Goal: Task Accomplishment & Management: Manage account settings

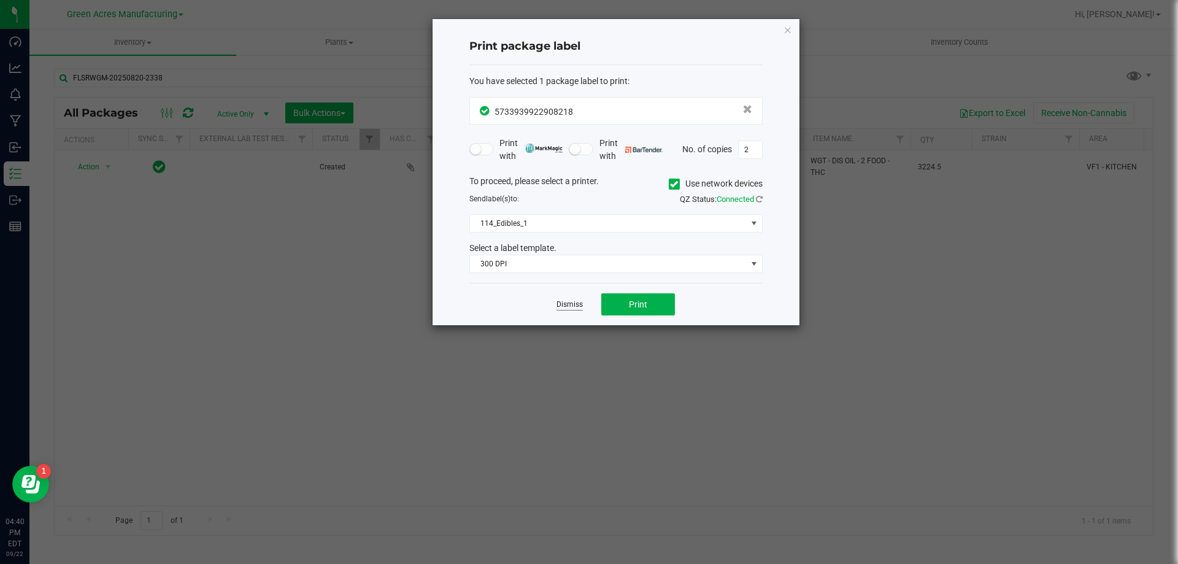
click at [558, 310] on link "Dismiss" at bounding box center [570, 304] width 26 height 10
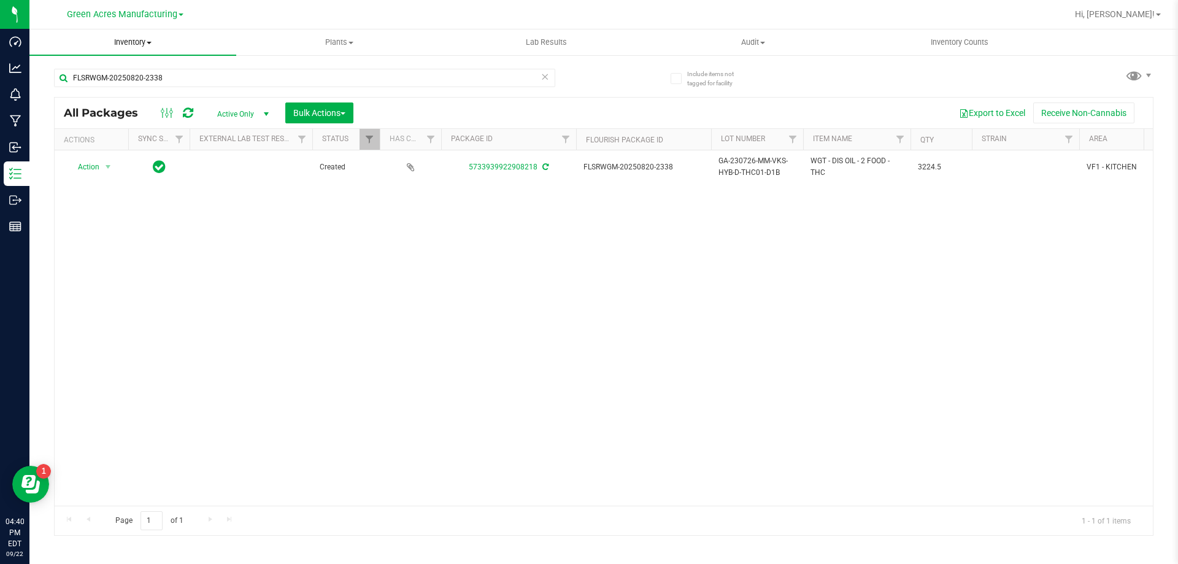
click at [126, 46] on span "Inventory" at bounding box center [132, 42] width 207 height 11
click at [112, 147] on span "From bill of materials" at bounding box center [84, 147] width 111 height 10
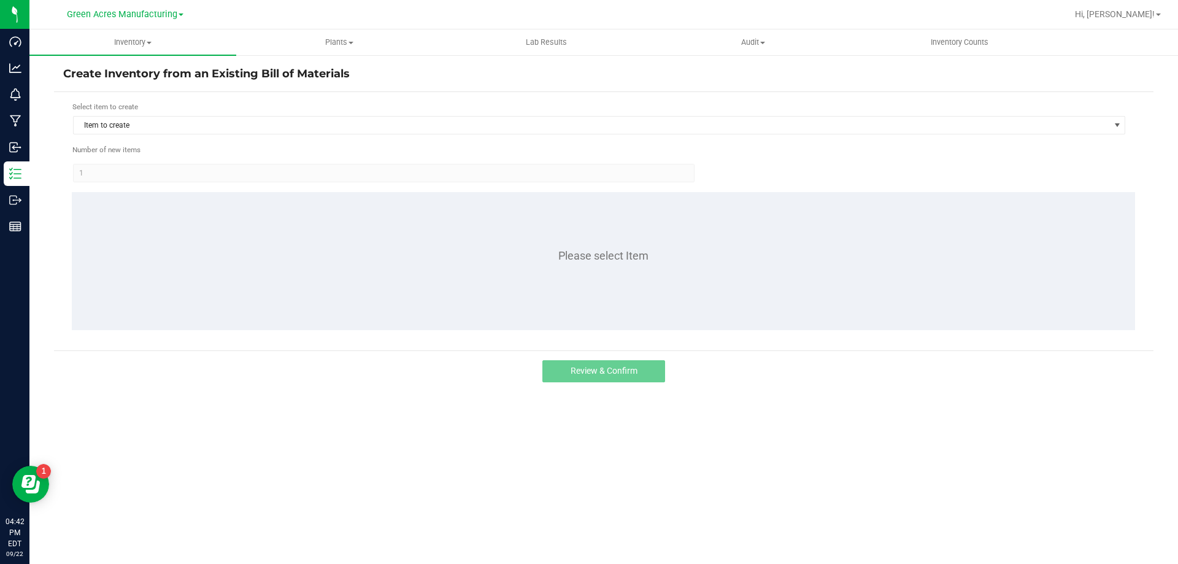
click at [206, 136] on form "Select item to create Item to create Number of new items 1 Please select Item" at bounding box center [603, 221] width 1081 height 240
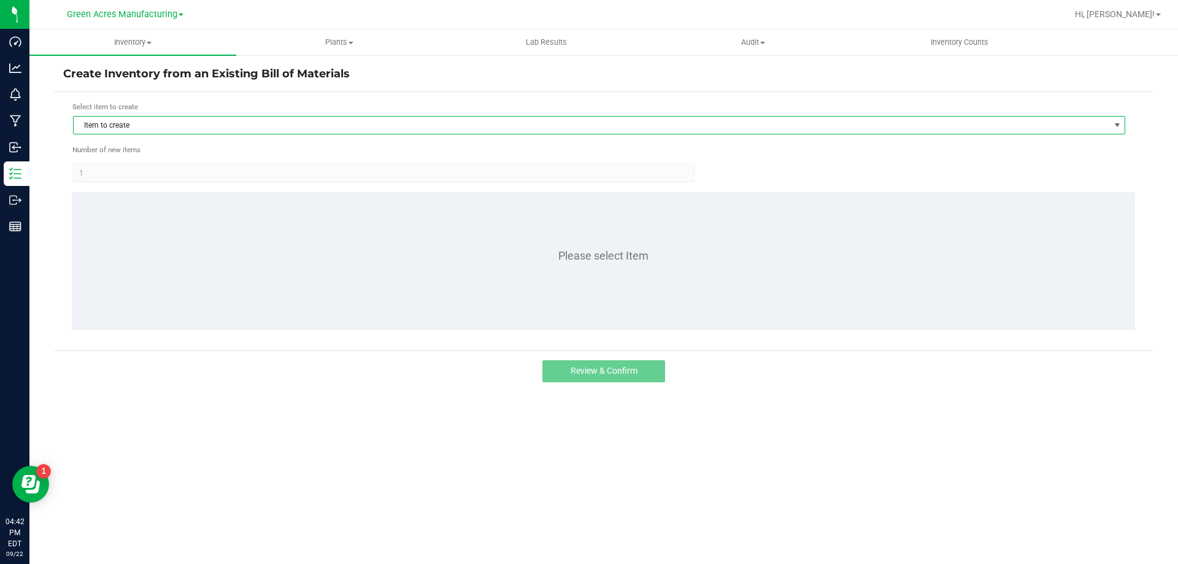
click at [206, 133] on span "Item to create" at bounding box center [592, 125] width 1036 height 17
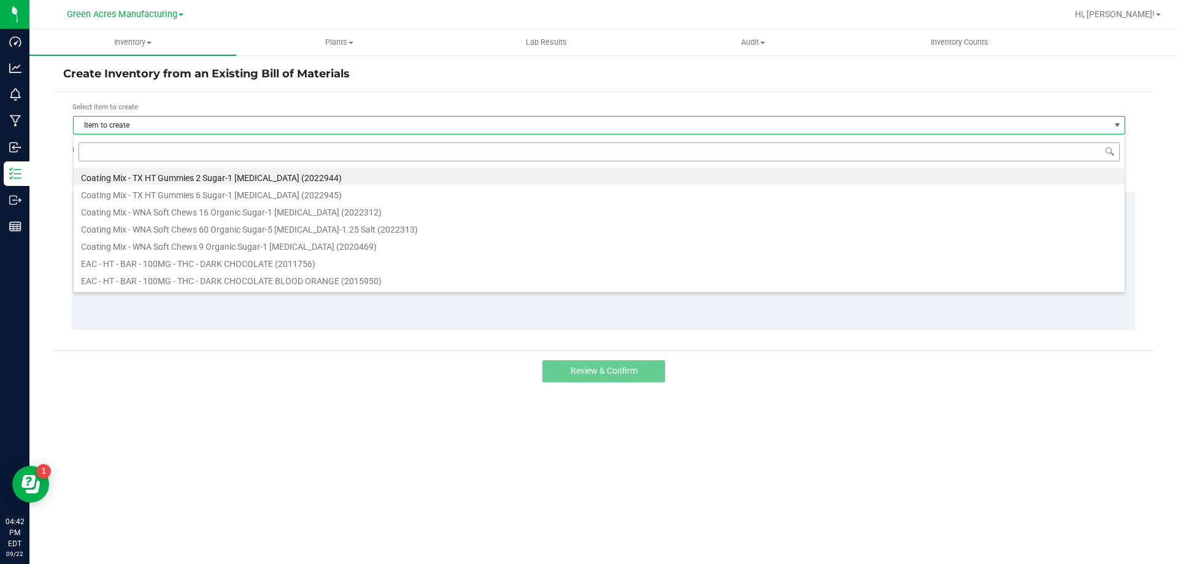
scroll to position [18, 1053]
click at [172, 154] on input at bounding box center [599, 151] width 1041 height 19
type input "MILK"
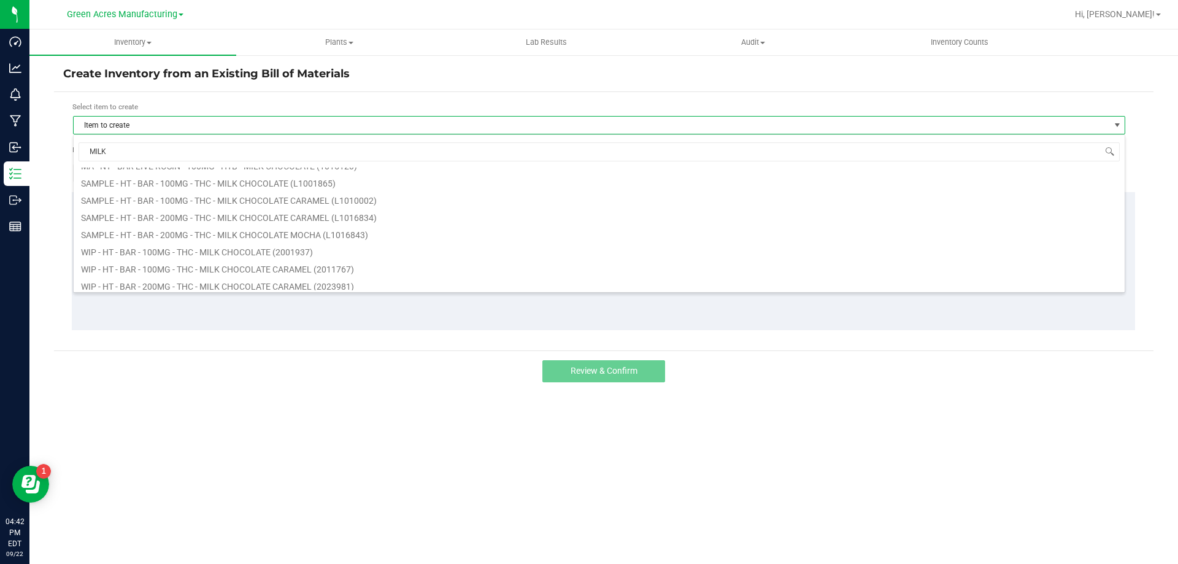
scroll to position [307, 0]
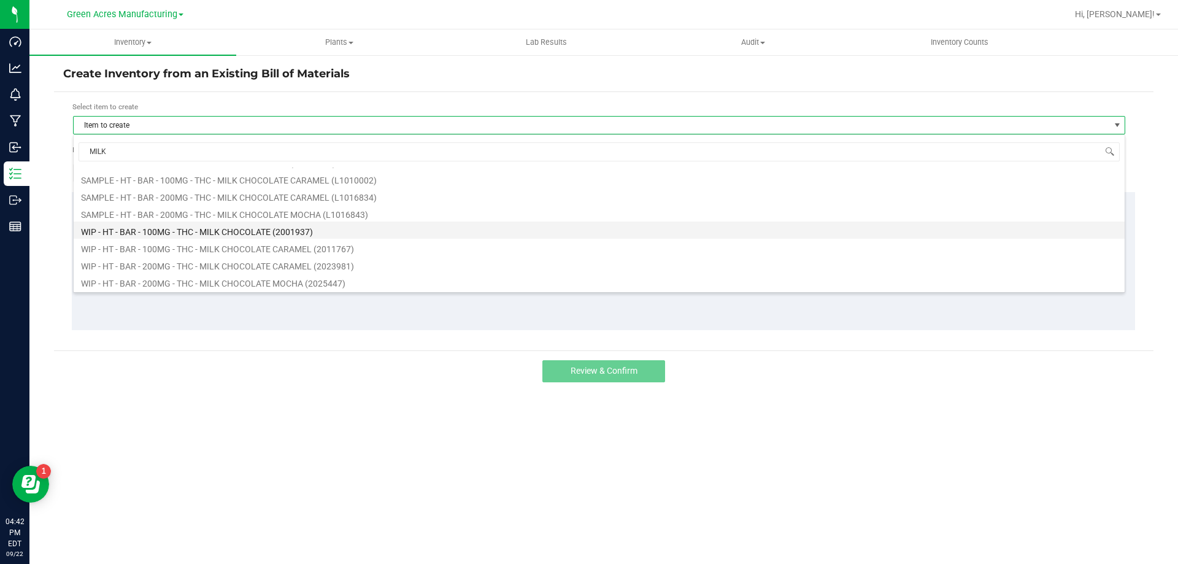
click at [188, 232] on li "WIP - HT - BAR - 100MG - THC - MILK CHOCOLATE (2001937)" at bounding box center [599, 230] width 1051 height 17
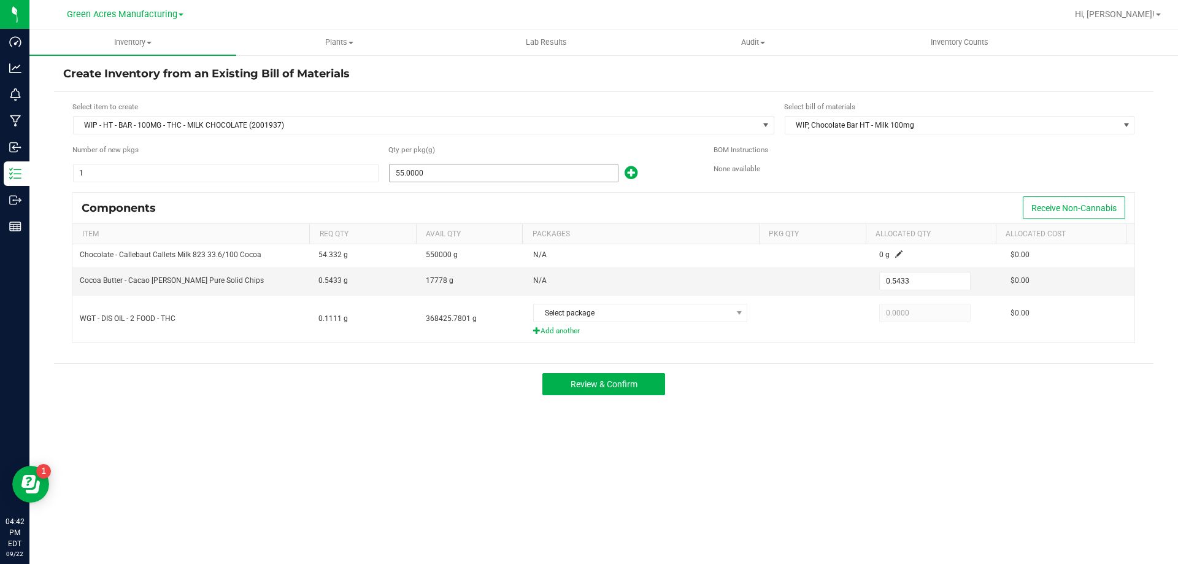
click at [427, 164] on span "55.0000" at bounding box center [504, 173] width 230 height 18
click at [479, 178] on input "55" at bounding box center [504, 172] width 228 height 17
type input "2"
type input "0.0198"
type input "25"
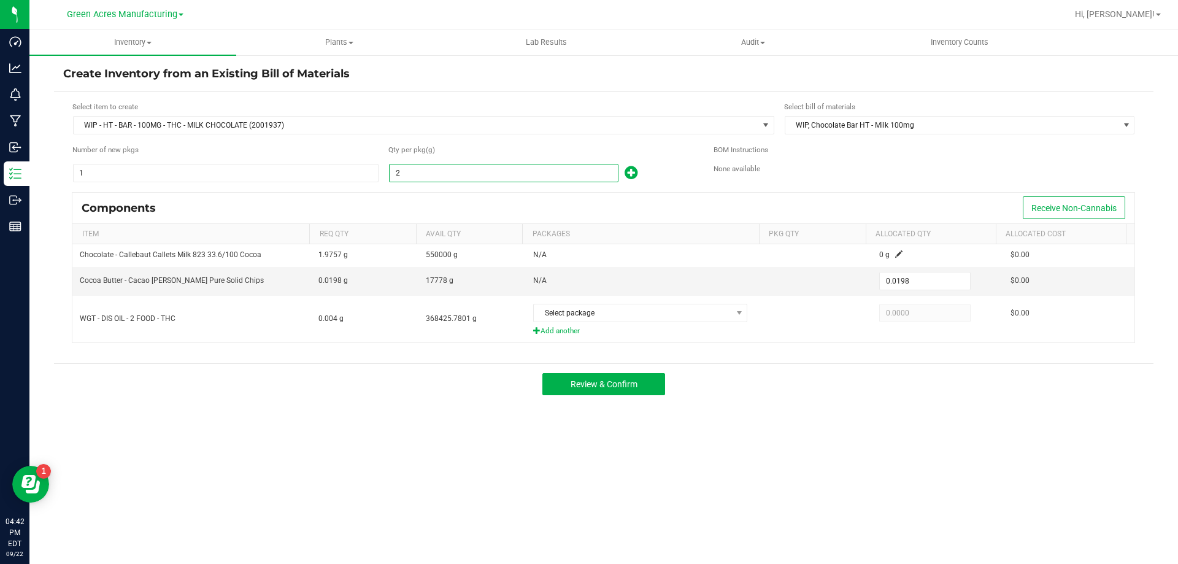
type input "0.2470"
type input "253"
type input "2.4992"
type input "2530"
type input "24.9918"
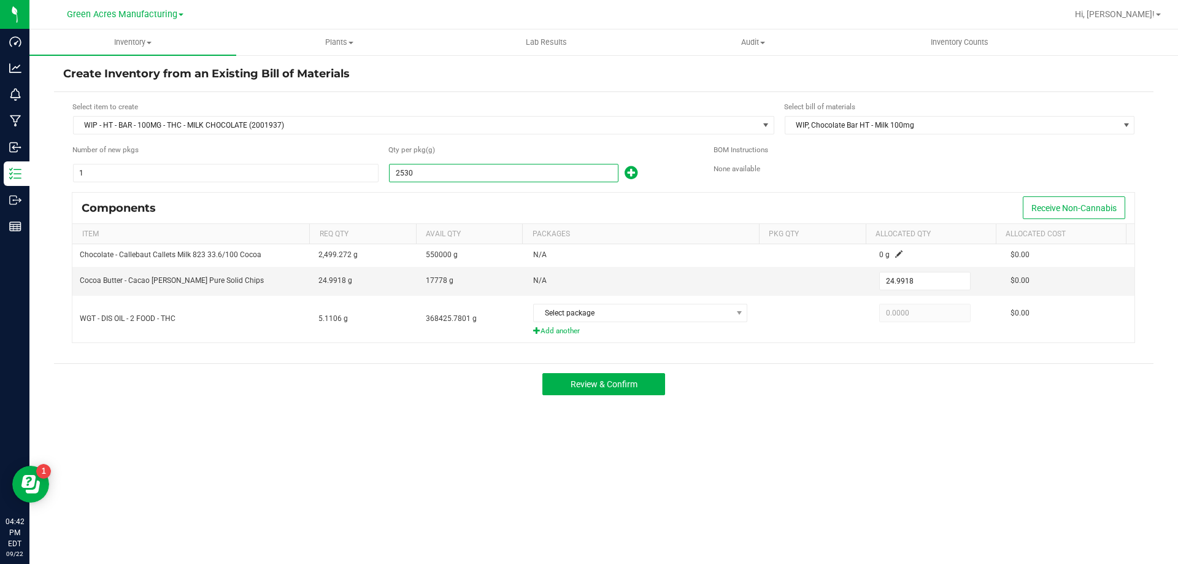
type input "25306"
type input "249.9773"
type input "253069"
type input "2,499.8616"
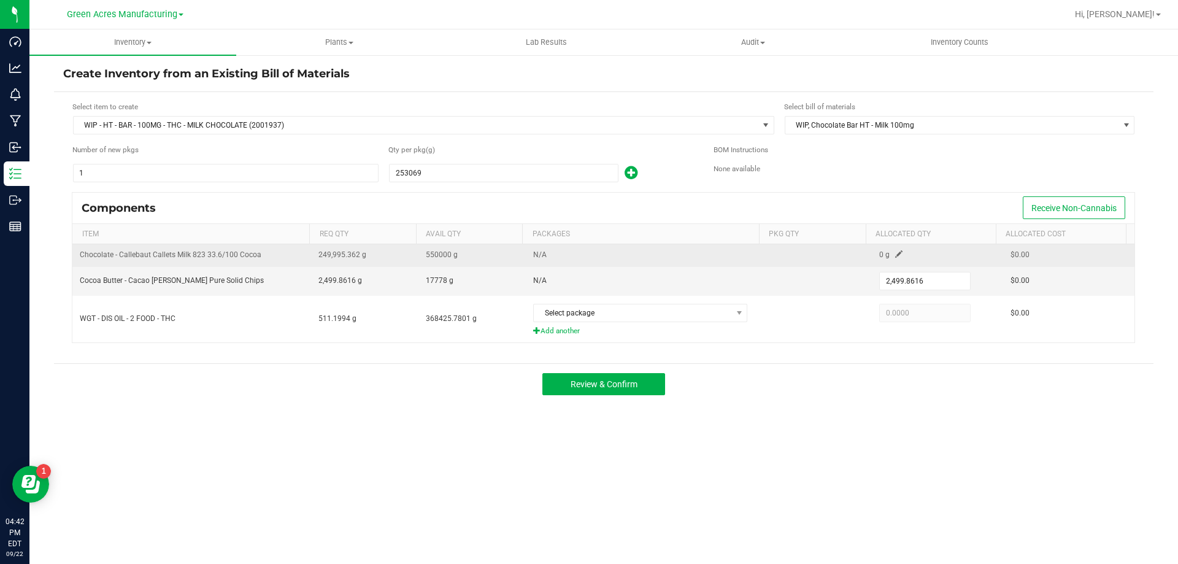
type input "253,069.0000"
click at [896, 255] on td "0 g" at bounding box center [937, 255] width 131 height 22
click at [895, 253] on span at bounding box center [898, 253] width 7 height 7
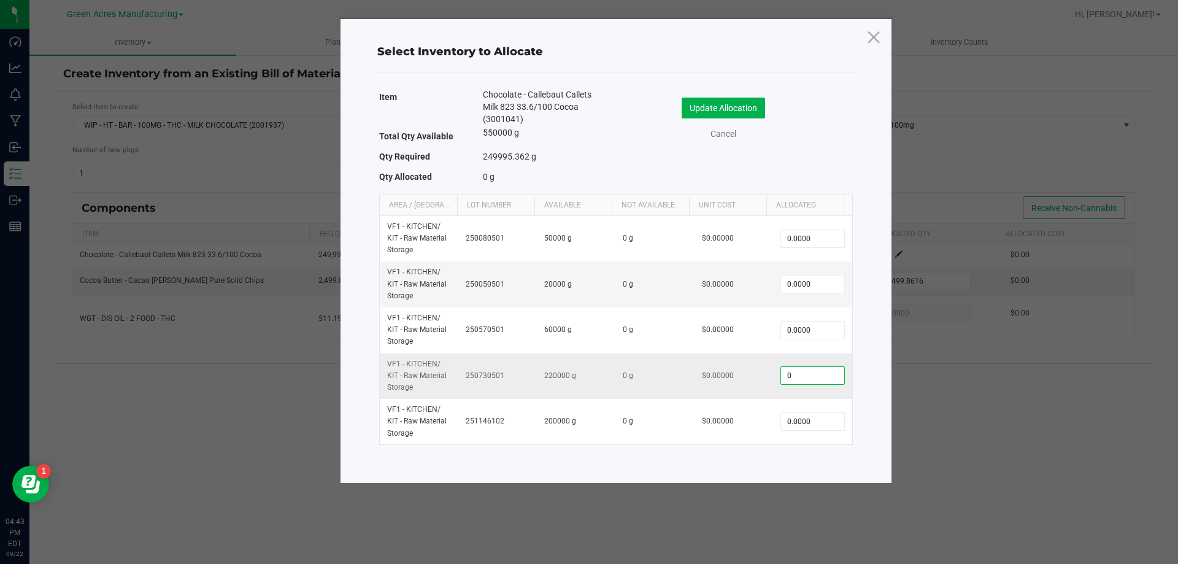
click at [803, 369] on input "0" at bounding box center [812, 375] width 63 height 17
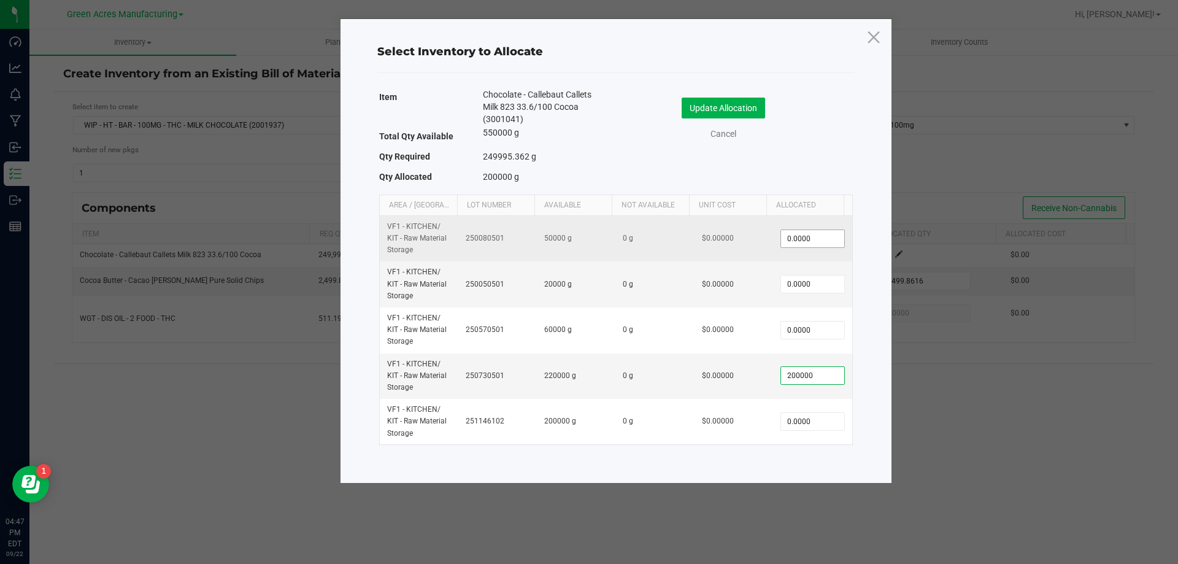
type input "200000"
type input "0"
type input "200,000.0000"
click at [806, 233] on input "0" at bounding box center [812, 238] width 63 height 17
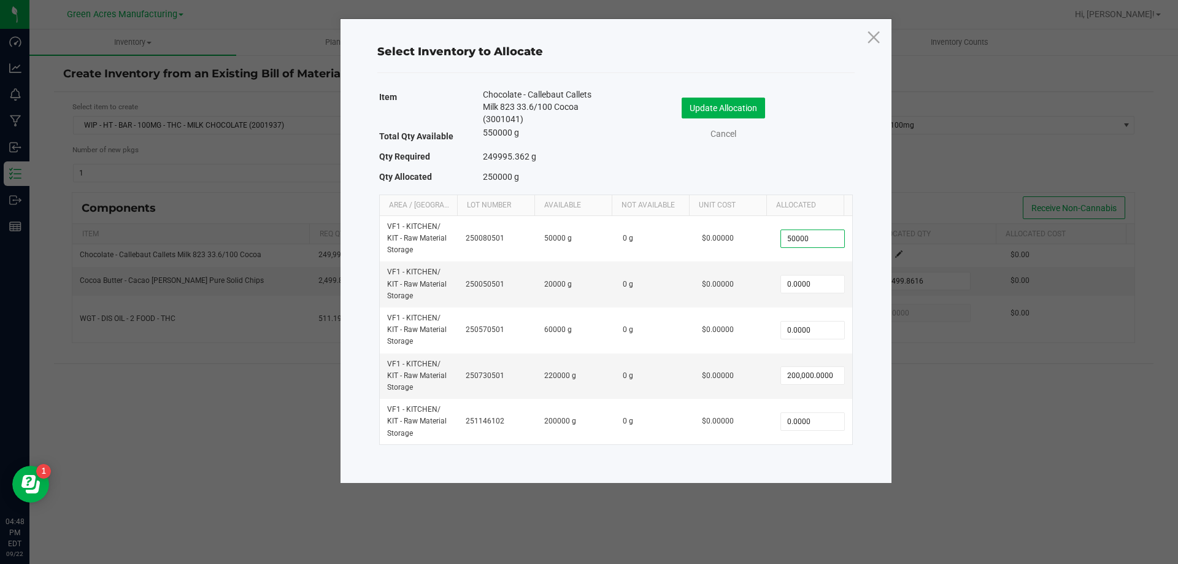
type input "50,000.0000"
click at [843, 164] on div "Item Chocolate - Callebaut Callets Milk 823 33.6/100 Cocoa (3001041) Total Qty …" at bounding box center [616, 138] width 474 height 100
click at [698, 107] on button "Update Allocation" at bounding box center [723, 108] width 83 height 21
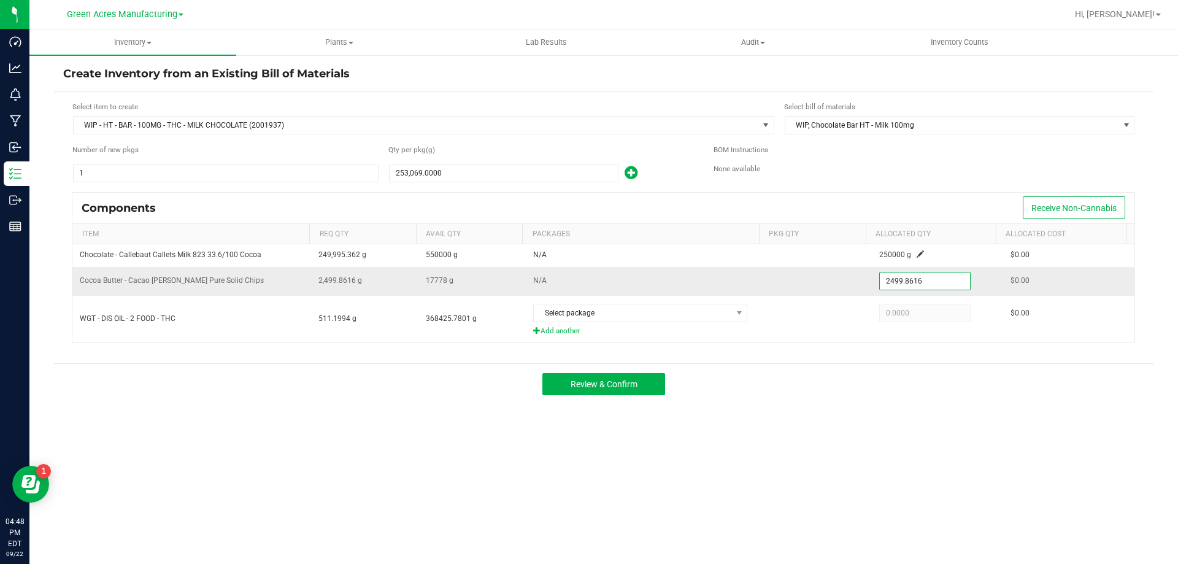
click at [887, 286] on input "2499.8616" at bounding box center [925, 280] width 90 height 17
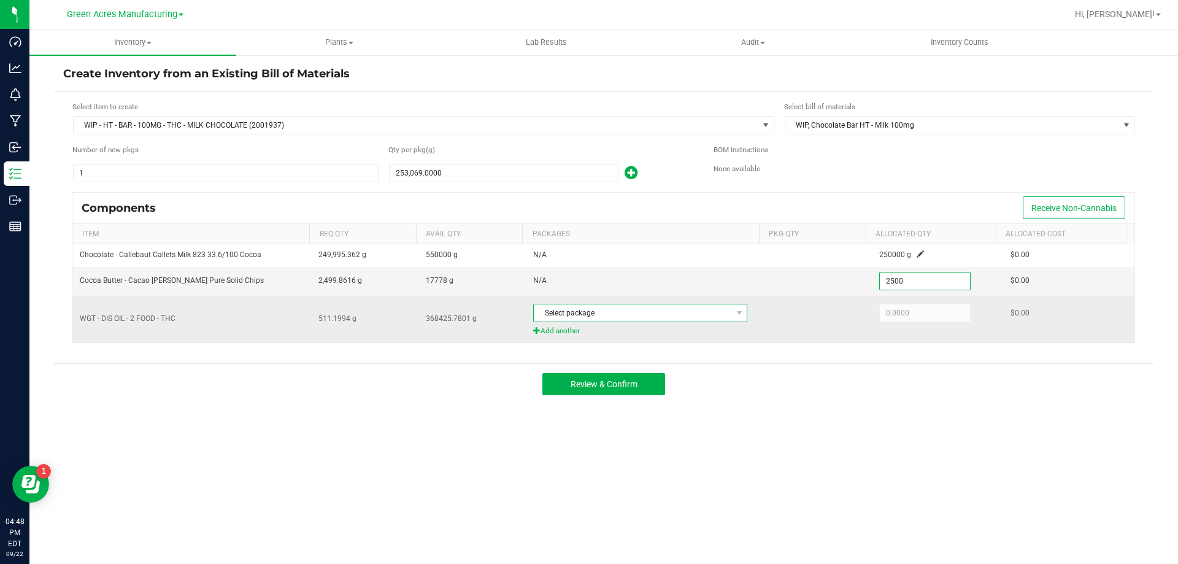
type input "2,500.0000"
click at [579, 315] on span "Select package" at bounding box center [633, 312] width 198 height 17
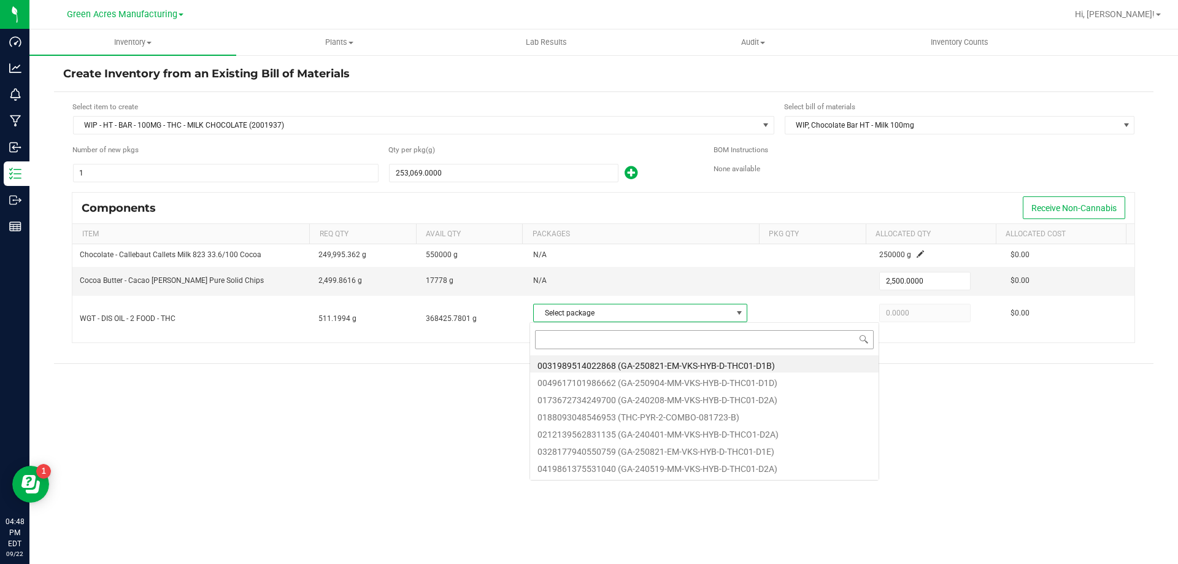
scroll to position [18, 212]
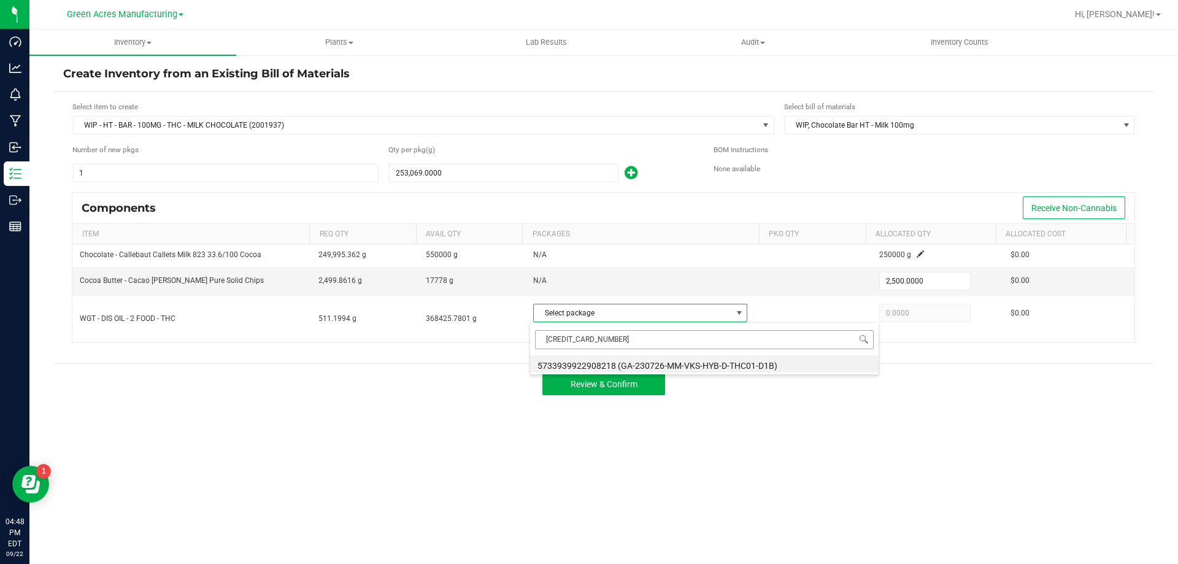
type input "5733939922908218"
click at [602, 365] on li "5733939922908218 (GA-230726-MM-VKS-HYB-D-THC01-D1B)" at bounding box center [704, 363] width 349 height 17
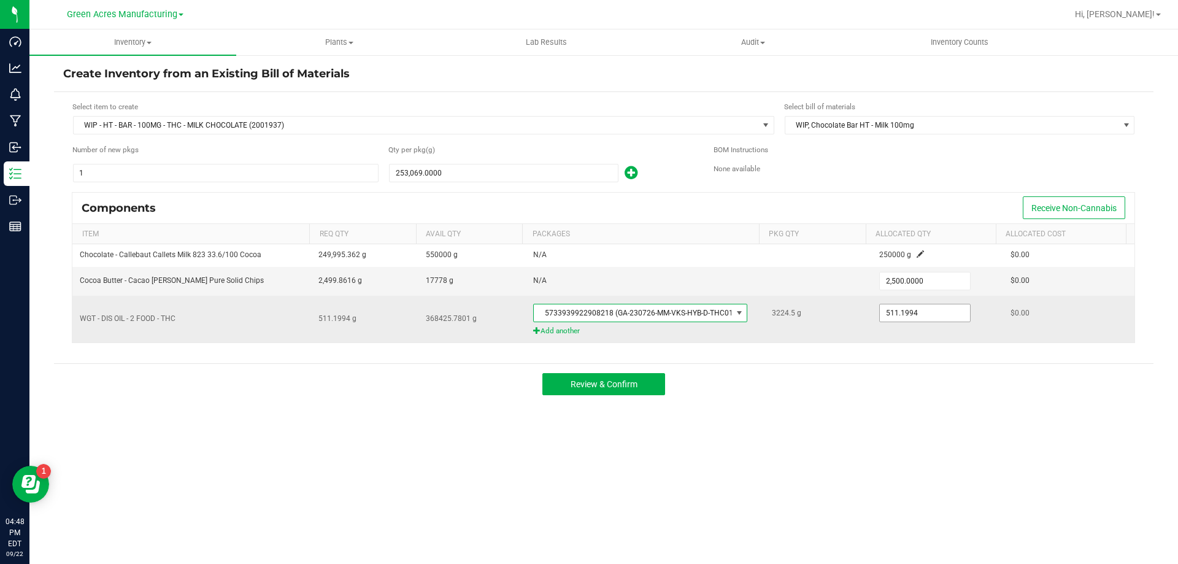
click at [937, 314] on input "511.1994" at bounding box center [925, 312] width 90 height 17
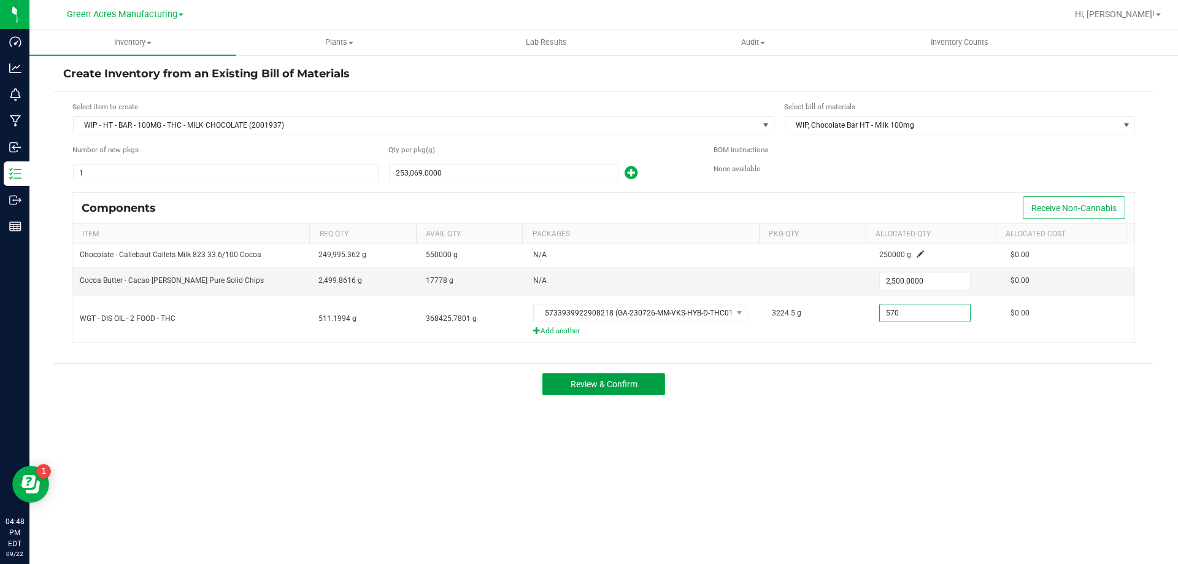
type input "570.0000"
click at [616, 382] on span "Review & Confirm" at bounding box center [604, 384] width 67 height 10
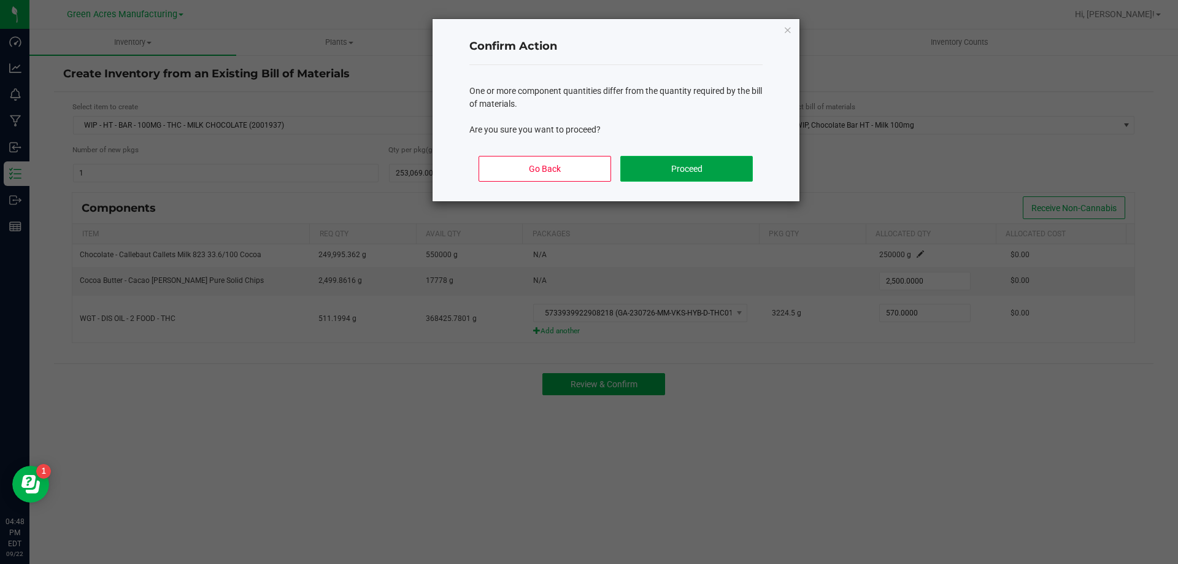
click at [674, 177] on button "Proceed" at bounding box center [686, 169] width 132 height 26
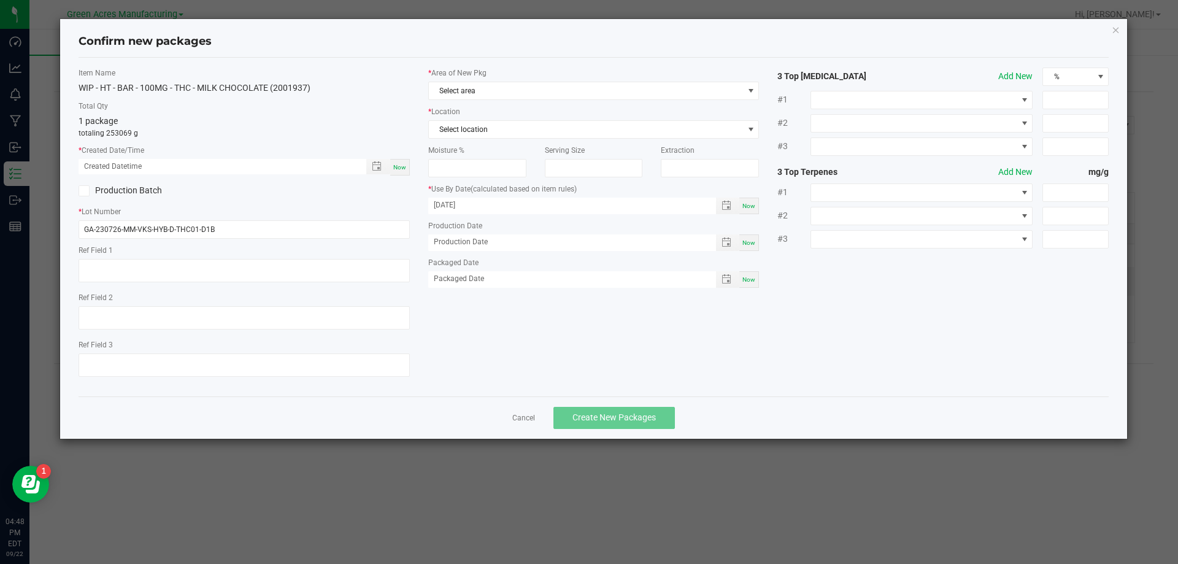
click at [399, 173] on div "Now" at bounding box center [400, 167] width 20 height 17
type input "[DATE] 04:48 PM"
drag, startPoint x: 217, startPoint y: 234, endPoint x: 49, endPoint y: 276, distance: 172.7
click at [52, 275] on ngb-modal-window "Confirm new packages Item Name WIP - HT - BAR - 100MG - THC - MILK CHOCOLATE (2…" at bounding box center [594, 282] width 1188 height 564
type input "s"
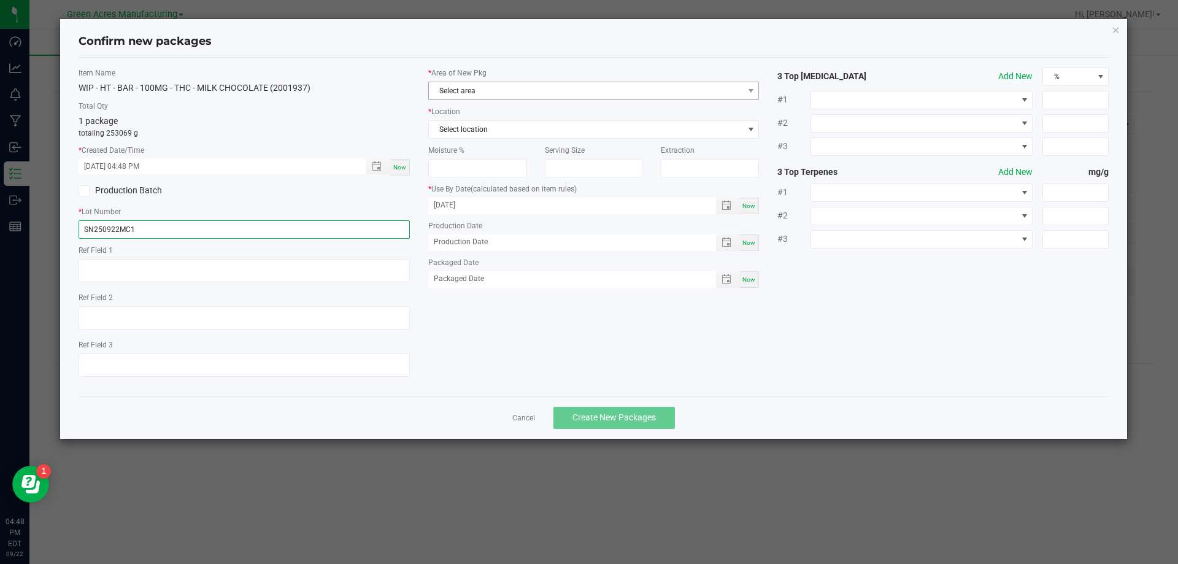
type input "SN250922MC1"
click at [473, 90] on span "Select area" at bounding box center [586, 90] width 315 height 17
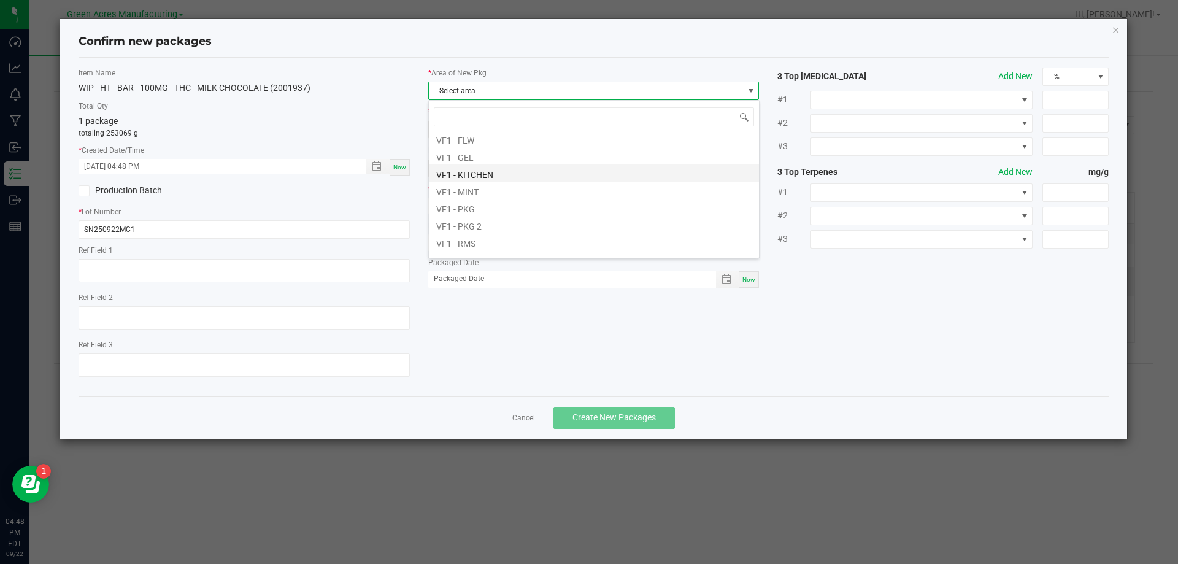
scroll to position [491, 0]
click at [471, 188] on li "VF1 - KITCHEN" at bounding box center [594, 182] width 330 height 17
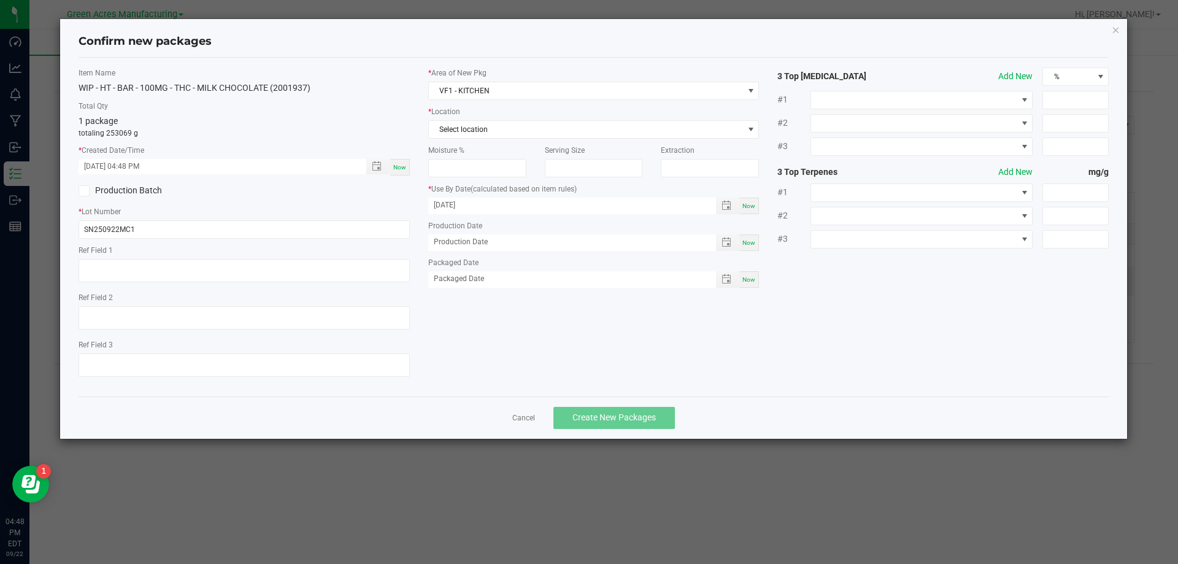
click at [471, 139] on div "* Area of New Pkg VF1 - KITCHEN * Location Select location Moisture % Serving S…" at bounding box center [594, 181] width 350 height 226
click at [471, 138] on span "Select location" at bounding box center [593, 129] width 331 height 18
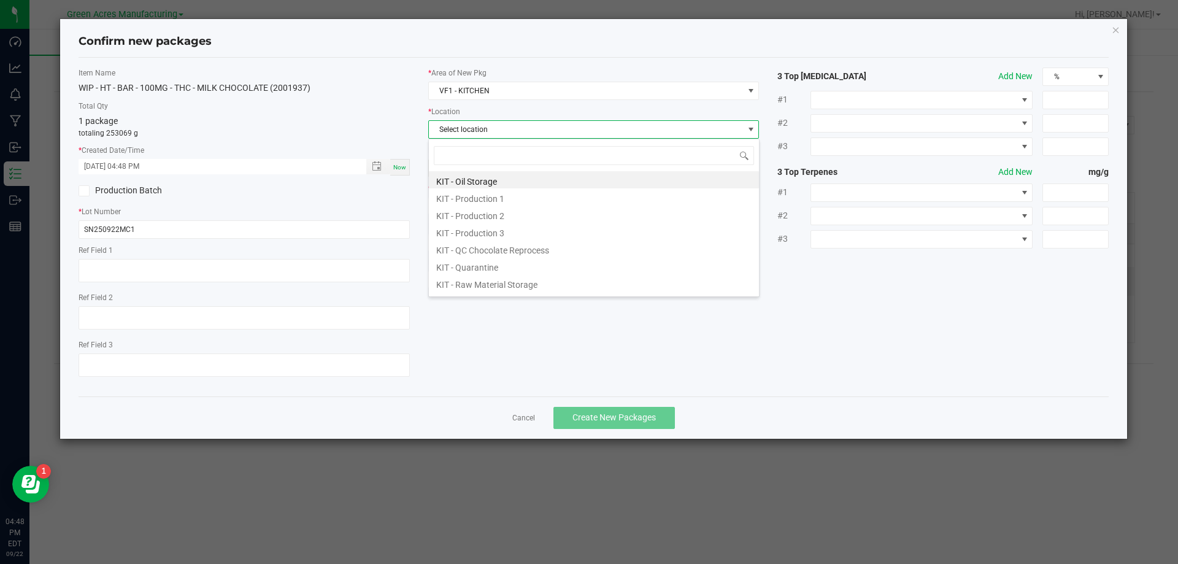
scroll to position [18, 331]
click at [471, 194] on li "KIT - Production 1" at bounding box center [594, 196] width 330 height 17
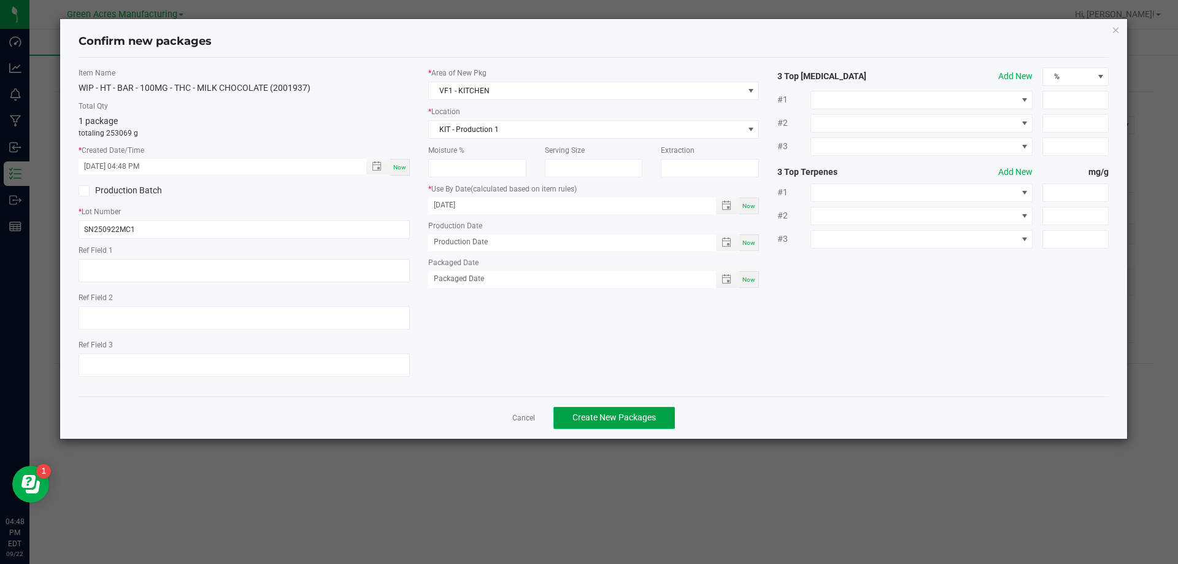
click at [603, 409] on button "Create New Packages" at bounding box center [615, 418] width 122 height 22
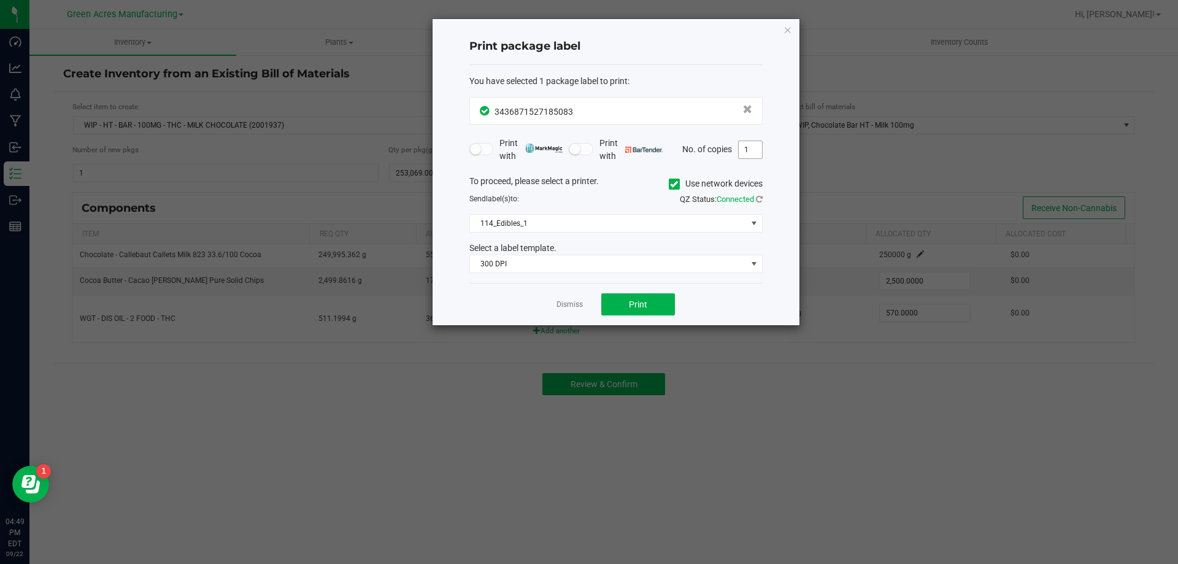
click at [756, 152] on input "1" at bounding box center [750, 149] width 23 height 17
type input "2"
click at [599, 295] on div "Dismiss Print" at bounding box center [616, 304] width 293 height 42
click at [612, 300] on button "Print" at bounding box center [638, 304] width 74 height 22
click at [563, 303] on link "Dismiss" at bounding box center [570, 304] width 26 height 10
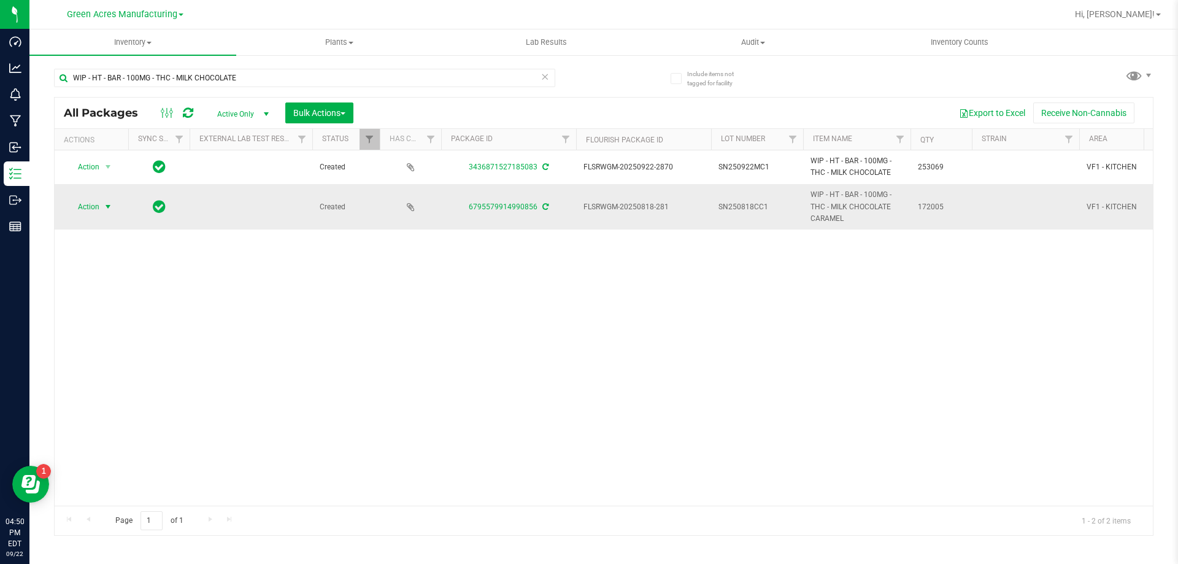
click at [82, 199] on span "Action" at bounding box center [83, 206] width 33 height 17
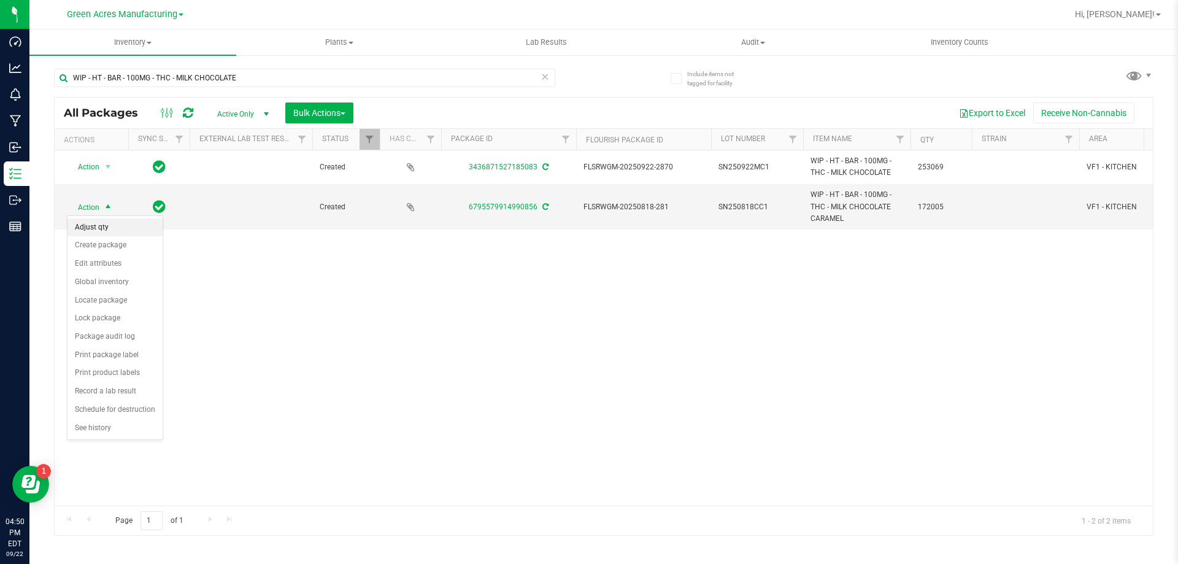
click at [102, 231] on li "Adjust qty" at bounding box center [115, 227] width 95 height 18
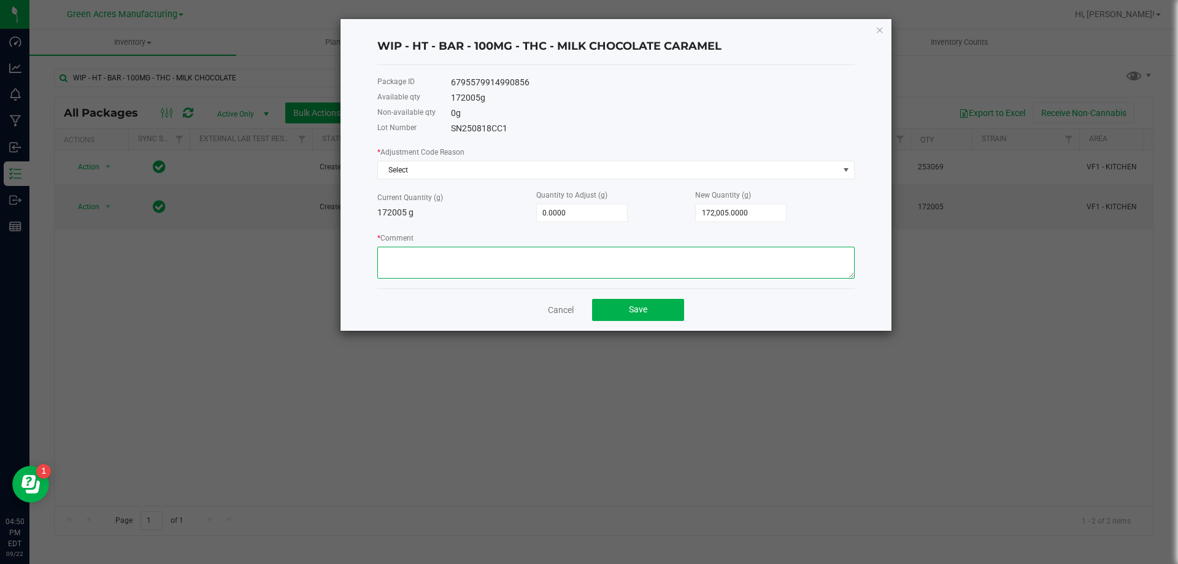
click at [550, 263] on textarea "* Comment" at bounding box center [615, 263] width 477 height 32
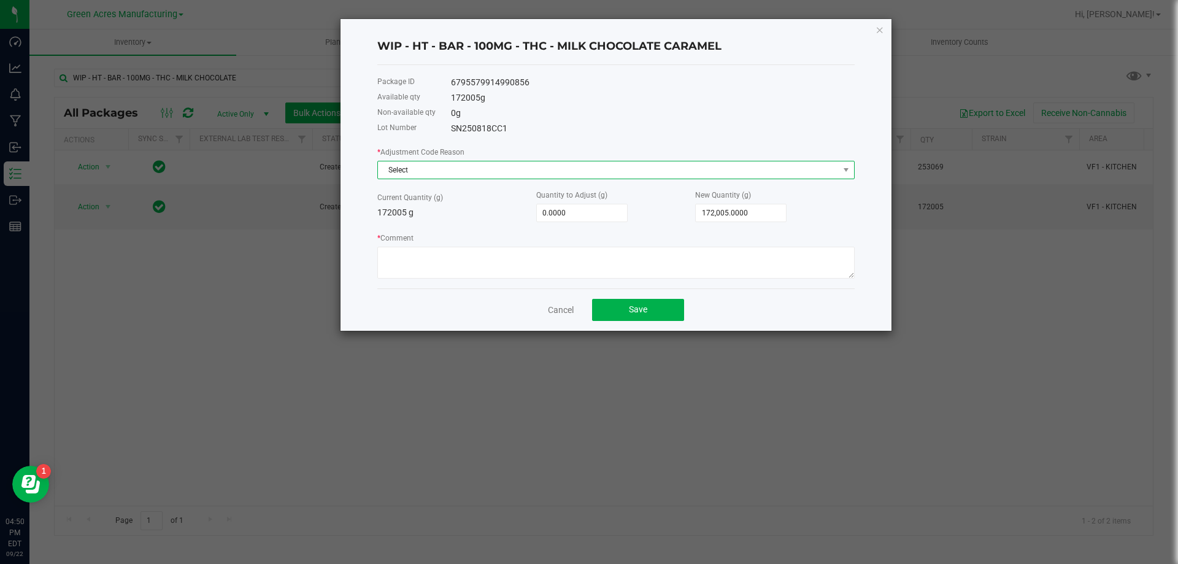
click at [520, 174] on span "Select" at bounding box center [608, 169] width 461 height 17
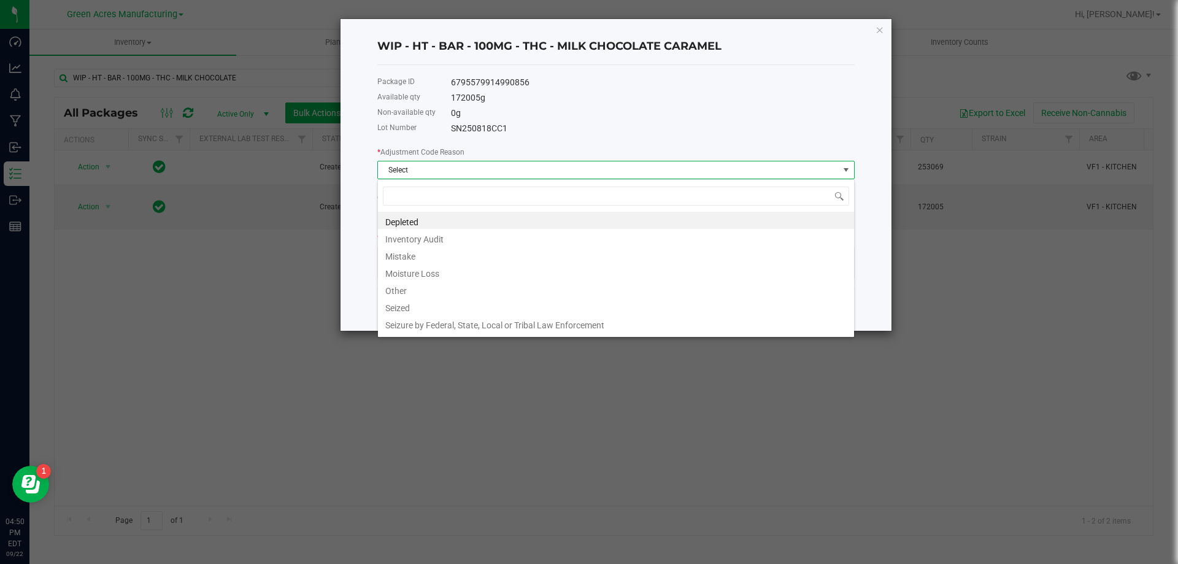
scroll to position [18, 477]
click at [463, 253] on li "Mistake" at bounding box center [616, 254] width 476 height 17
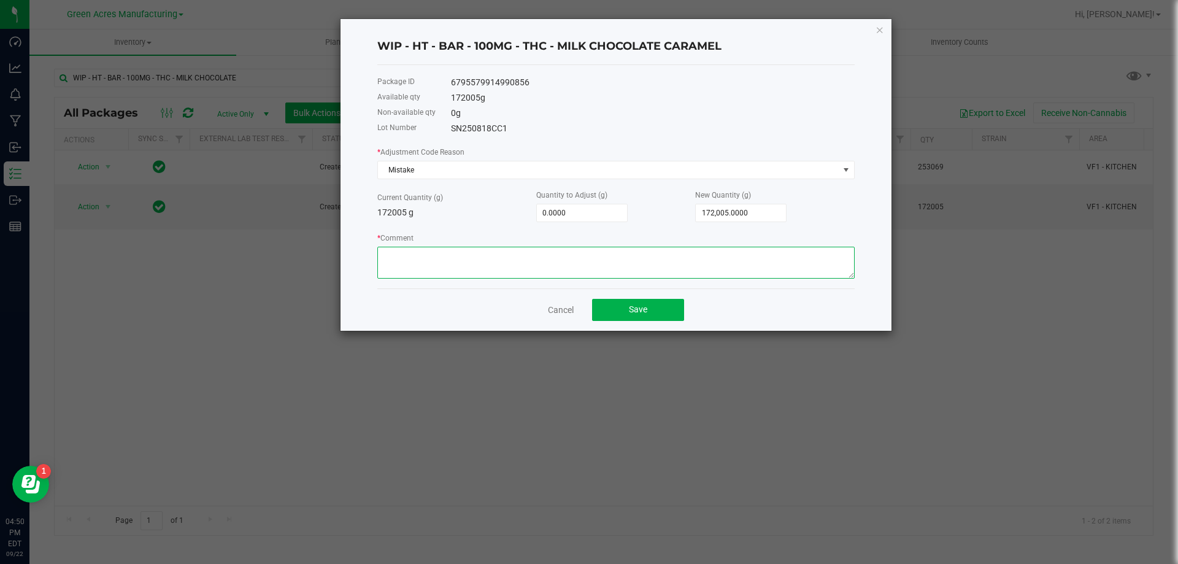
click at [462, 255] on textarea "* Comment" at bounding box center [615, 263] width 477 height 32
type textarea "Duplicate order was made. Already packaged and shipped."
type input "172005"
click at [760, 213] on input "172005" at bounding box center [741, 212] width 90 height 17
type input "-172,005.0000"
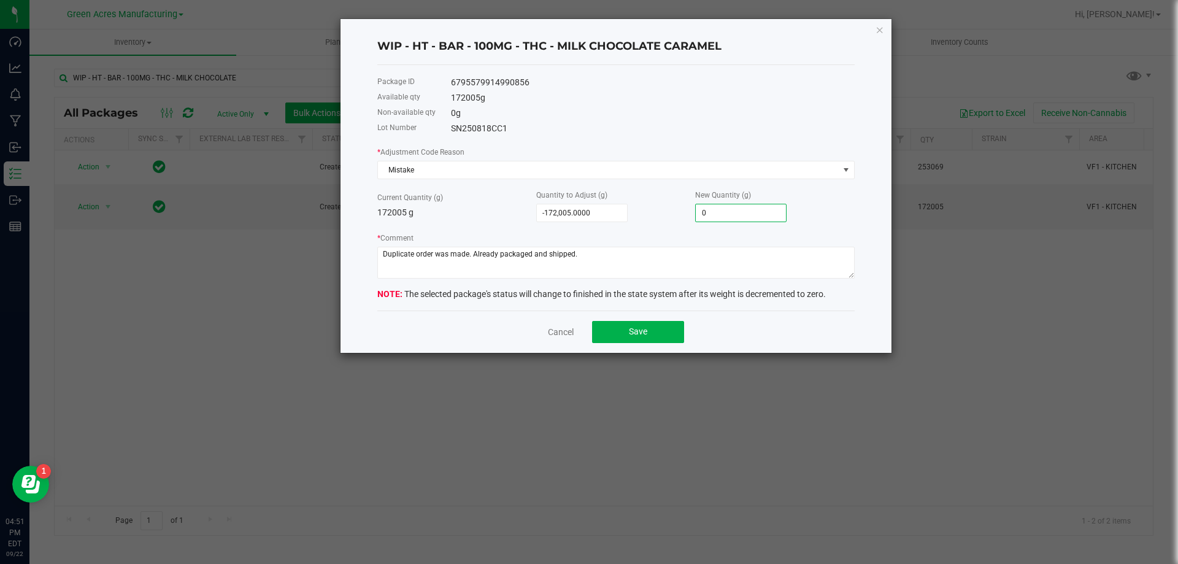
type input "0.0000"
click at [495, 215] on p "172005 g" at bounding box center [456, 212] width 159 height 13
click at [667, 336] on button "Save" at bounding box center [638, 332] width 92 height 22
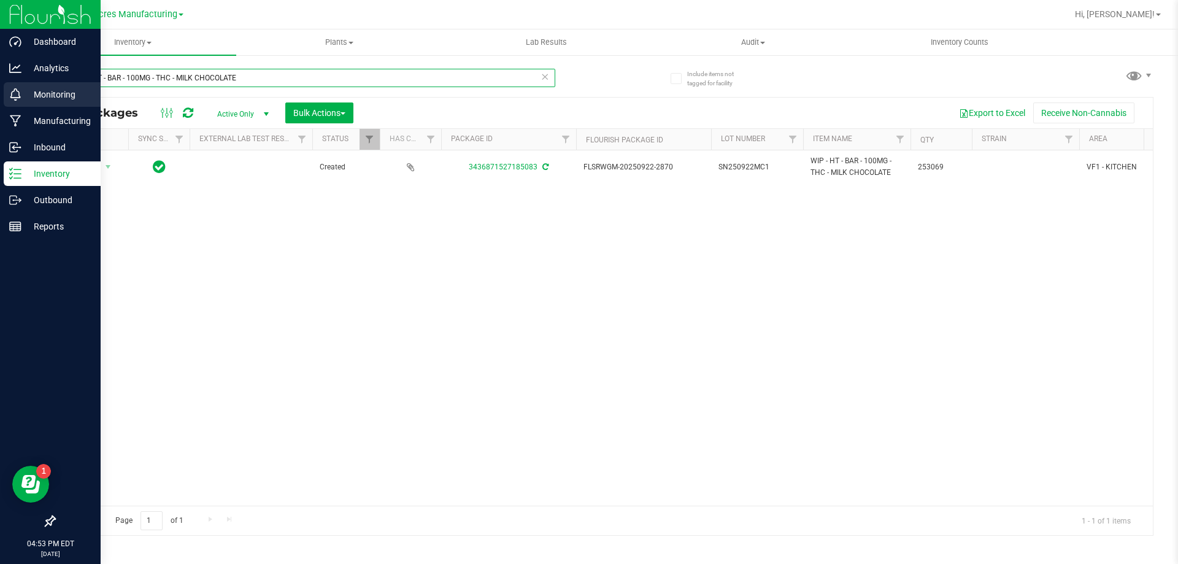
drag, startPoint x: 241, startPoint y: 78, endPoint x: 0, endPoint y: 89, distance: 240.8
click at [0, 89] on div "Dashboard Analytics Monitoring Manufacturing Inbound Inventory Outbound Reports…" at bounding box center [589, 282] width 1178 height 564
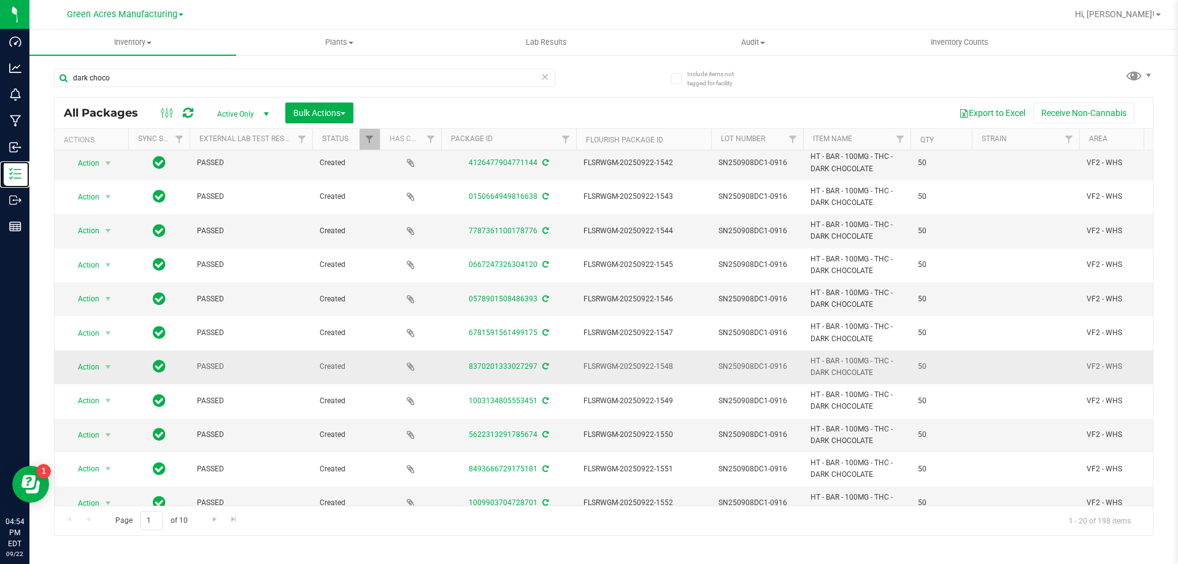
scroll to position [123, 0]
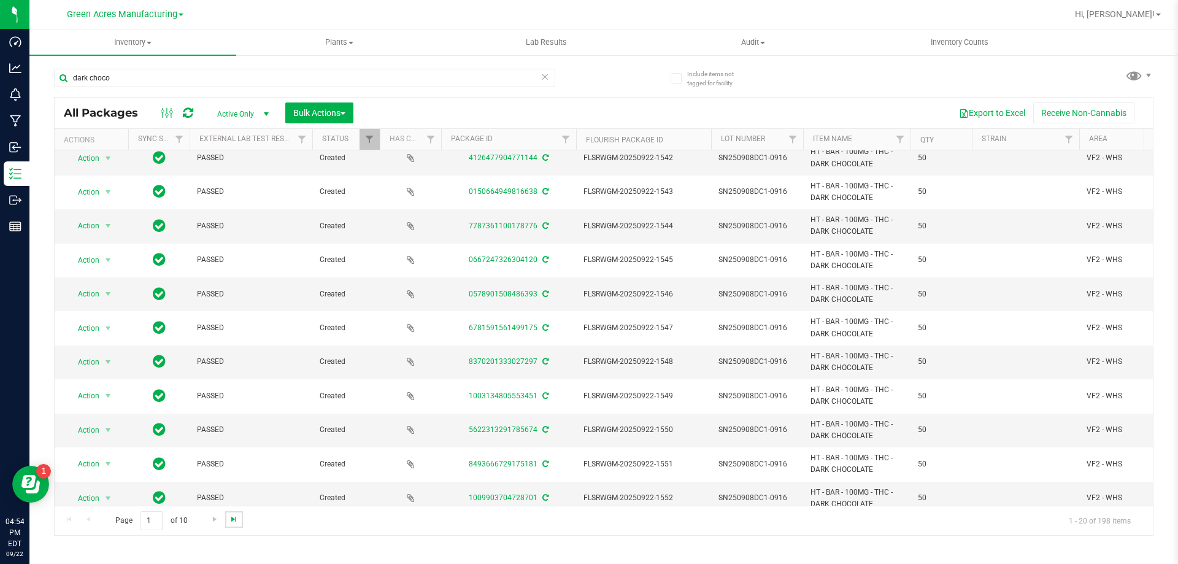
click at [231, 519] on span "Go to the last page" at bounding box center [234, 519] width 10 height 10
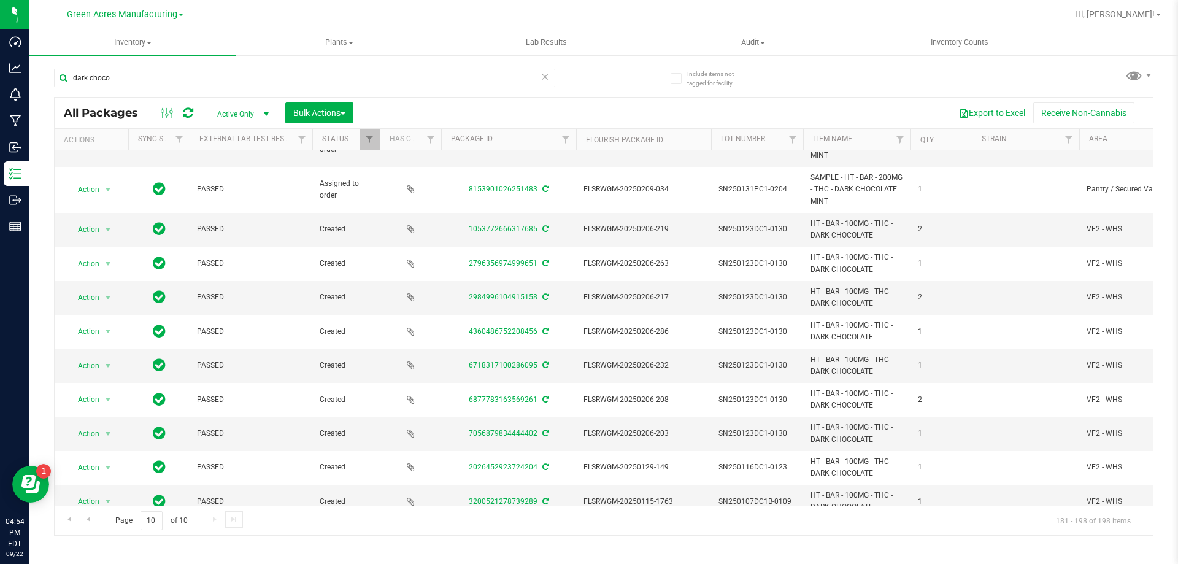
scroll to position [336, 0]
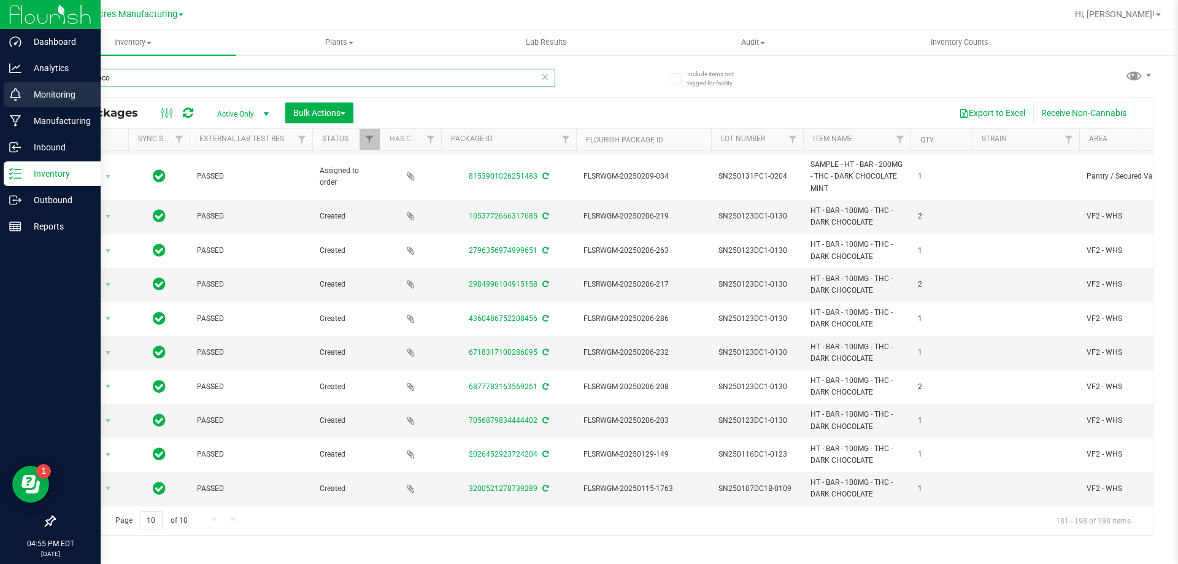
drag, startPoint x: 136, startPoint y: 81, endPoint x: 0, endPoint y: 89, distance: 135.9
click at [0, 89] on div "Dashboard Analytics Monitoring Manufacturing Inbound Inventory Outbound Reports…" at bounding box center [589, 282] width 1178 height 564
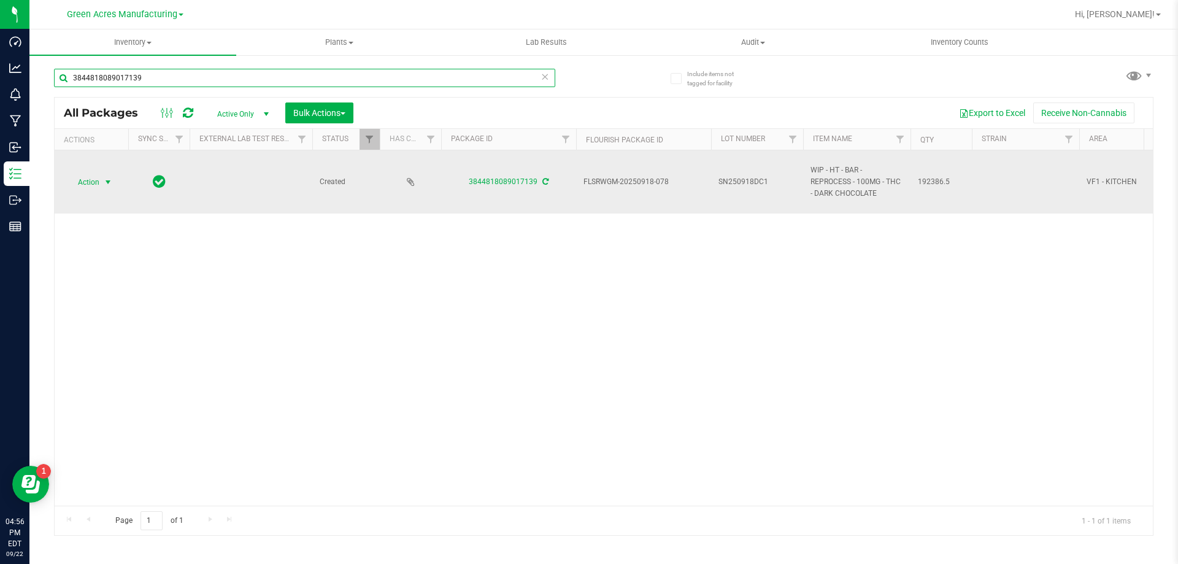
type input "3844818089017139"
click at [82, 184] on span "Action" at bounding box center [83, 182] width 33 height 17
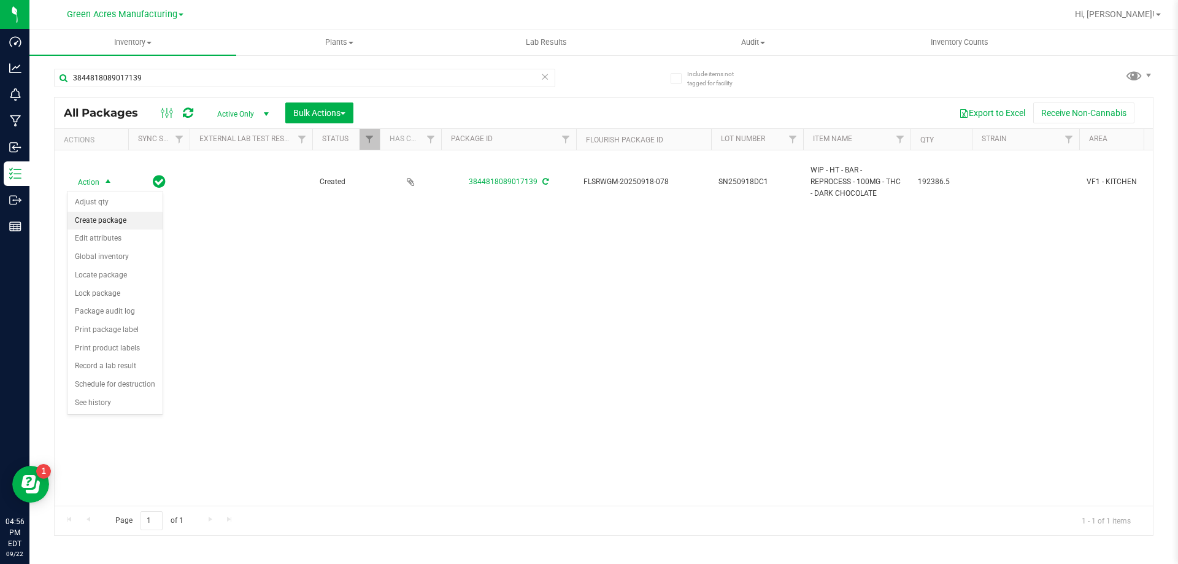
click at [103, 220] on li "Create package" at bounding box center [115, 221] width 95 height 18
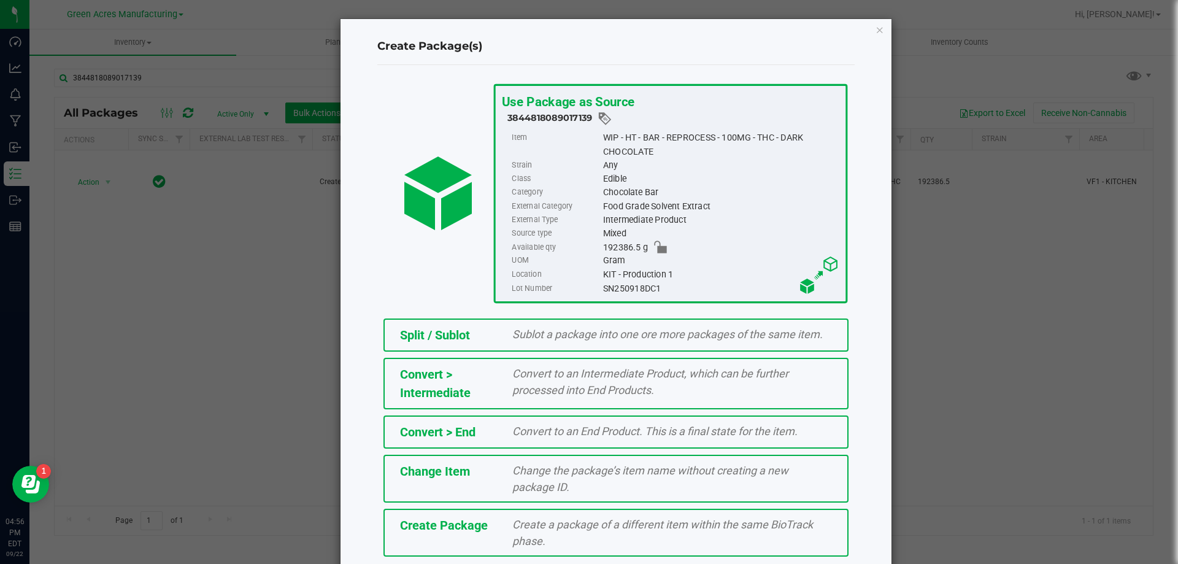
click at [428, 382] on div "Convert > Intermediate" at bounding box center [447, 383] width 113 height 37
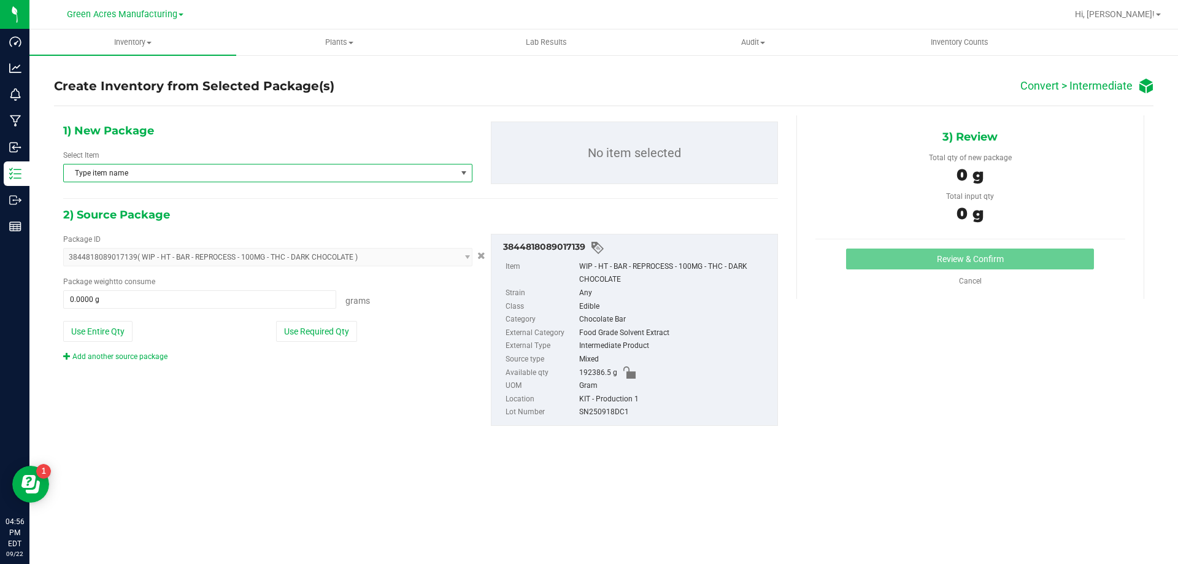
click at [175, 169] on span "Type item name" at bounding box center [260, 172] width 393 height 17
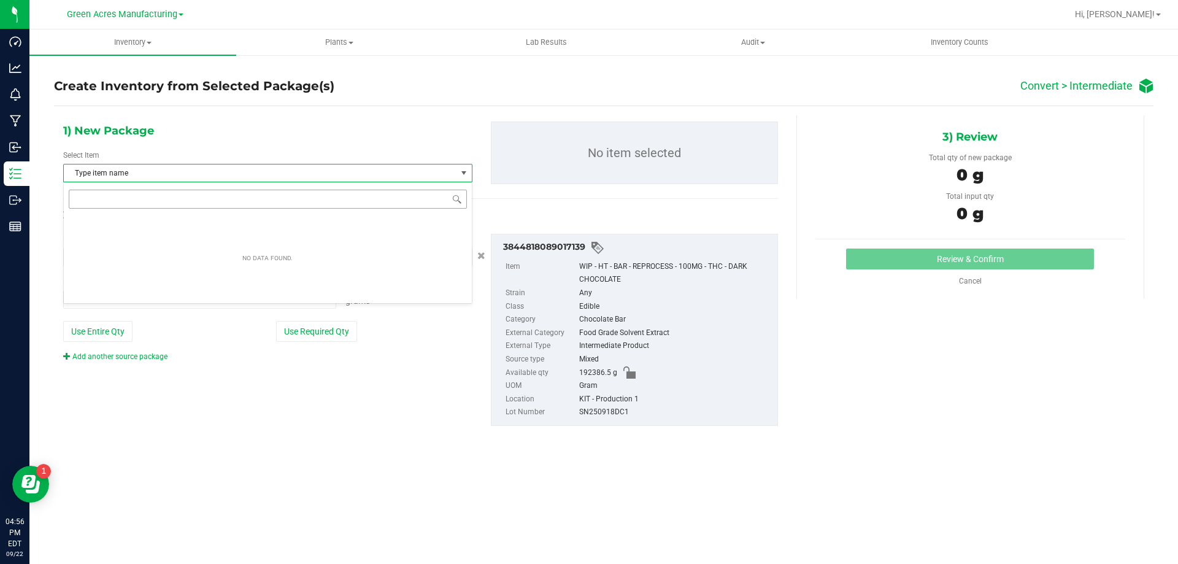
click at [164, 199] on input at bounding box center [268, 199] width 398 height 19
type input "dark"
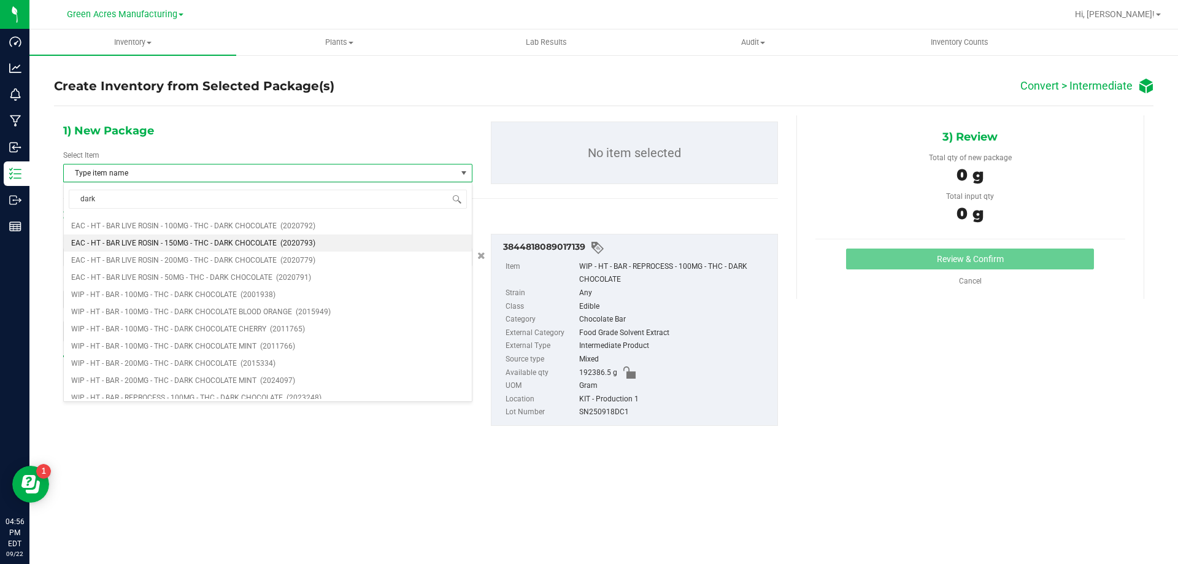
scroll to position [123, 0]
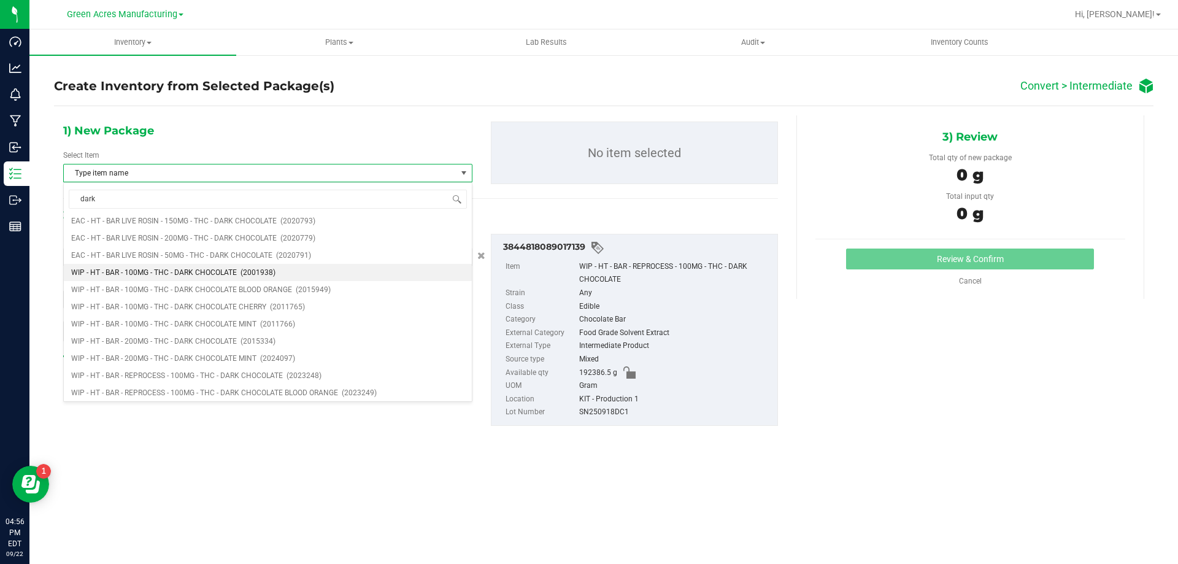
click at [155, 274] on span "WIP - HT - BAR - 100MG - THC - DARK CHOCOLATE" at bounding box center [154, 272] width 166 height 9
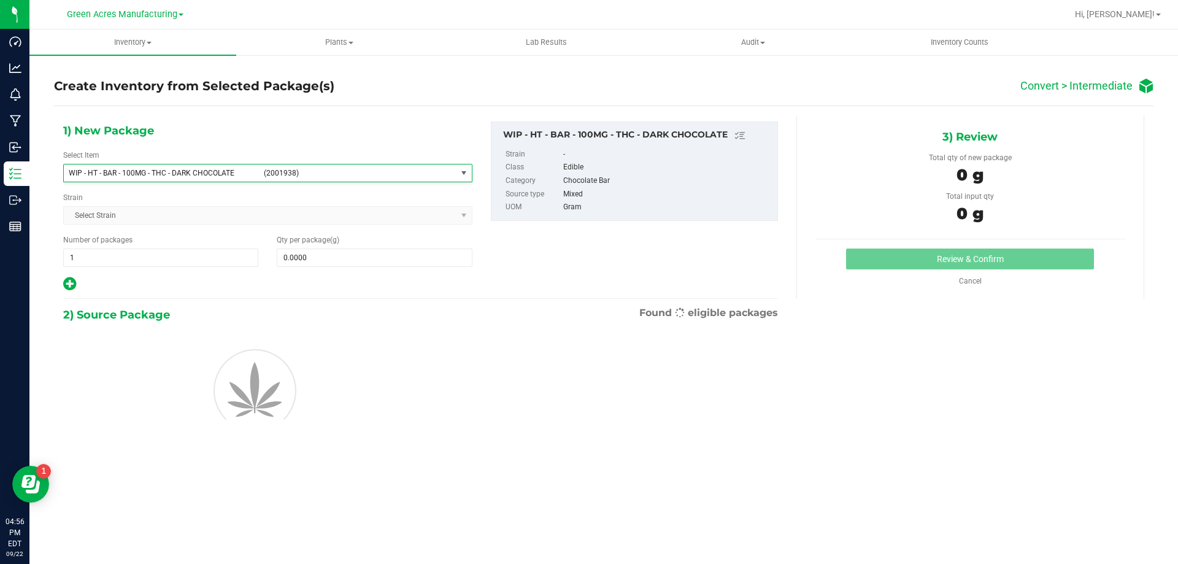
scroll to position [97435, 0]
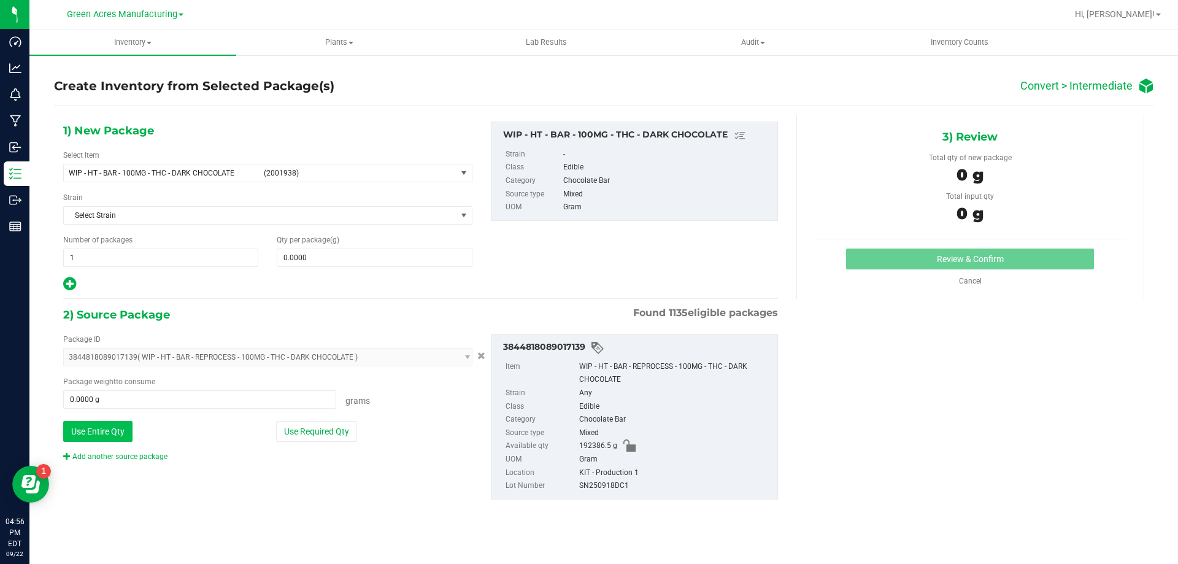
click at [102, 432] on button "Use Entire Qty" at bounding box center [97, 431] width 69 height 21
type input "192386.5000 g"
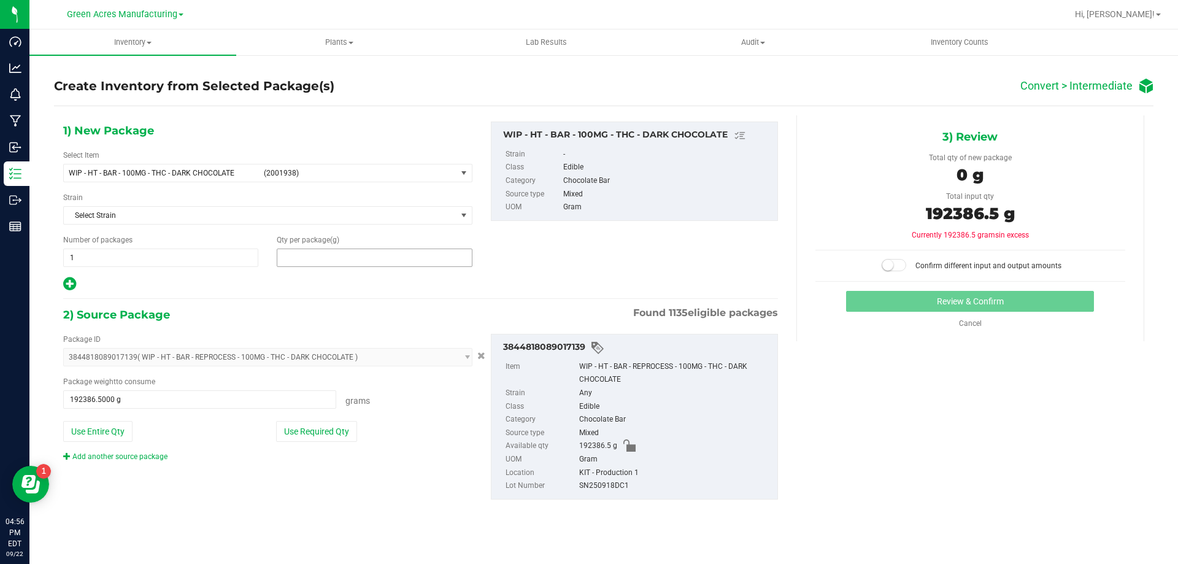
click at [306, 257] on span at bounding box center [374, 258] width 195 height 18
type input "192386.5"
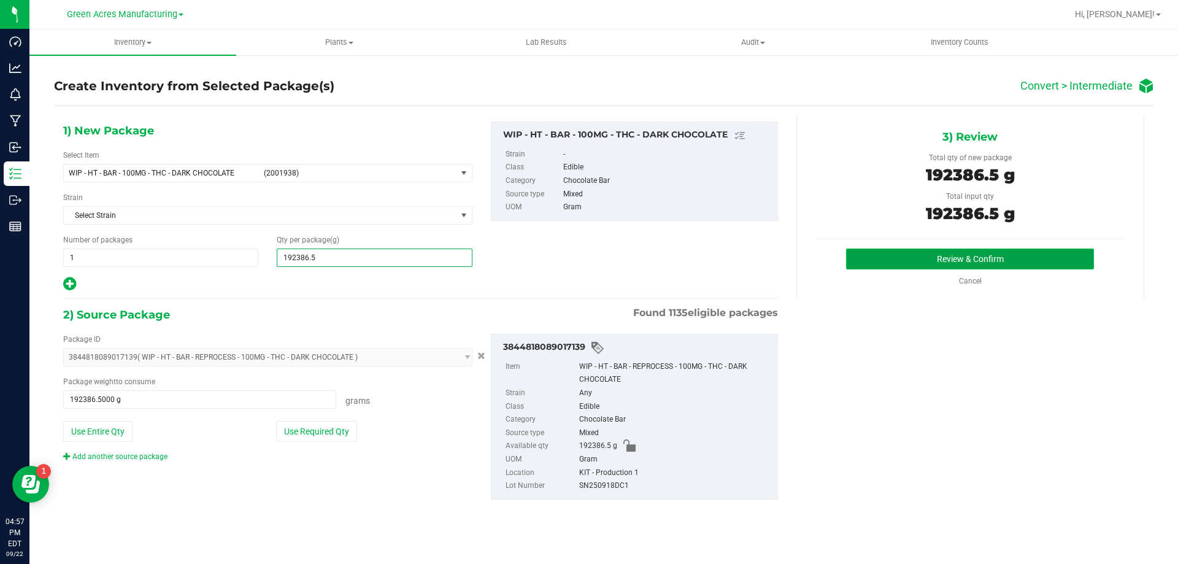
type input "192,386.5000"
click at [975, 265] on button "Review & Confirm" at bounding box center [970, 259] width 248 height 21
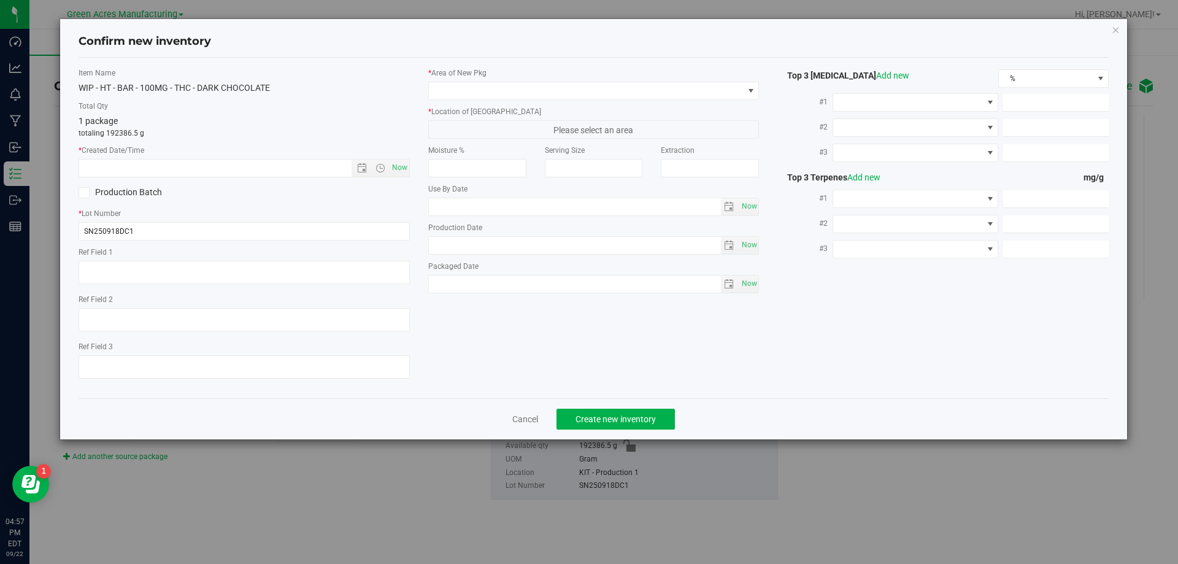
type input "[DATE]"
click at [405, 167] on span "Now" at bounding box center [399, 168] width 21 height 18
type input "[DATE] 4:57 PM"
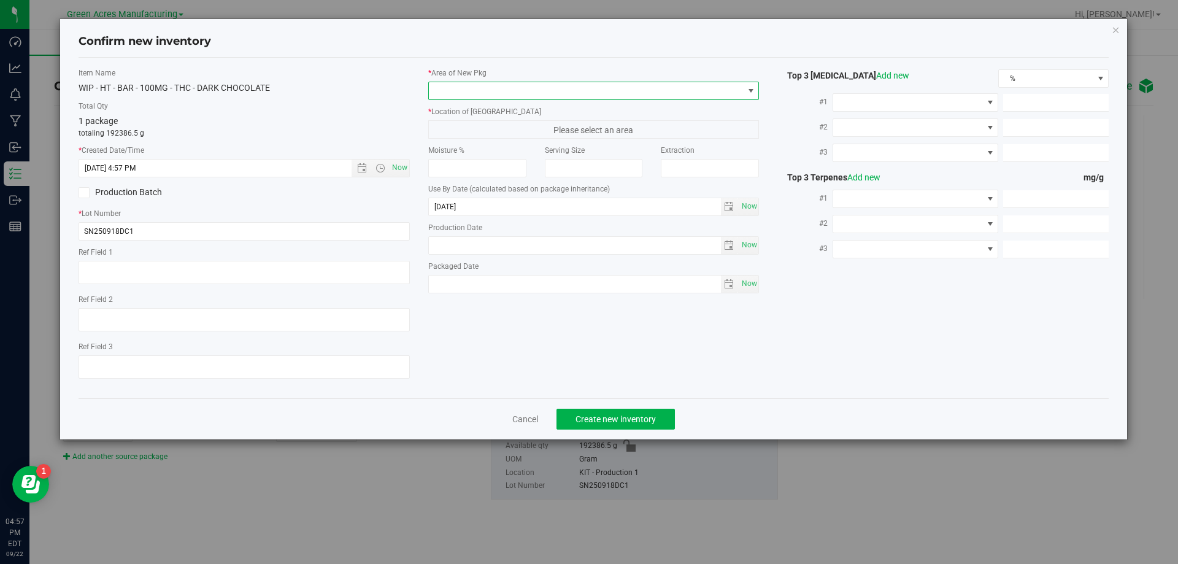
click at [528, 94] on span at bounding box center [586, 90] width 315 height 17
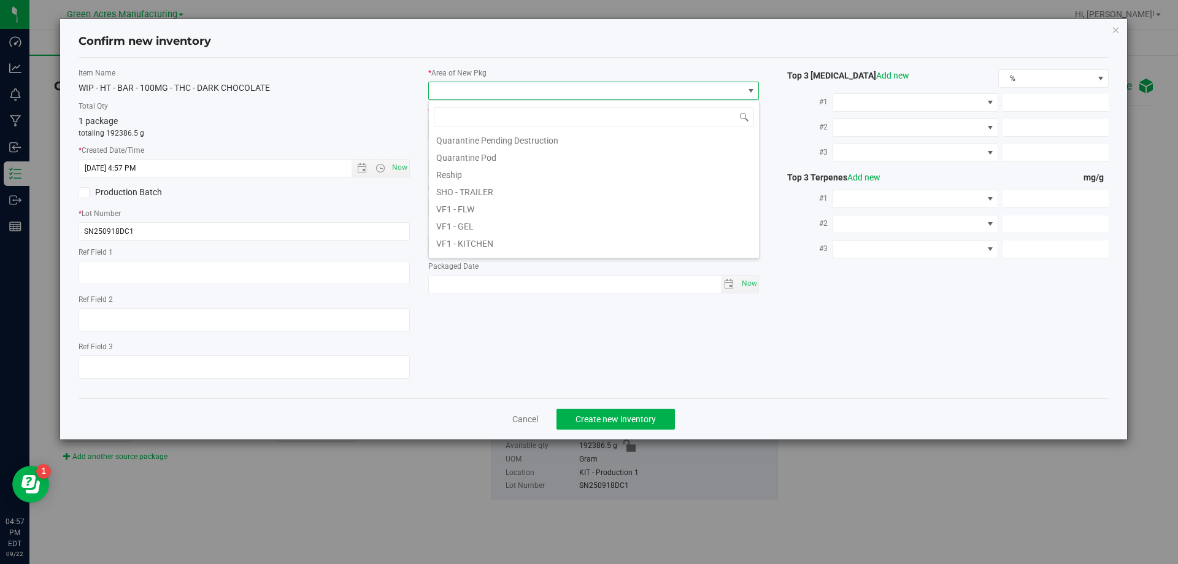
scroll to position [493, 0]
click at [478, 185] on li "VF1 - KITCHEN" at bounding box center [594, 180] width 330 height 17
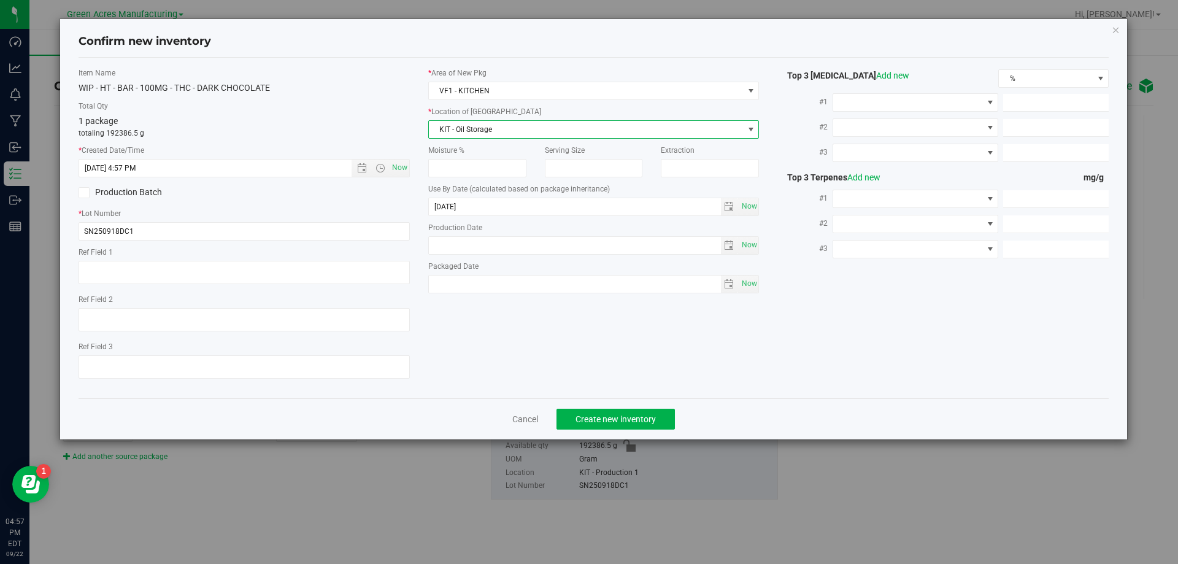
click at [498, 131] on span "KIT - Oil Storage" at bounding box center [586, 129] width 315 height 17
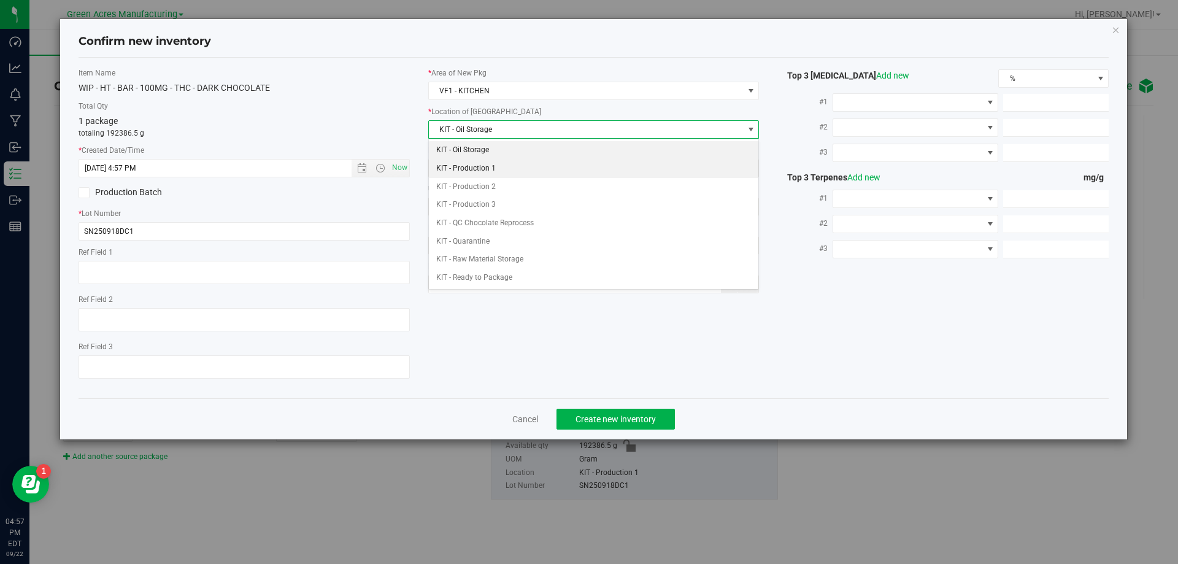
click at [493, 168] on li "KIT - Production 1" at bounding box center [594, 169] width 330 height 18
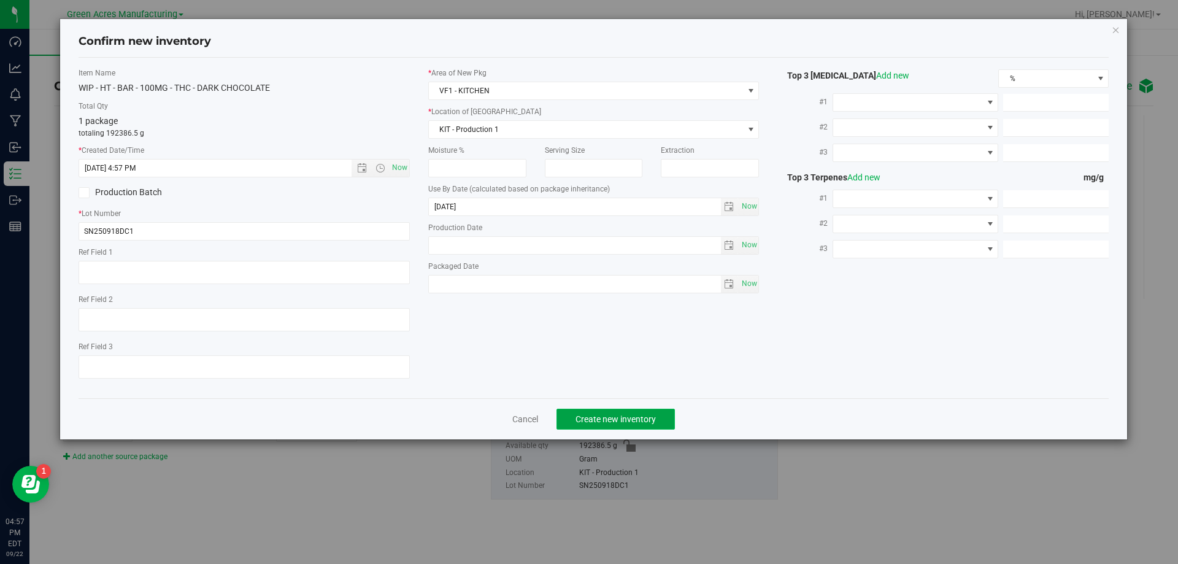
click at [579, 417] on span "Create new inventory" at bounding box center [616, 419] width 80 height 10
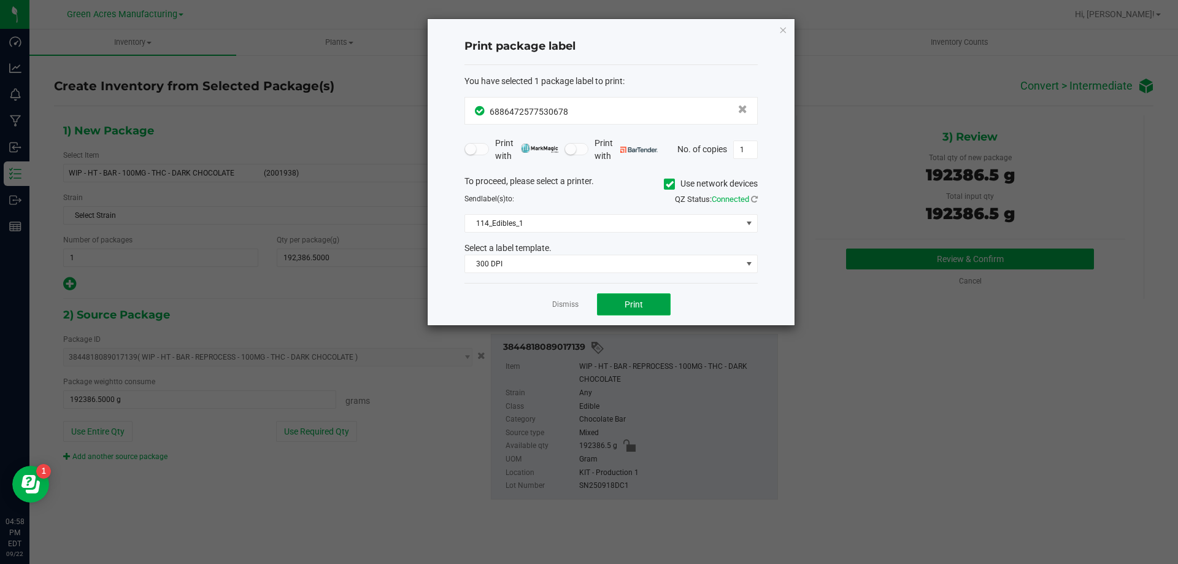
click at [619, 304] on button "Print" at bounding box center [634, 304] width 74 height 22
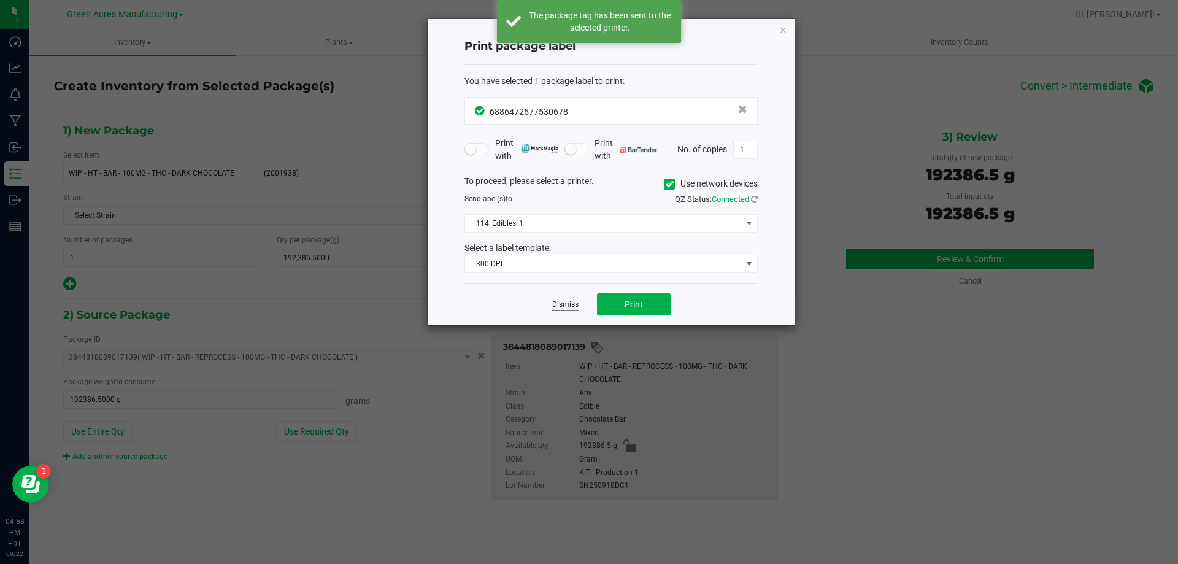
click at [571, 309] on link "Dismiss" at bounding box center [565, 304] width 26 height 10
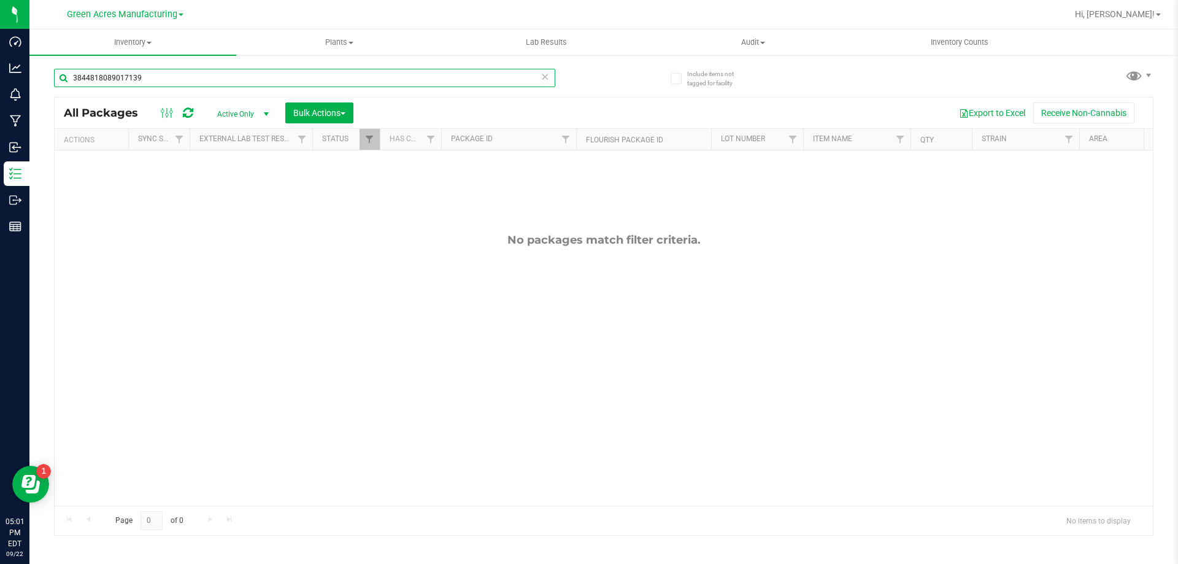
drag, startPoint x: 149, startPoint y: 77, endPoint x: 39, endPoint y: 79, distance: 109.9
click at [39, 79] on div "Include items not tagged for facility 3844818089017139 All Packages Active Only…" at bounding box center [603, 241] width 1149 height 374
type input "0716dc1"
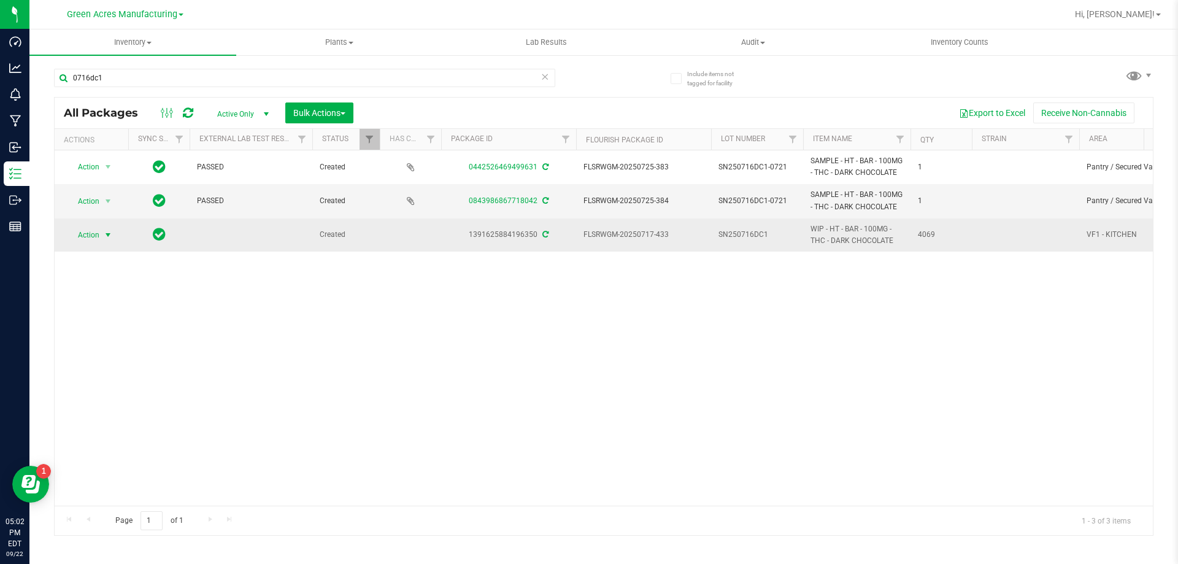
click at [76, 236] on span "Action" at bounding box center [83, 234] width 33 height 17
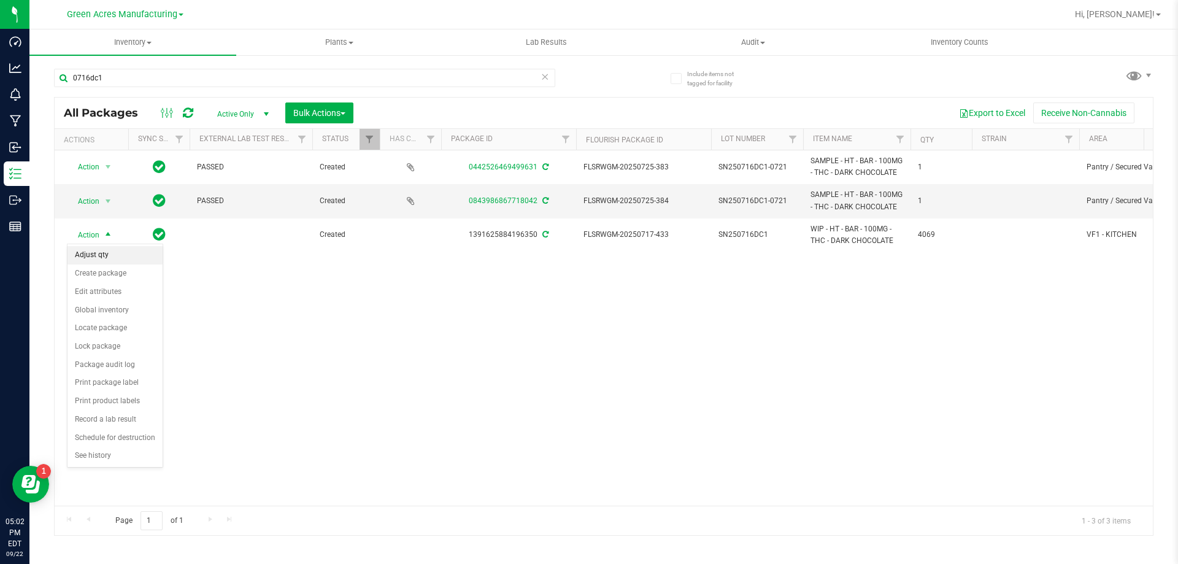
click at [115, 256] on li "Adjust qty" at bounding box center [115, 255] width 95 height 18
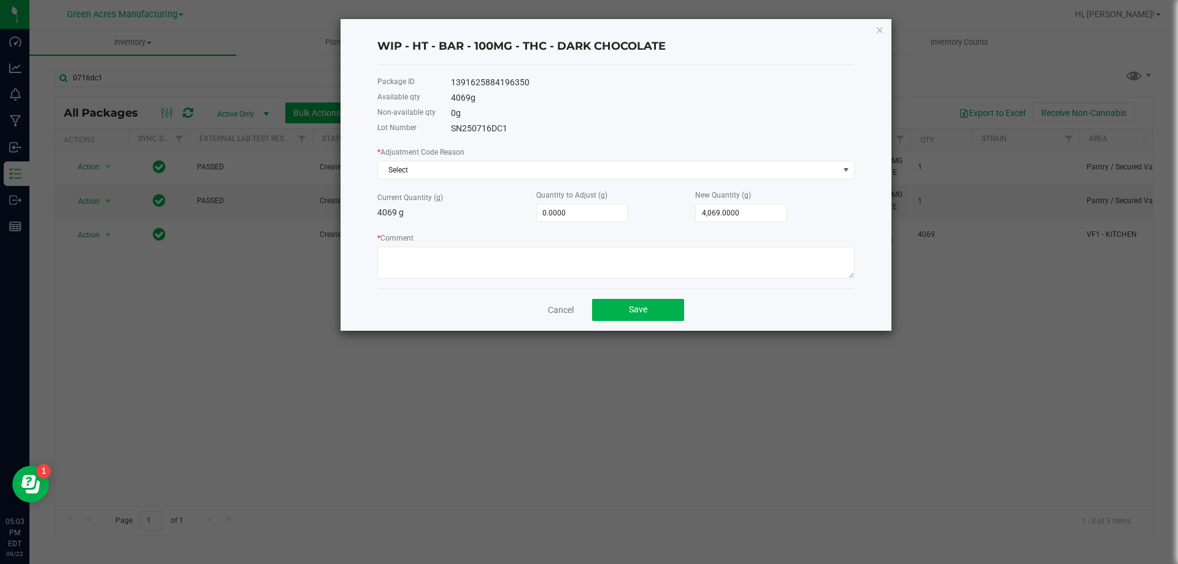
click at [561, 317] on div "Cancel Save" at bounding box center [615, 309] width 477 height 42
click at [558, 311] on link "Cancel" at bounding box center [561, 310] width 26 height 12
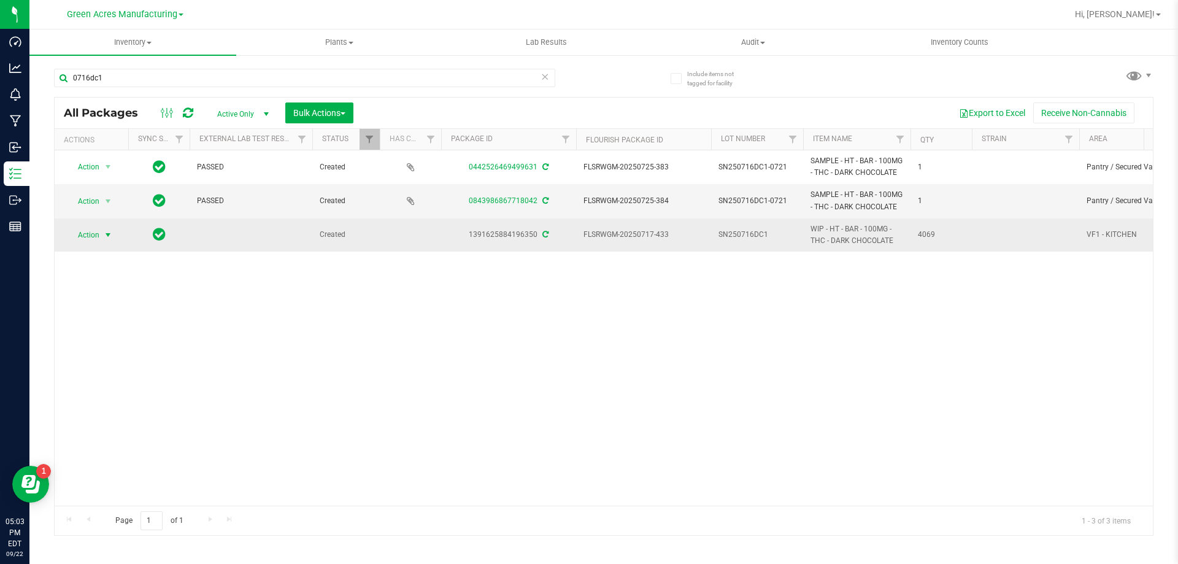
click at [95, 227] on span "Action" at bounding box center [83, 234] width 33 height 17
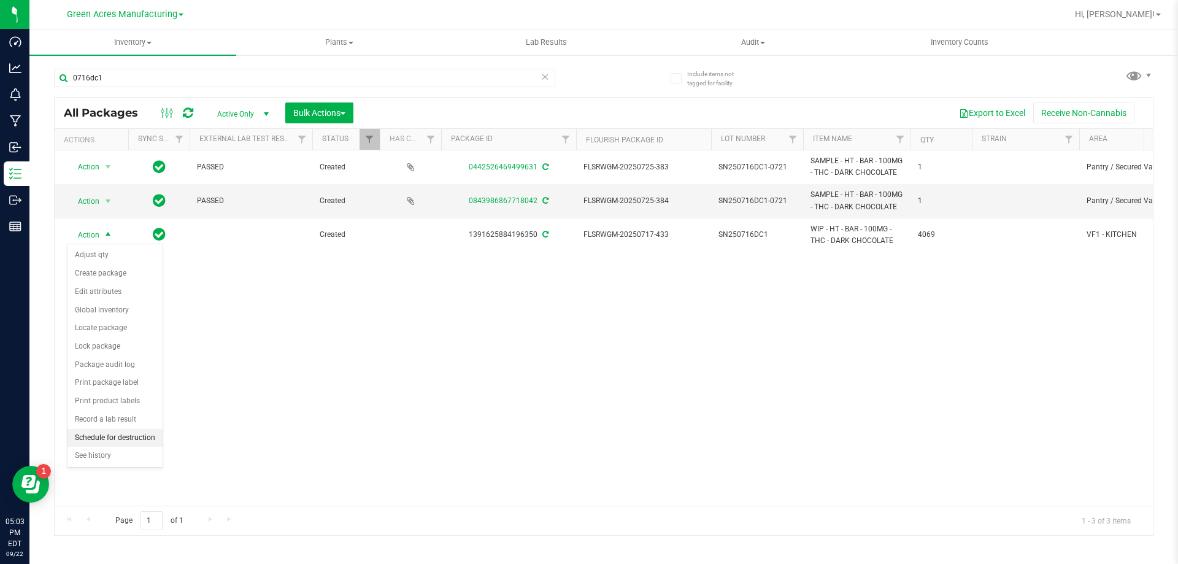
click at [85, 439] on li "Schedule for destruction" at bounding box center [115, 438] width 95 height 18
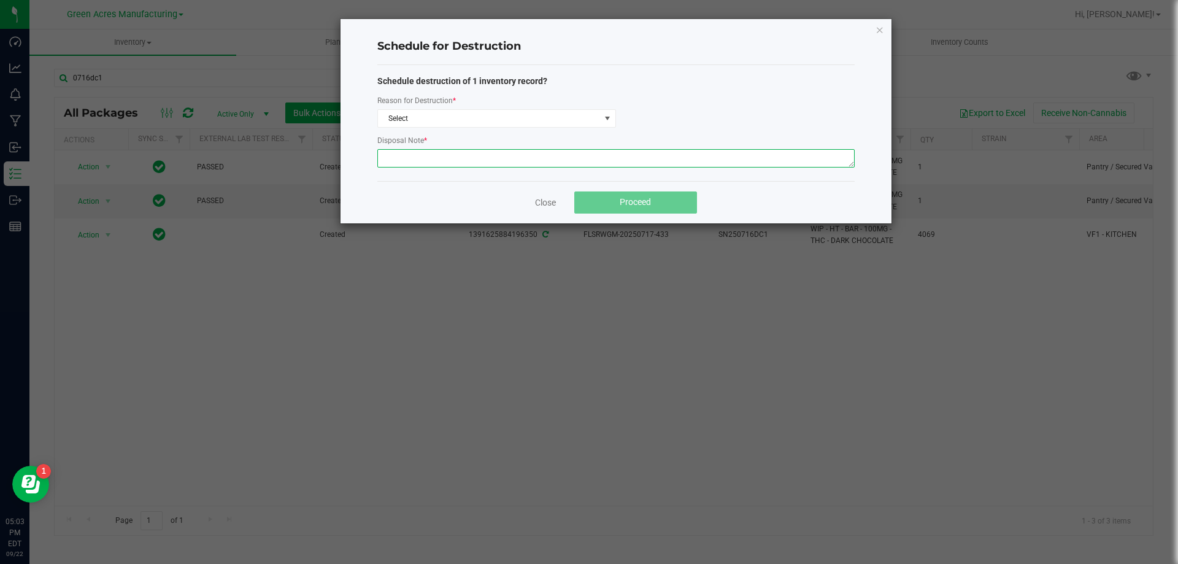
click at [471, 160] on textarea at bounding box center [615, 158] width 477 height 18
type textarea "Production waste"
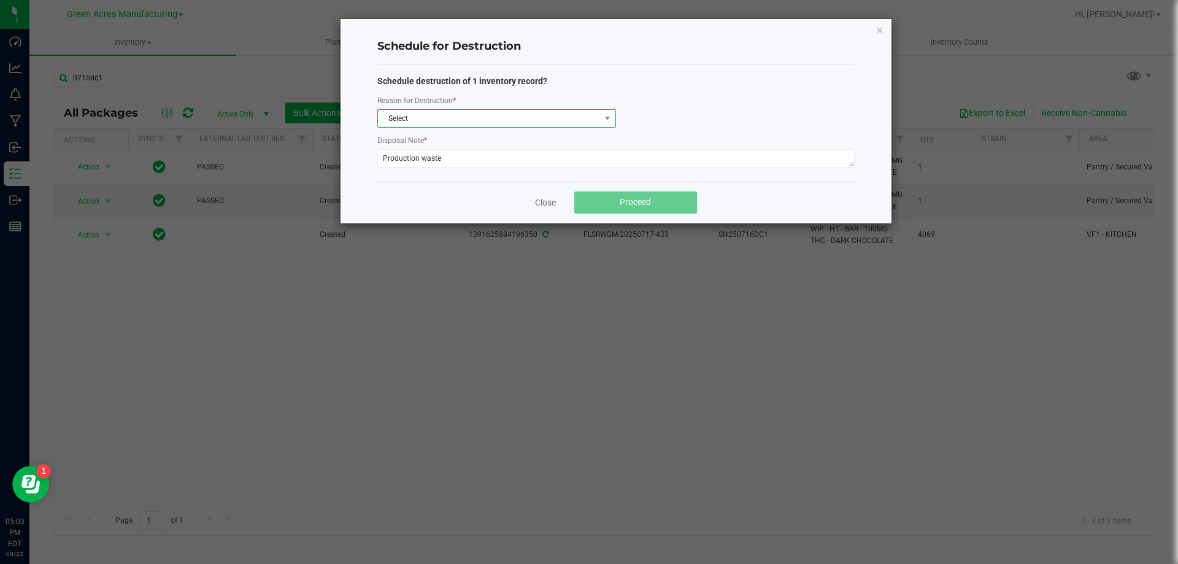
click at [547, 111] on span "Select" at bounding box center [489, 118] width 222 height 17
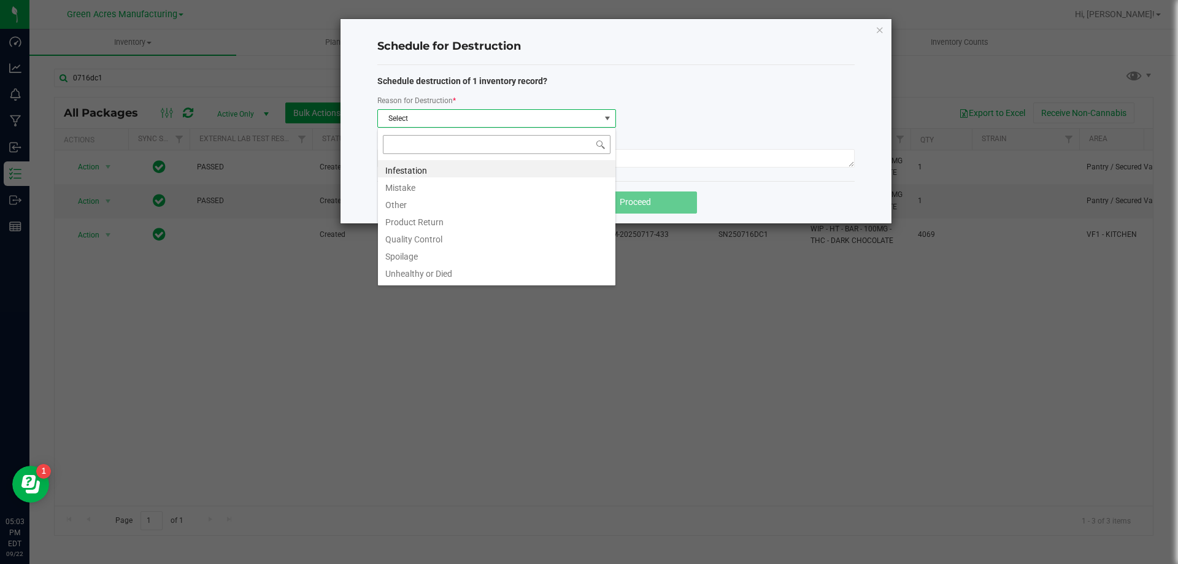
scroll to position [18, 239]
click at [439, 206] on li "Other" at bounding box center [497, 203] width 238 height 17
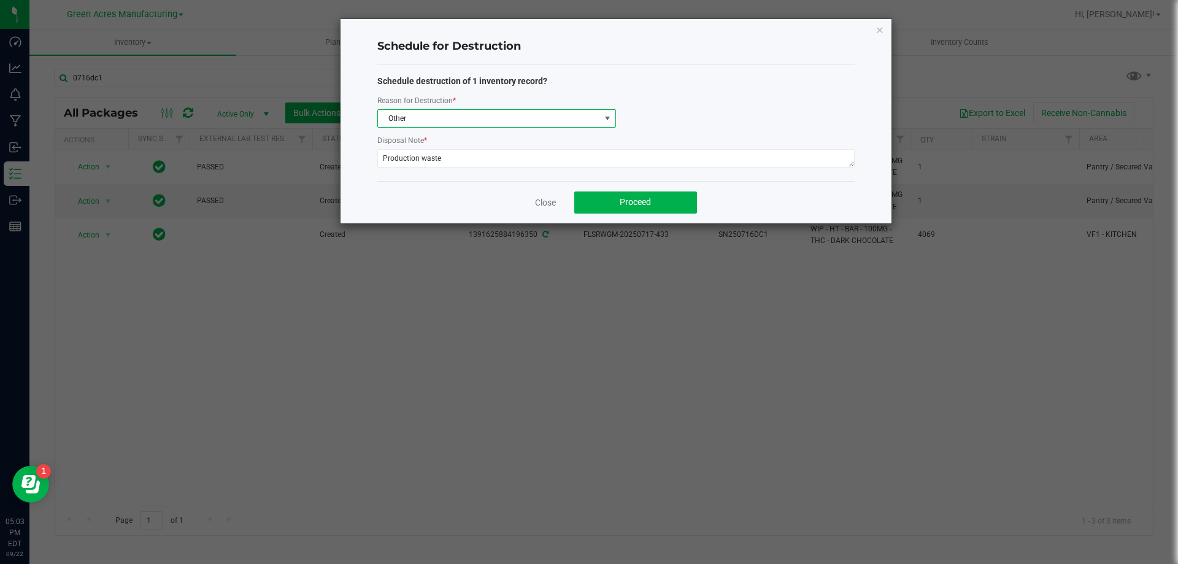
click at [531, 117] on span "Other" at bounding box center [489, 118] width 222 height 17
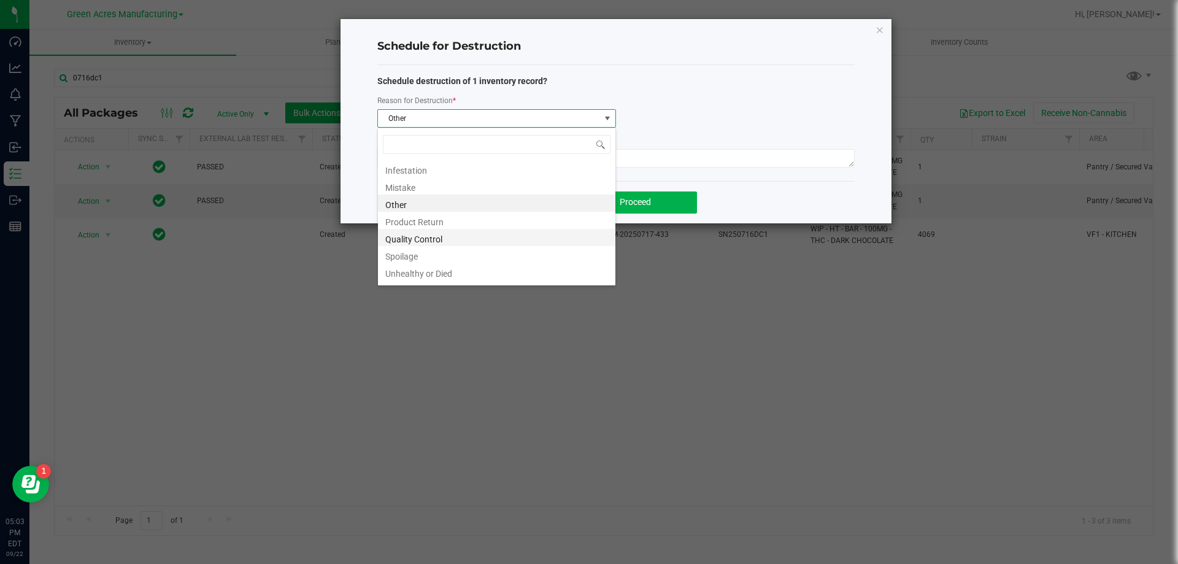
scroll to position [15, 0]
click at [462, 275] on li "Waste" at bounding box center [497, 274] width 238 height 17
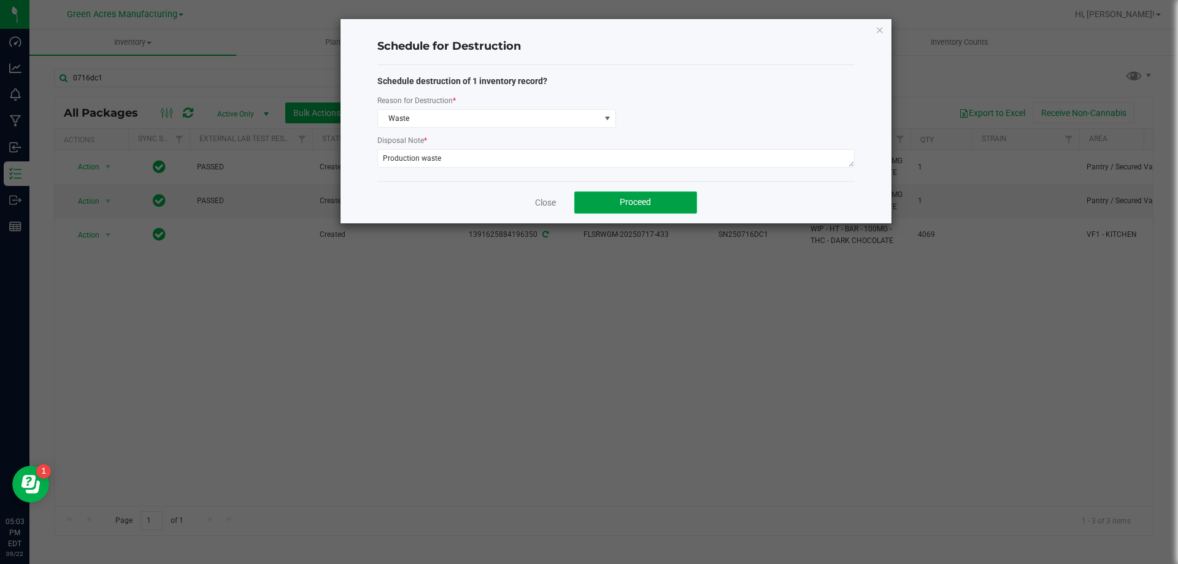
click at [596, 209] on button "Proceed" at bounding box center [635, 202] width 123 height 22
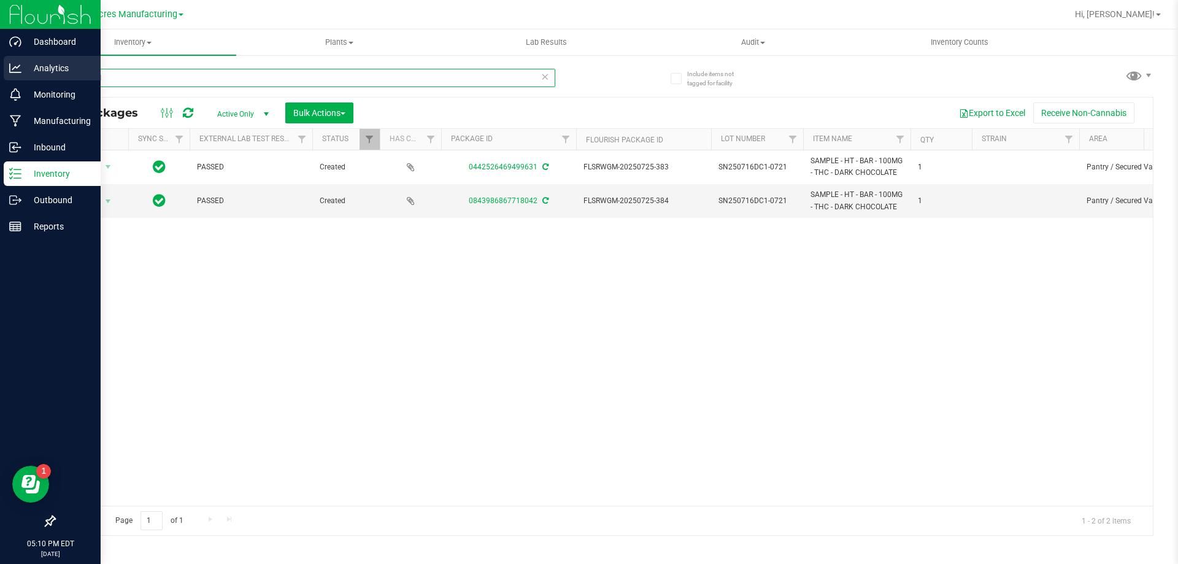
drag, startPoint x: 112, startPoint y: 81, endPoint x: 10, endPoint y: 81, distance: 101.9
click at [10, 81] on div "Dashboard Analytics Monitoring Manufacturing Inbound Inventory Outbound Reports…" at bounding box center [589, 282] width 1178 height 564
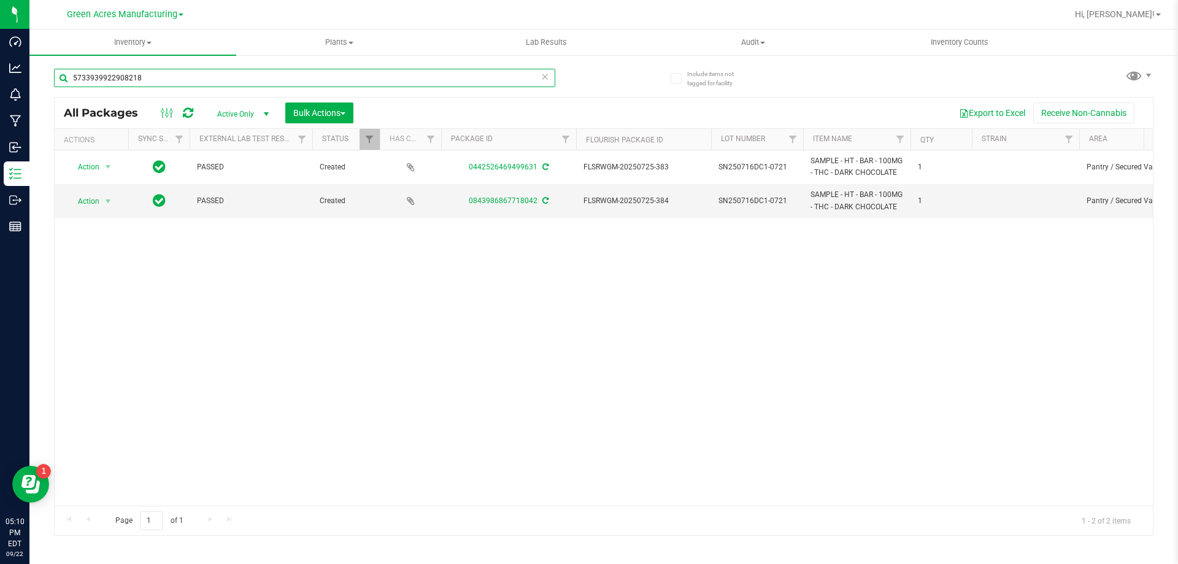
type input "5733939922908218"
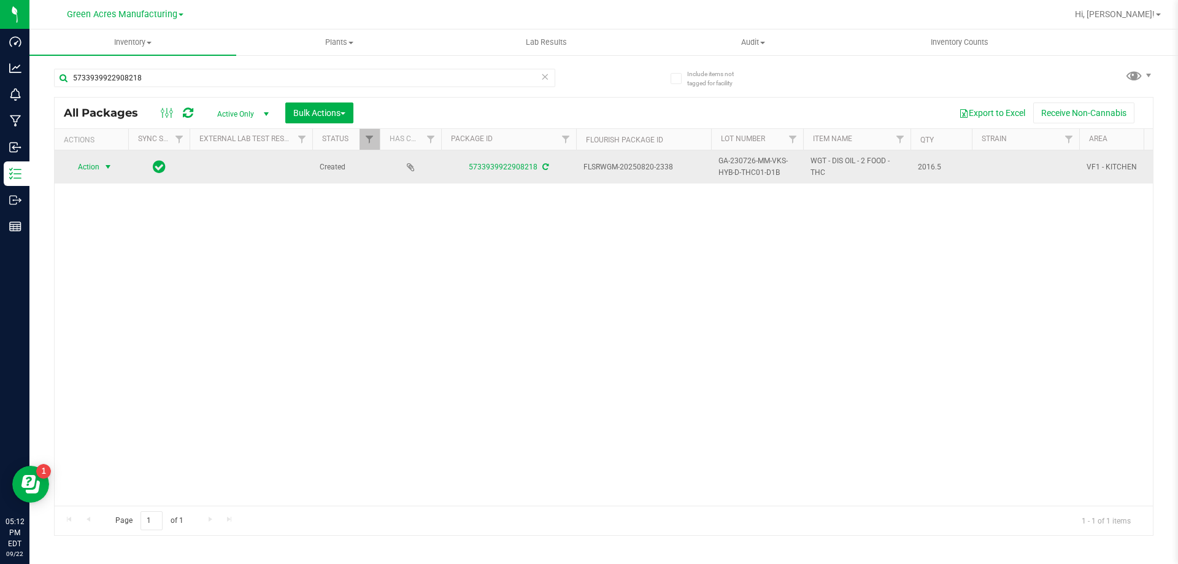
click at [103, 168] on span "select" at bounding box center [108, 167] width 10 height 10
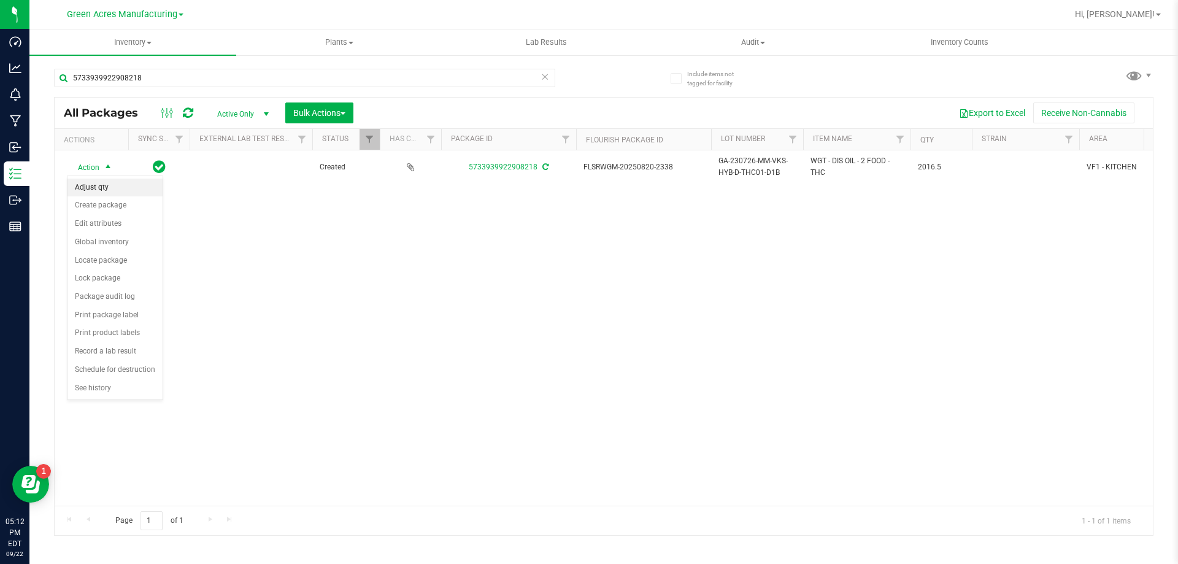
click at [90, 191] on li "Adjust qty" at bounding box center [115, 188] width 95 height 18
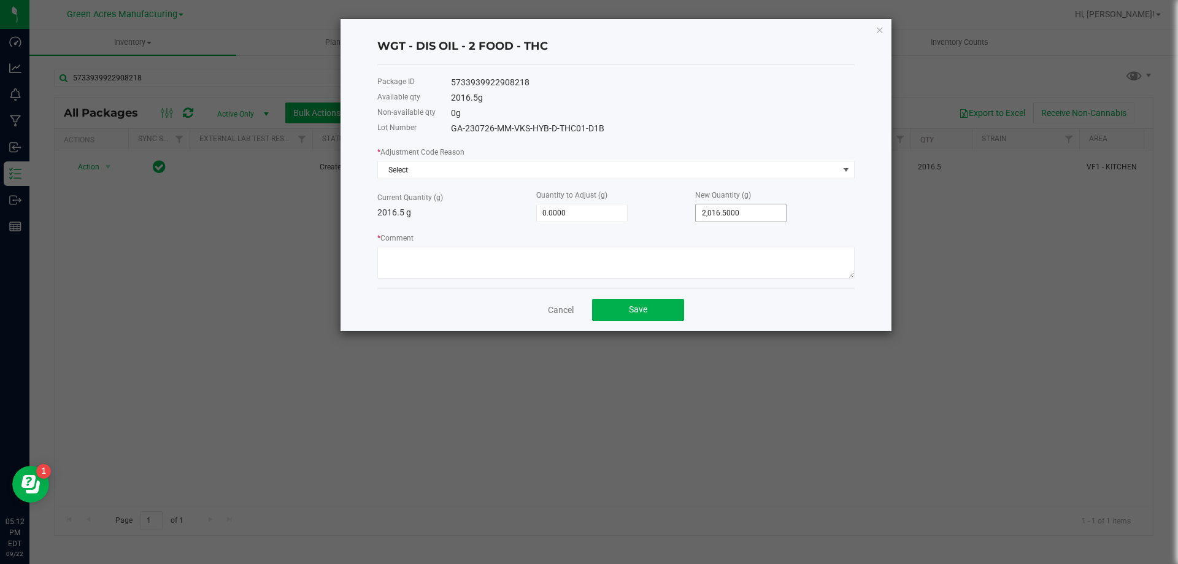
type input "2016.5"
click at [763, 204] on input "2016.5" at bounding box center [741, 212] width 90 height 17
type input "-2,014.5000"
type input "2"
type input "-1,996.5000"
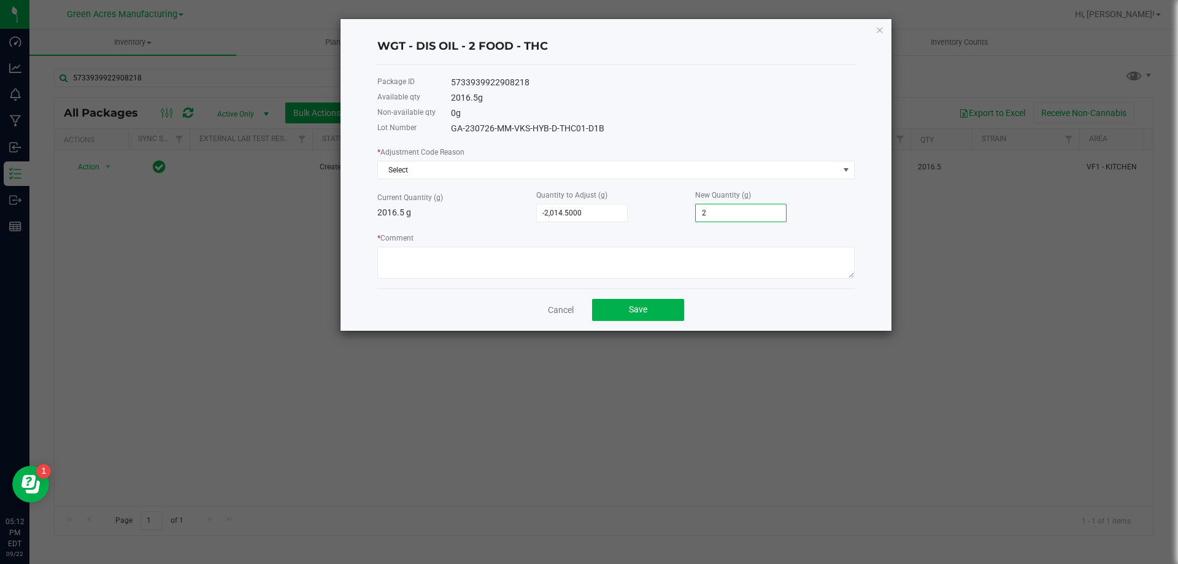
type input "20"
type input "-1,815.5000"
type input "201"
type input "-3.5000"
type input "2013."
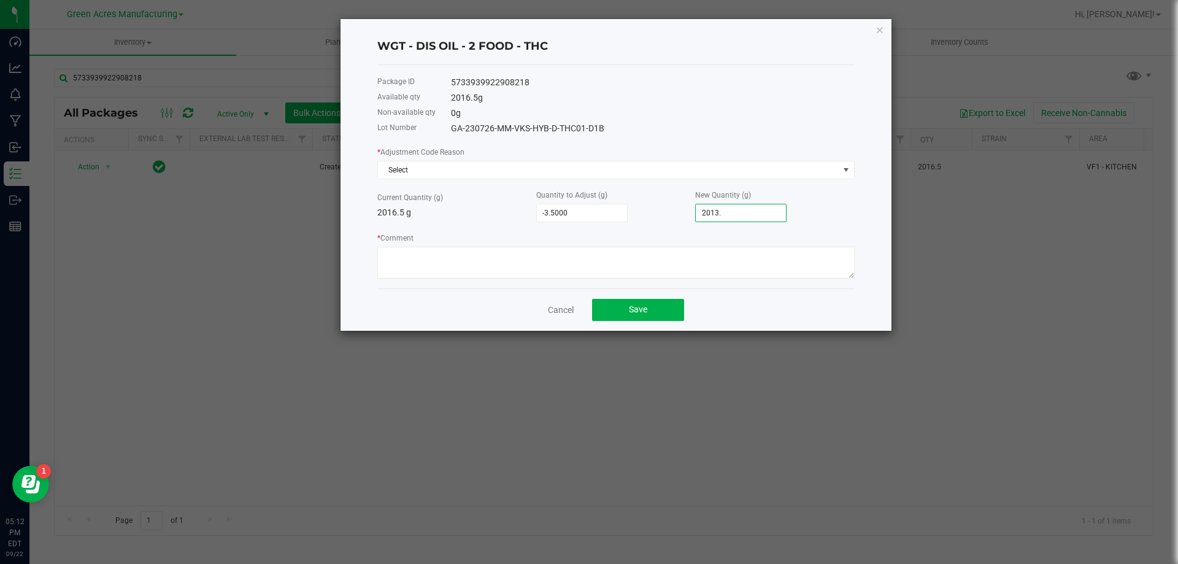
type input "-2.7000"
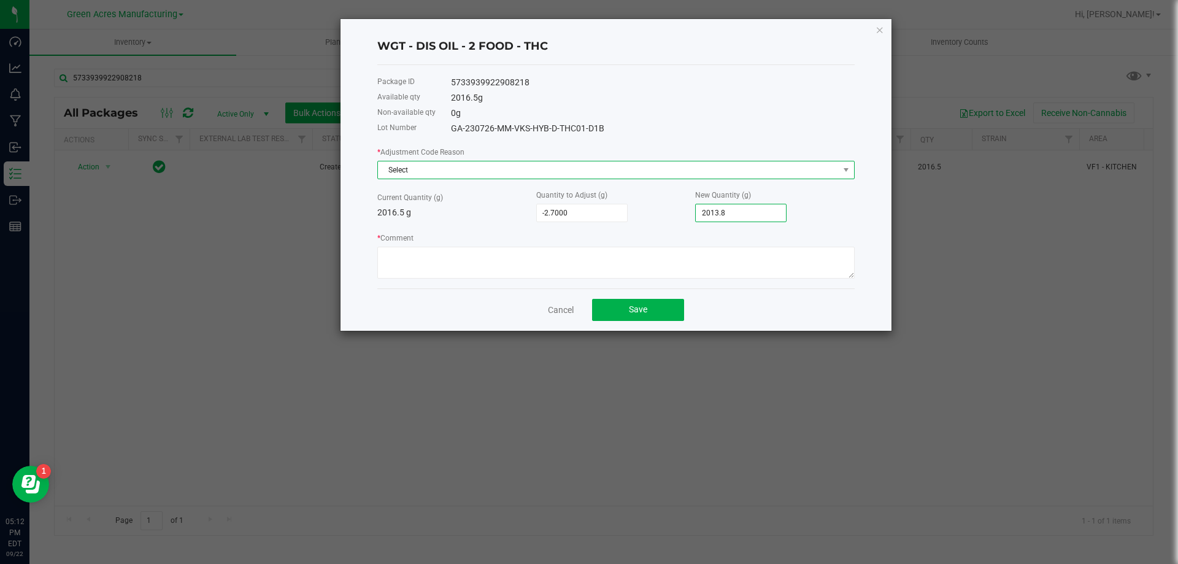
type input "2,013.8000"
click at [518, 173] on span "Select" at bounding box center [608, 169] width 461 height 17
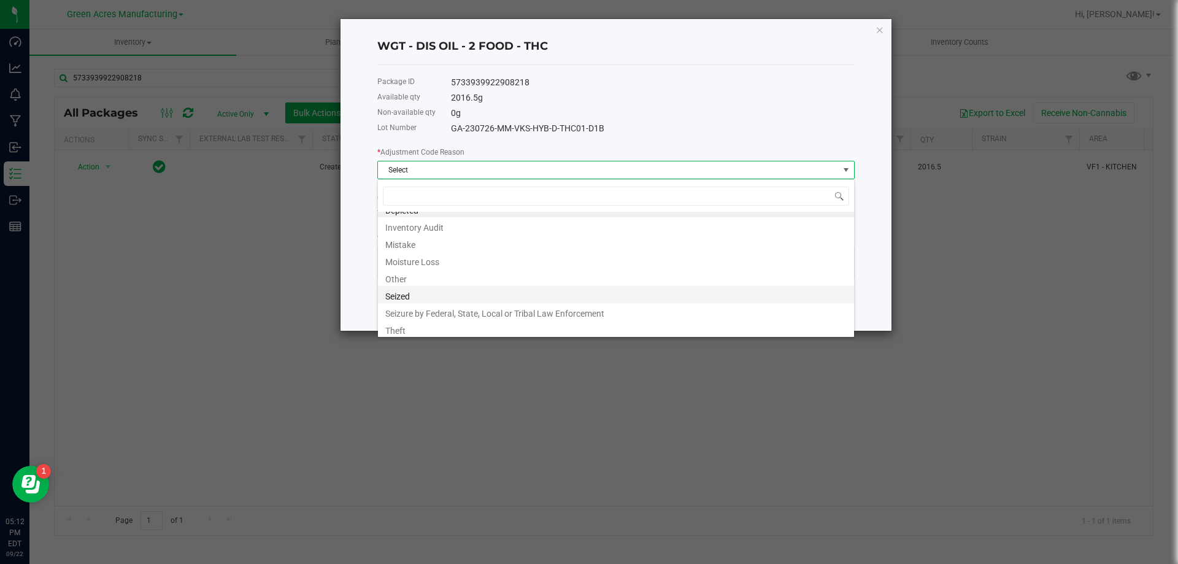
scroll to position [15, 0]
click at [453, 273] on li "Other" at bounding box center [616, 274] width 476 height 17
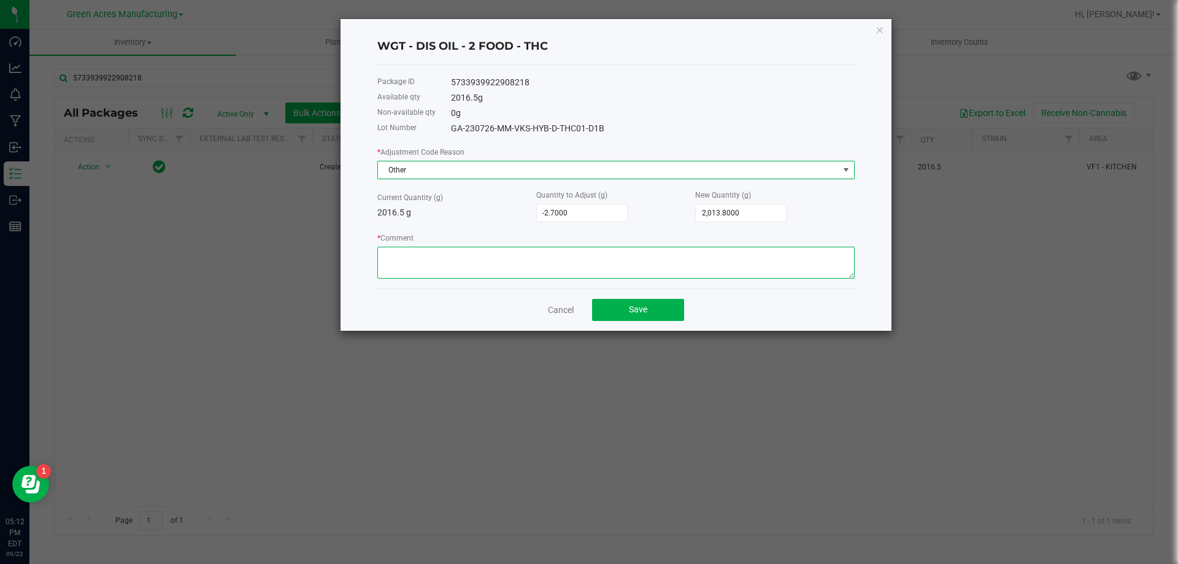
click at [453, 260] on textarea "* Comment" at bounding box center [615, 263] width 477 height 32
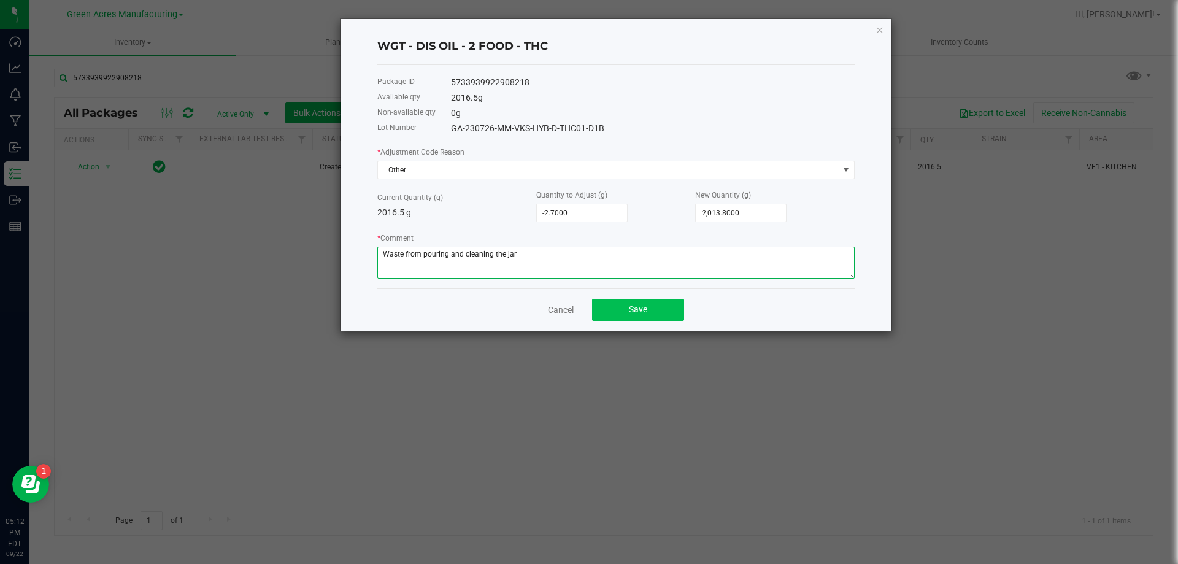
type textarea "Waste from pouring and cleaning the jar"
click at [654, 320] on button "Save" at bounding box center [638, 310] width 92 height 22
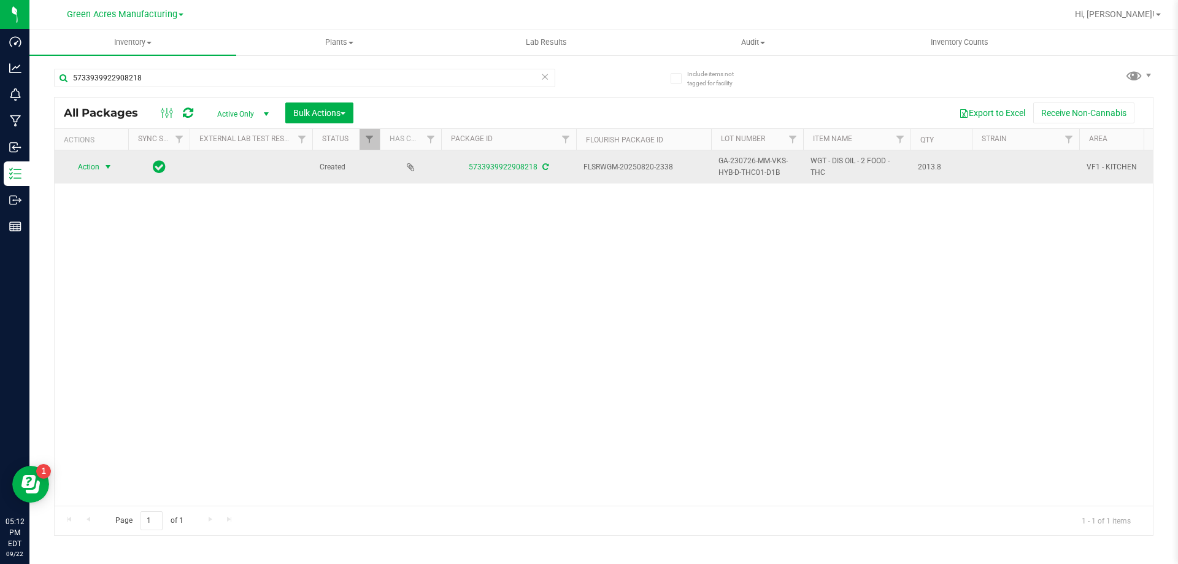
click at [96, 165] on span "Action" at bounding box center [83, 166] width 33 height 17
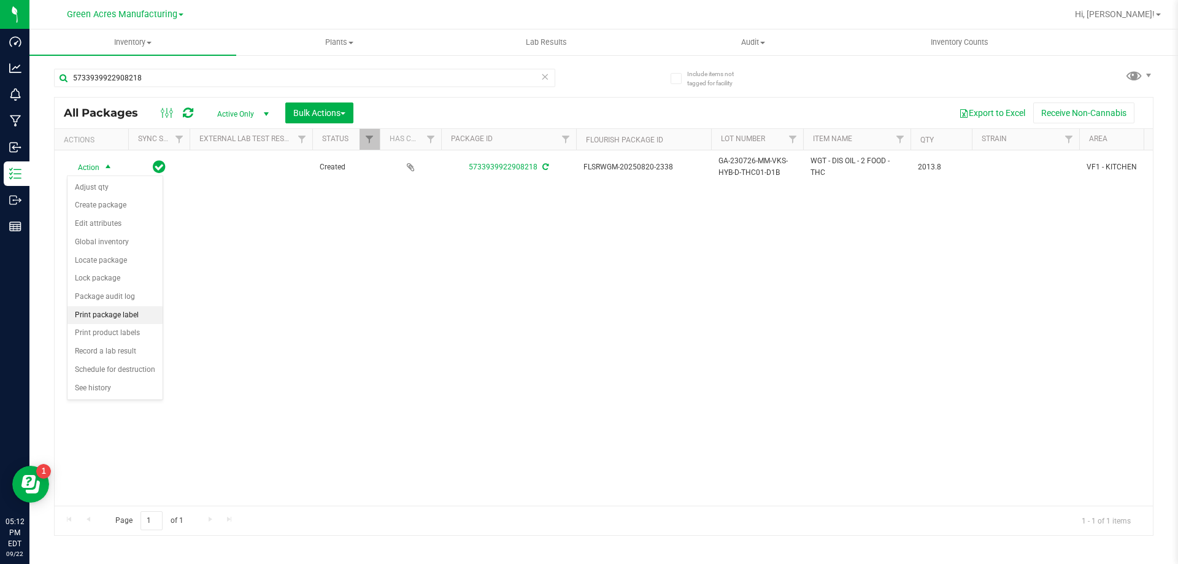
click at [99, 315] on li "Print package label" at bounding box center [115, 315] width 95 height 18
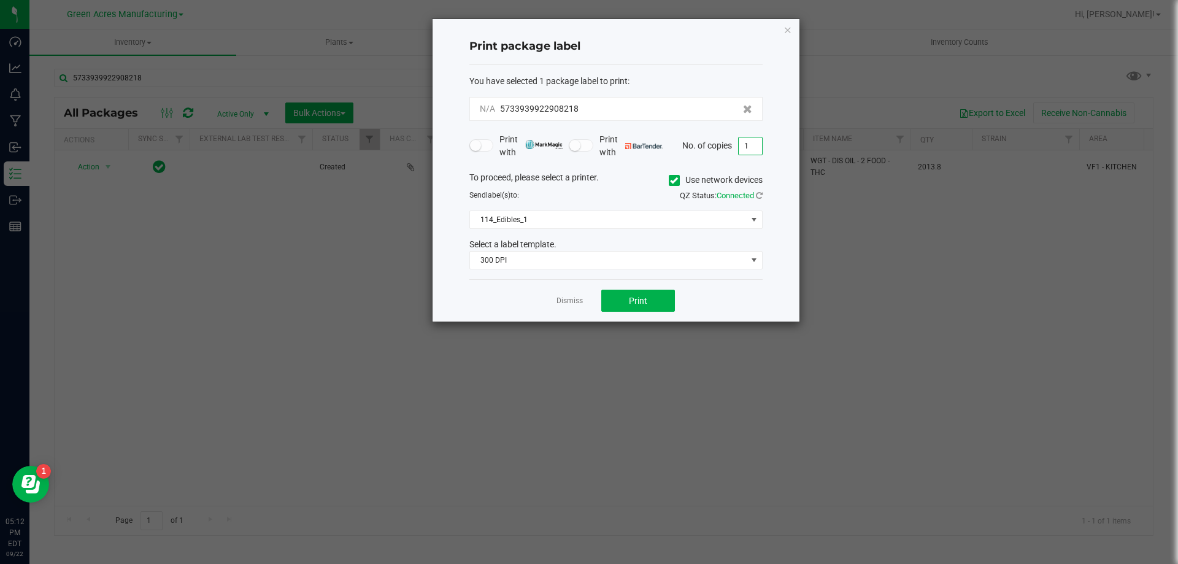
click at [751, 144] on input "1" at bounding box center [750, 145] width 23 height 17
type input "2"
click at [642, 294] on button "Print" at bounding box center [638, 301] width 74 height 22
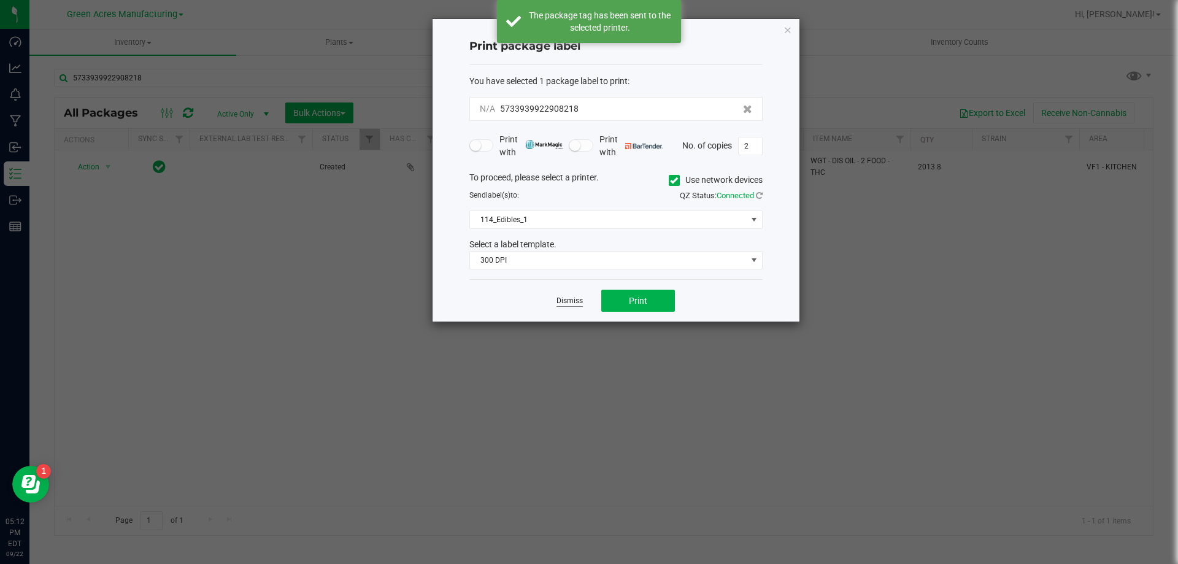
click at [566, 303] on link "Dismiss" at bounding box center [570, 301] width 26 height 10
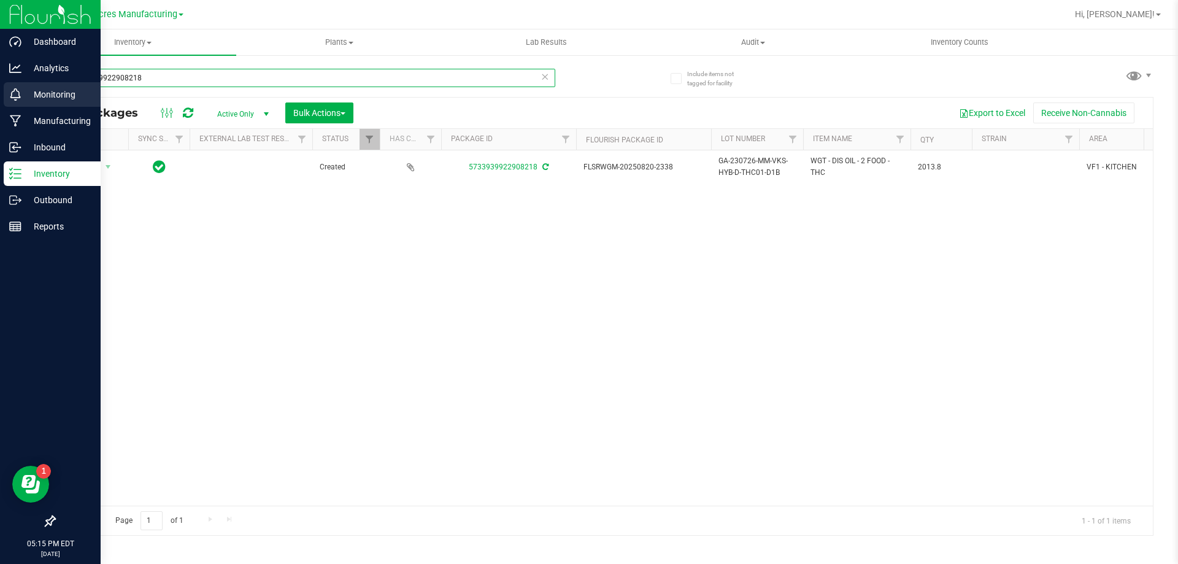
drag, startPoint x: 152, startPoint y: 72, endPoint x: 21, endPoint y: 101, distance: 134.5
click at [21, 101] on div "Dashboard Analytics Monitoring Manufacturing Inbound Inventory Outbound Reports…" at bounding box center [589, 282] width 1178 height 564
type input "2670256450202283"
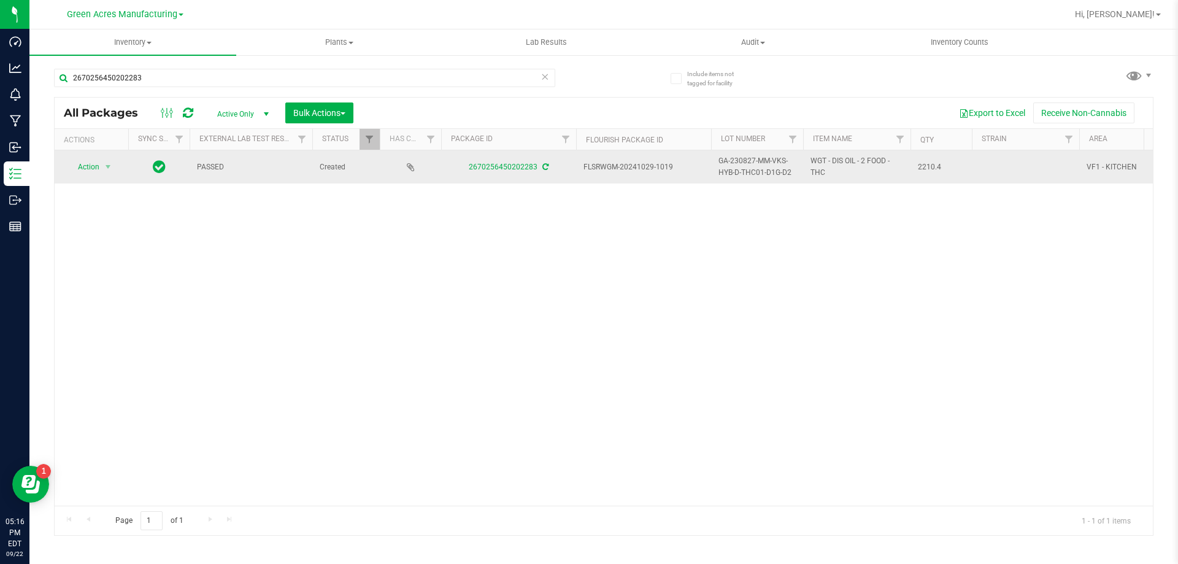
click at [121, 163] on td "Action Action Adjust qty Create package Edit attributes Global inventory Locate…" at bounding box center [92, 166] width 74 height 33
click at [110, 168] on span "select" at bounding box center [108, 167] width 10 height 10
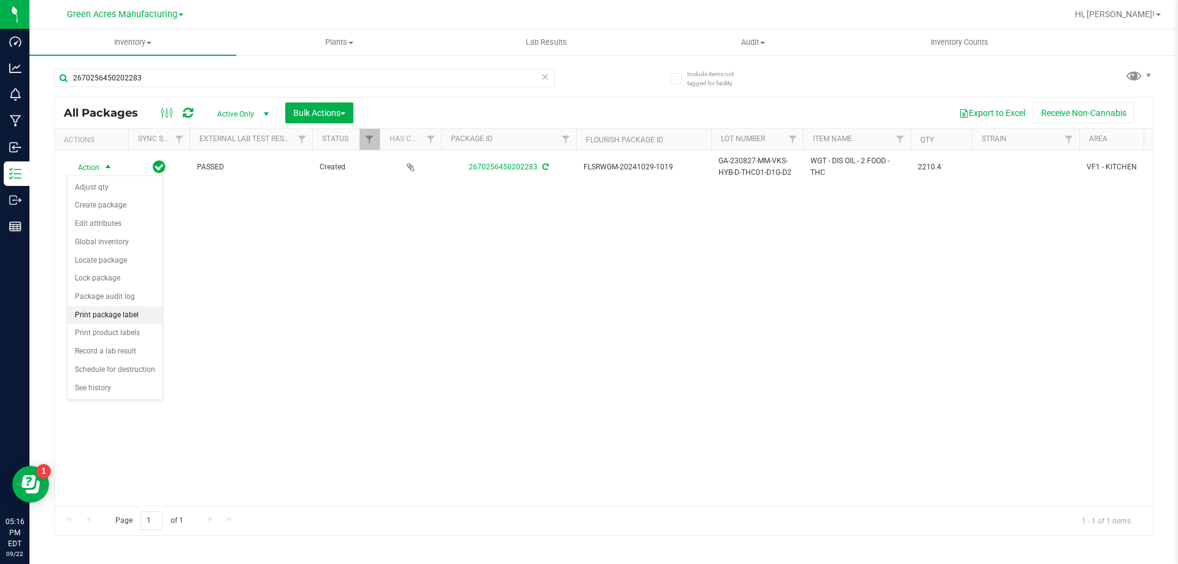
click at [102, 310] on li "Print package label" at bounding box center [115, 315] width 95 height 18
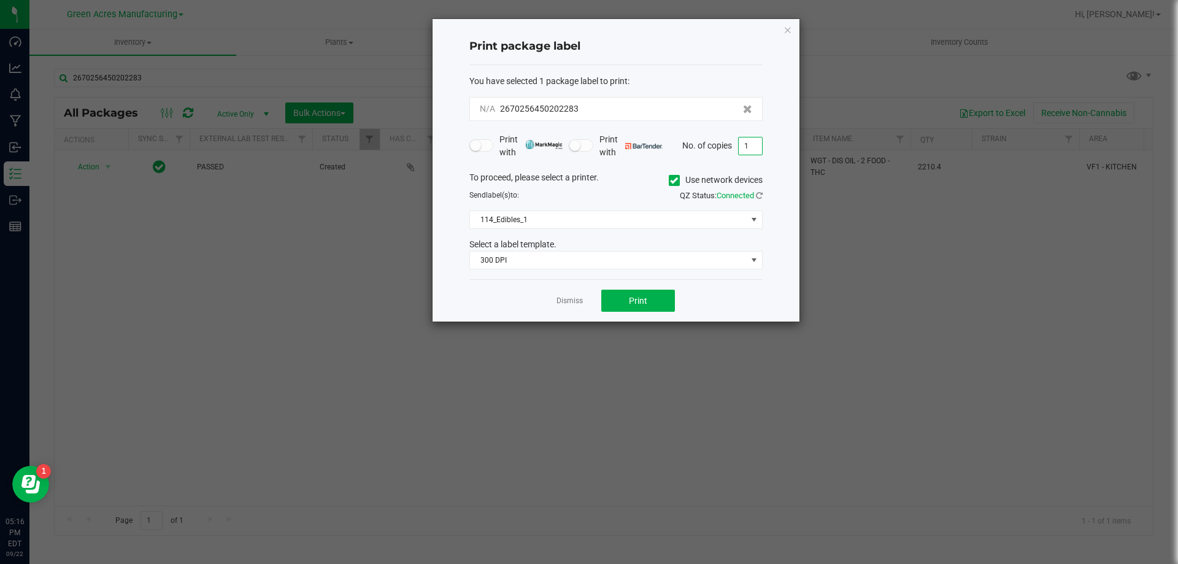
click at [758, 144] on input "1" at bounding box center [750, 145] width 23 height 17
type input "2"
click at [623, 302] on button "Print" at bounding box center [638, 301] width 74 height 22
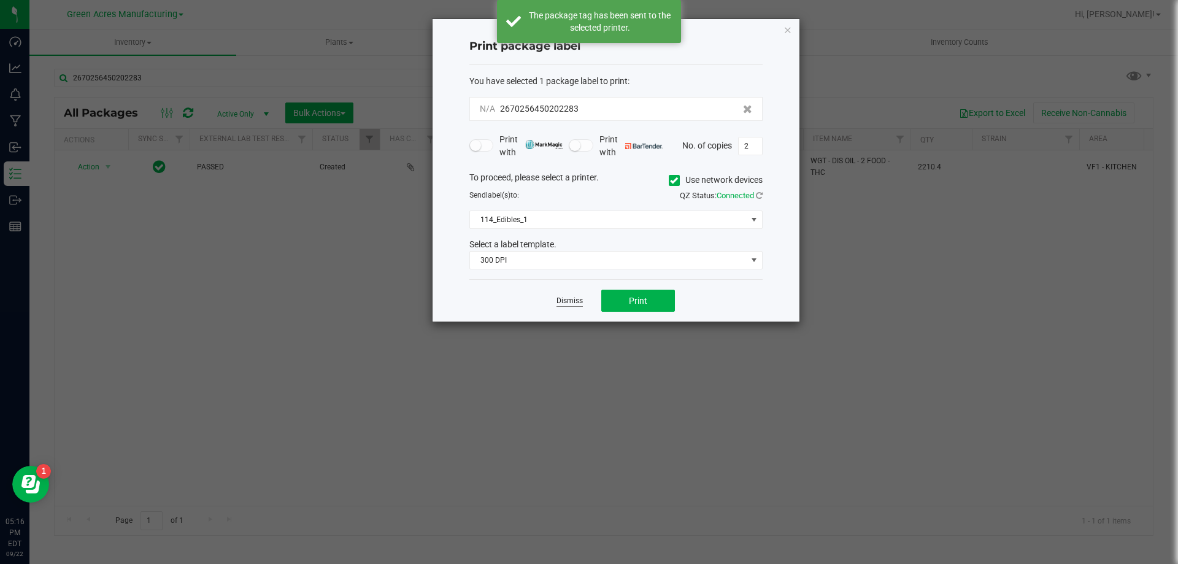
click at [570, 299] on link "Dismiss" at bounding box center [570, 301] width 26 height 10
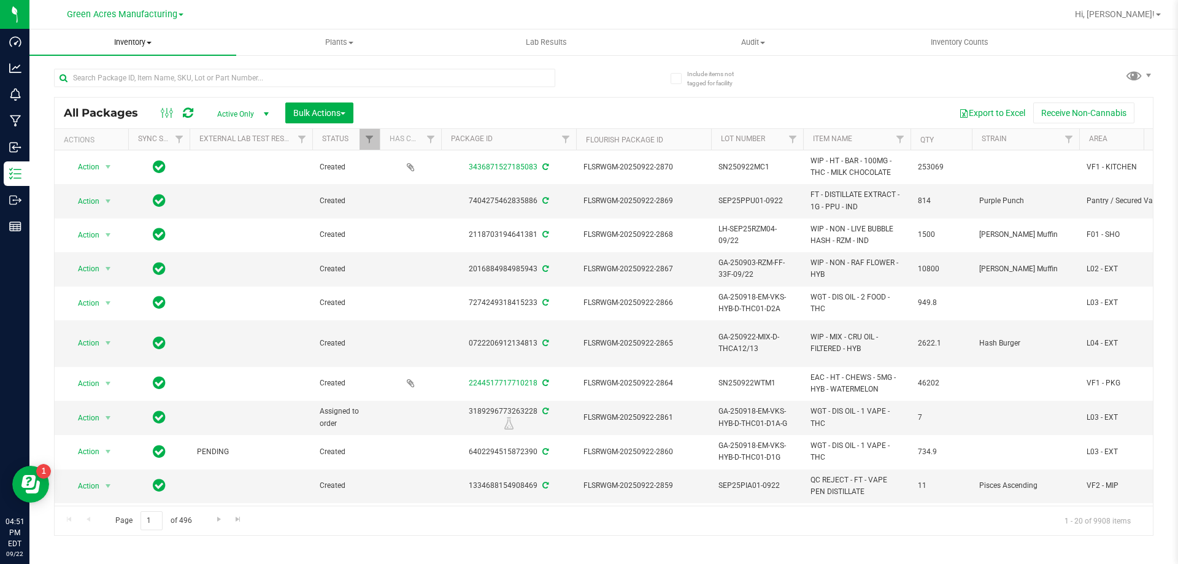
click at [139, 34] on uib-tab-heading "Inventory All packages All inventory Waste log Create inventory" at bounding box center [132, 42] width 207 height 26
click at [101, 150] on span "From bill of materials" at bounding box center [84, 147] width 111 height 10
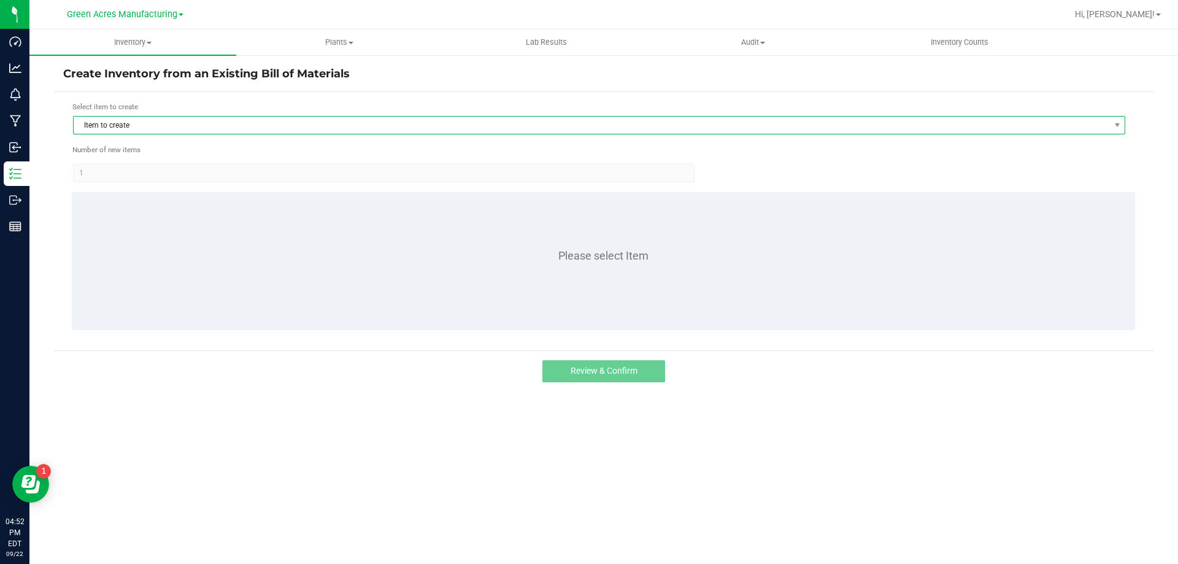
click at [113, 127] on span "Item to create" at bounding box center [592, 125] width 1036 height 17
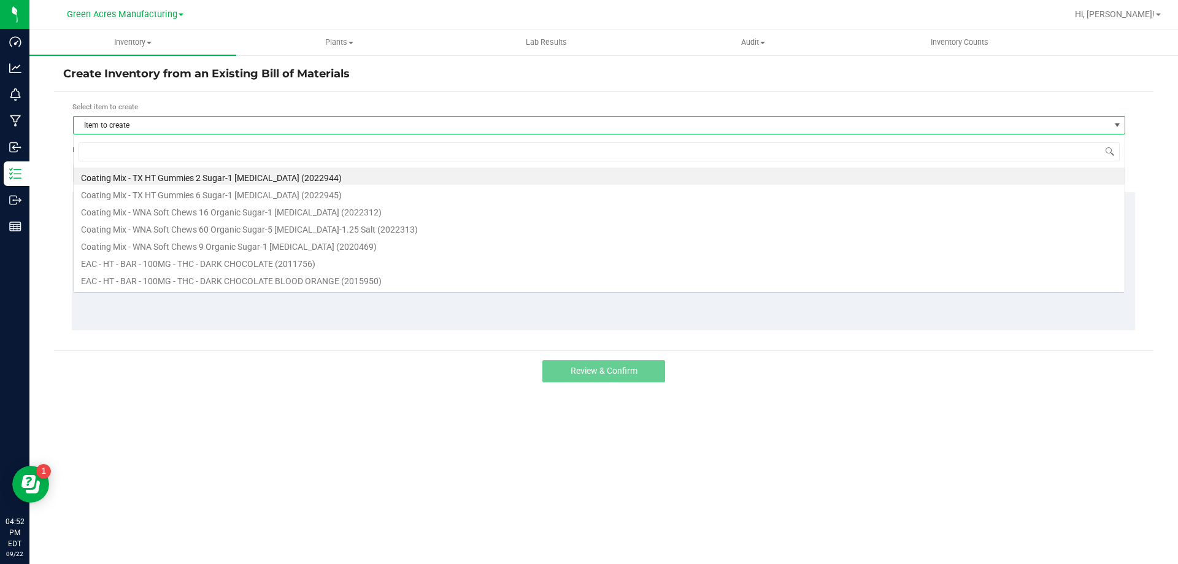
scroll to position [18, 1053]
click at [109, 152] on input at bounding box center [599, 151] width 1041 height 19
type input "dark"
click at [122, 177] on li "EAC - HT - BAR - 100MG - THC - DARK CHOCOLATE (2011756)" at bounding box center [599, 176] width 1051 height 17
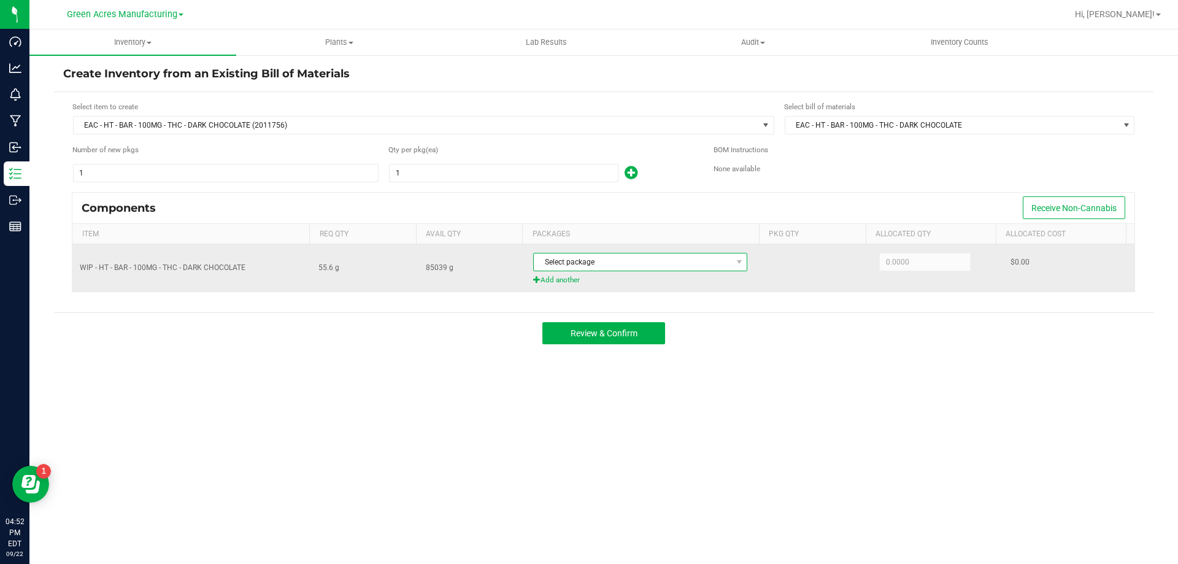
click at [627, 267] on span "Select package" at bounding box center [633, 261] width 198 height 17
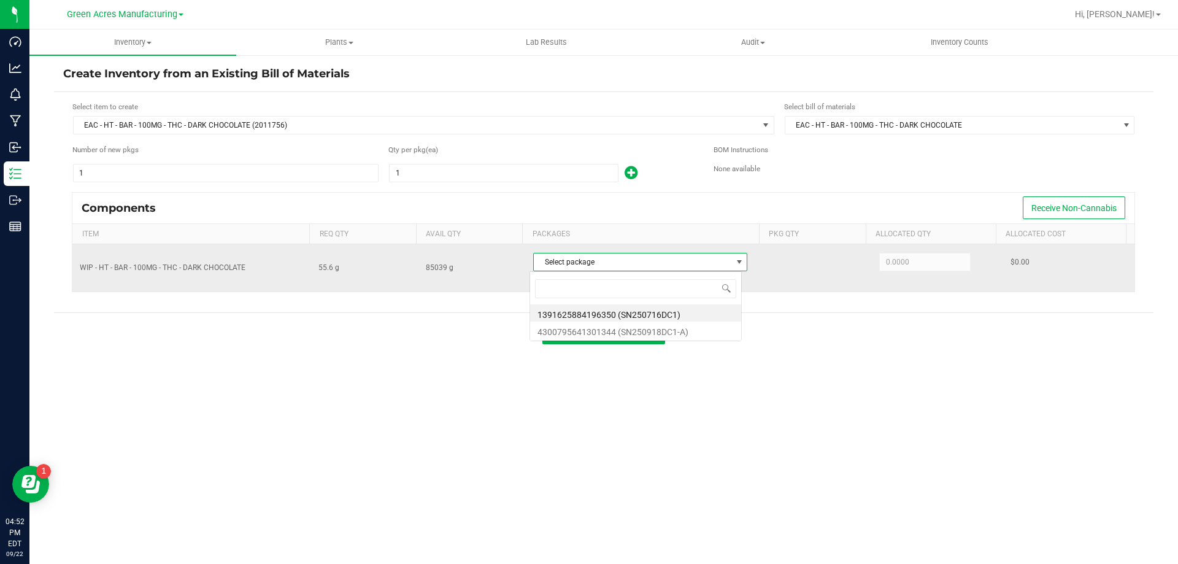
scroll to position [18, 212]
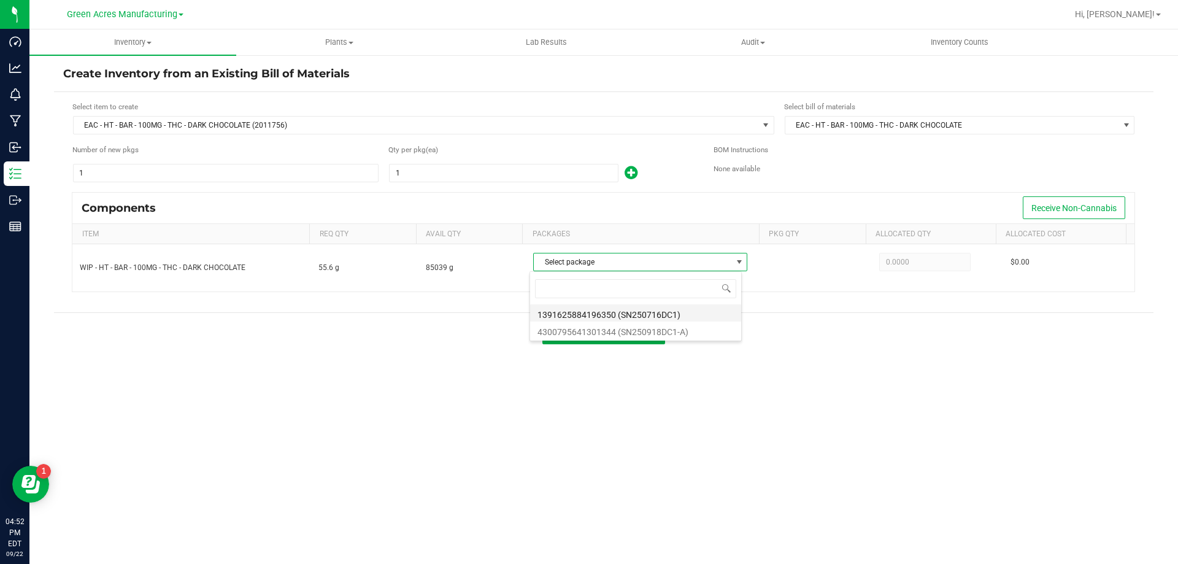
click at [672, 314] on li "1391625884196350 (SN250716DC1)" at bounding box center [635, 312] width 211 height 17
type input "55.6000"
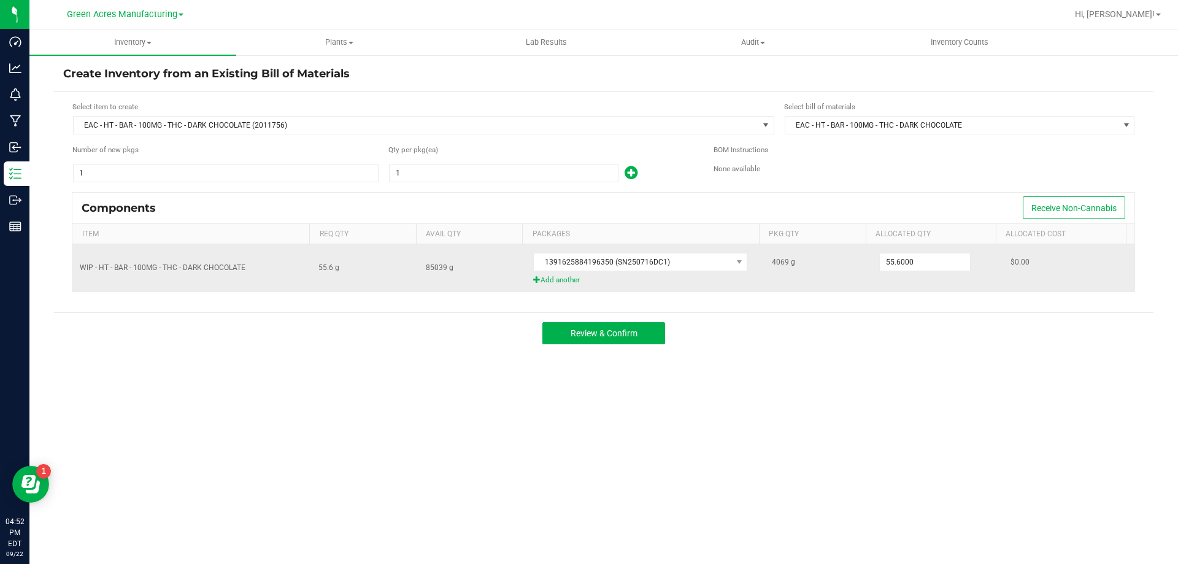
click at [564, 278] on span "Add another" at bounding box center [645, 280] width 224 height 12
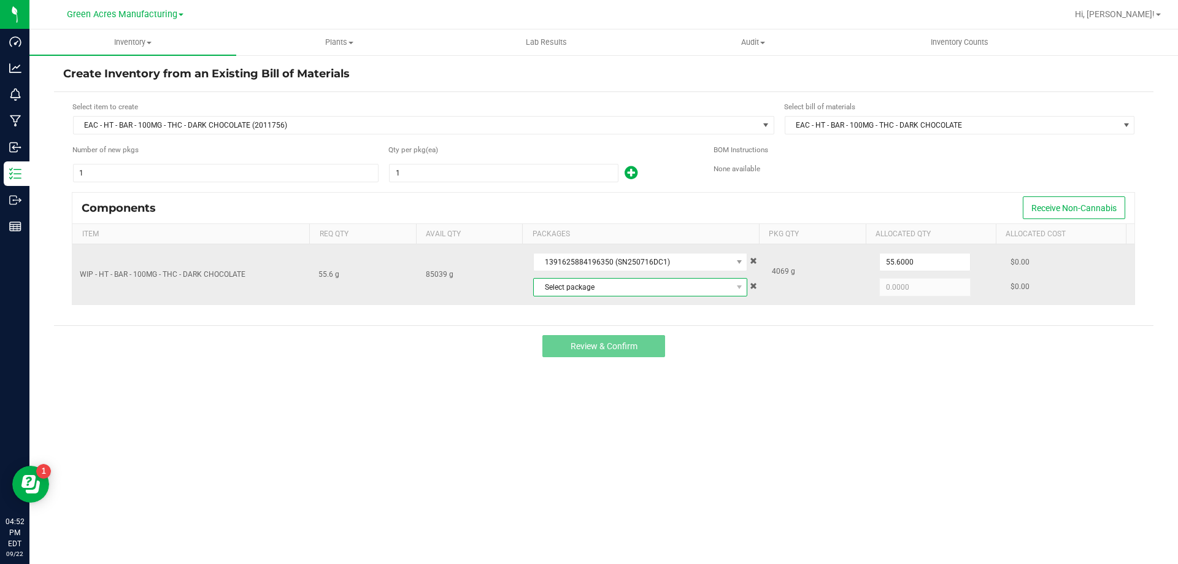
click at [641, 288] on span "Select package" at bounding box center [633, 287] width 198 height 17
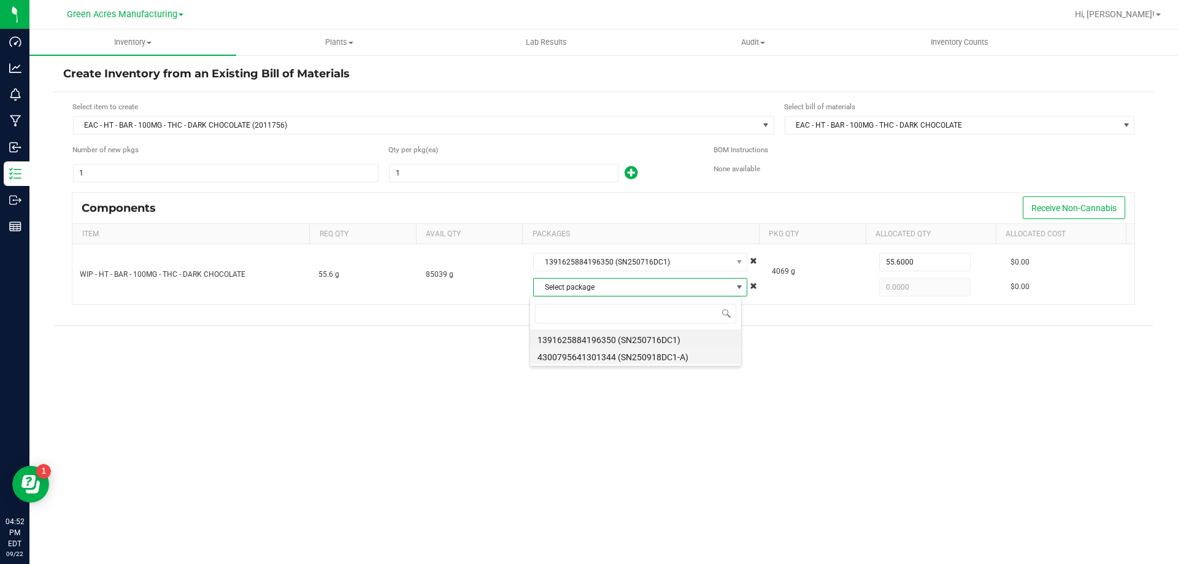
click at [641, 360] on li "4300795641301344 (SN250918DC1-A)" at bounding box center [635, 355] width 211 height 17
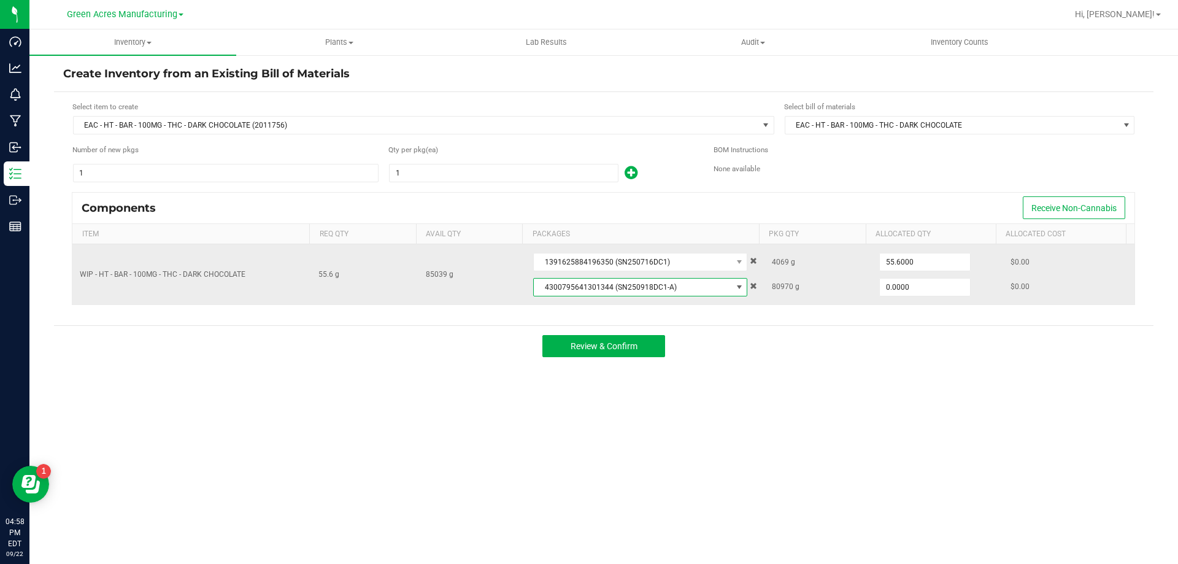
click at [750, 258] on span at bounding box center [753, 260] width 7 height 7
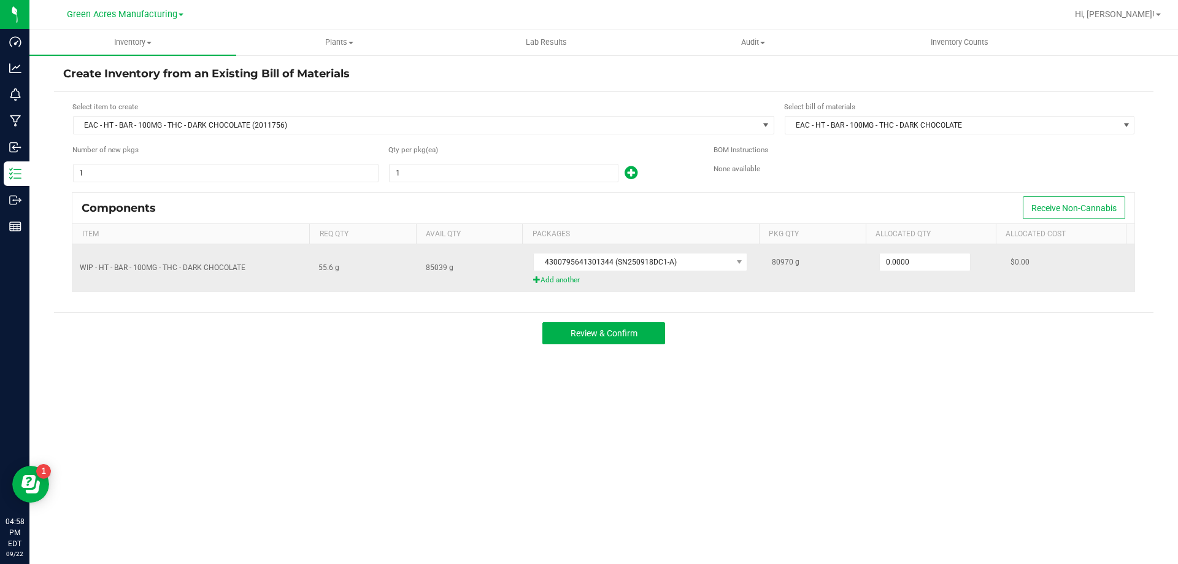
click at [543, 279] on span "Add another" at bounding box center [645, 280] width 224 height 12
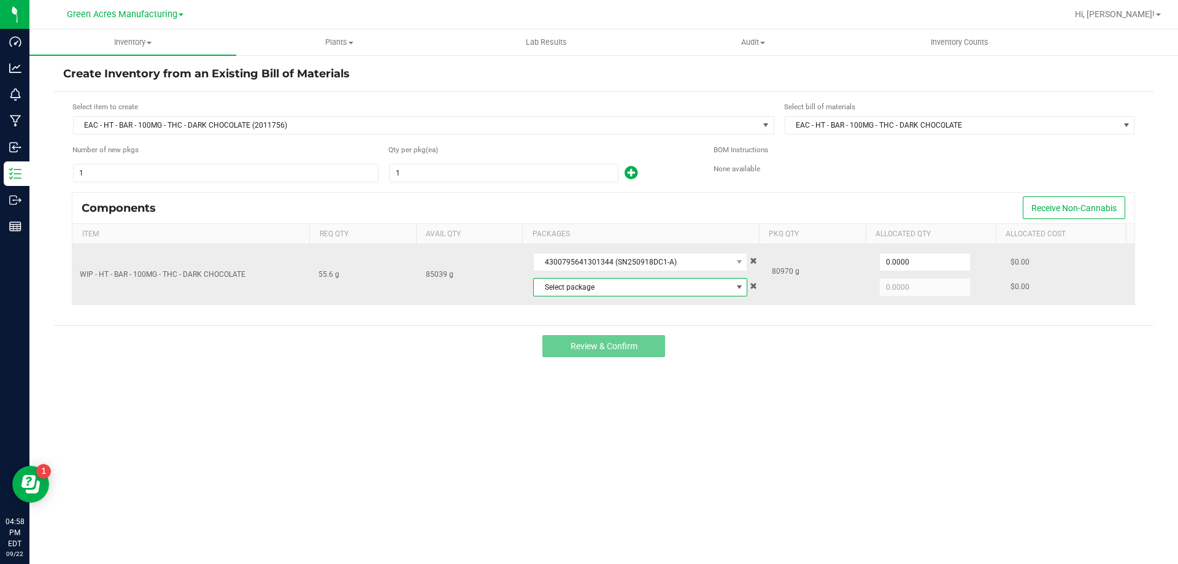
click at [550, 284] on span "Select package" at bounding box center [633, 287] width 198 height 17
click at [510, 296] on td "85039 g" at bounding box center [472, 274] width 107 height 60
click at [490, 255] on td "85039 g" at bounding box center [472, 274] width 107 height 60
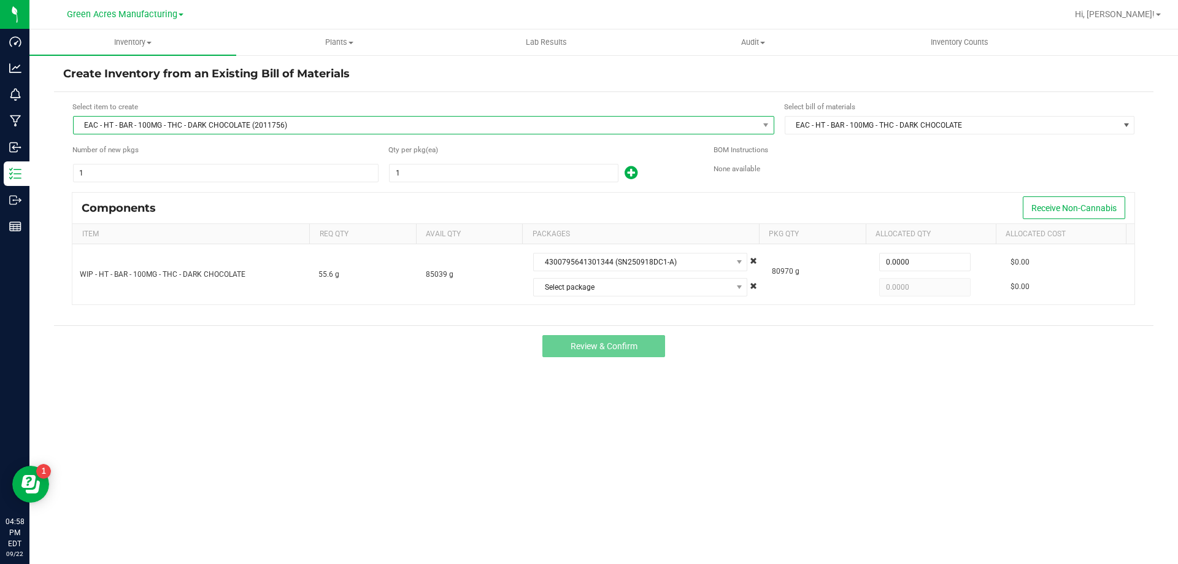
click at [242, 132] on span "EAC - HT - BAR - 100MG - THC - DARK CHOCOLATE (2011756)" at bounding box center [416, 125] width 685 height 17
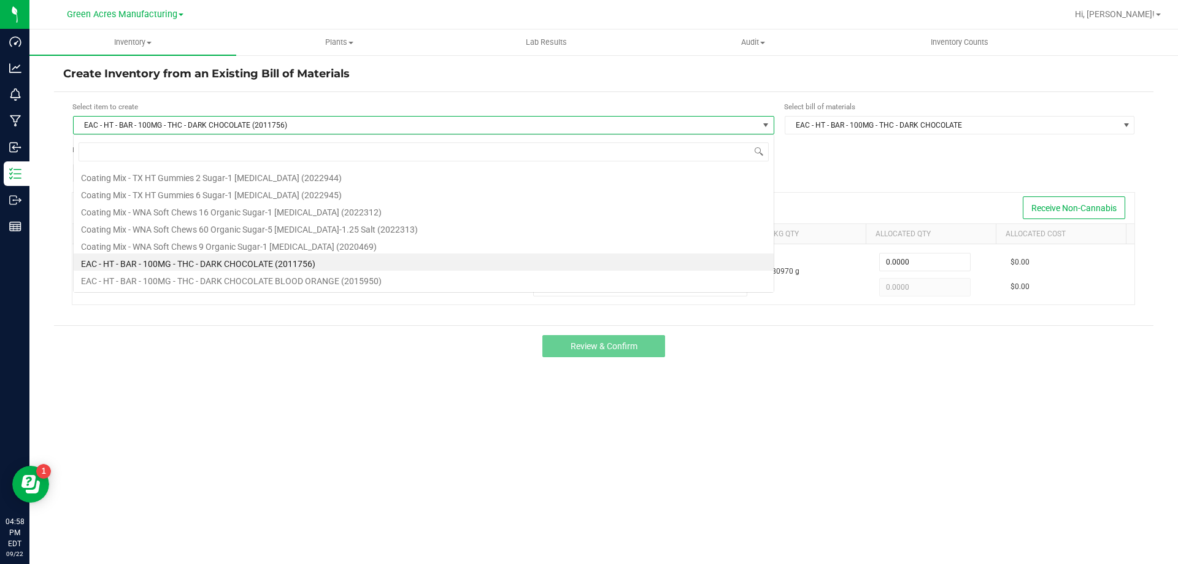
scroll to position [18, 701]
click at [237, 249] on li "Coating Mix - WNA Soft Chews 9 Organic Sugar-1 [MEDICAL_DATA] (2020469)" at bounding box center [424, 244] width 700 height 17
type input "1.0000"
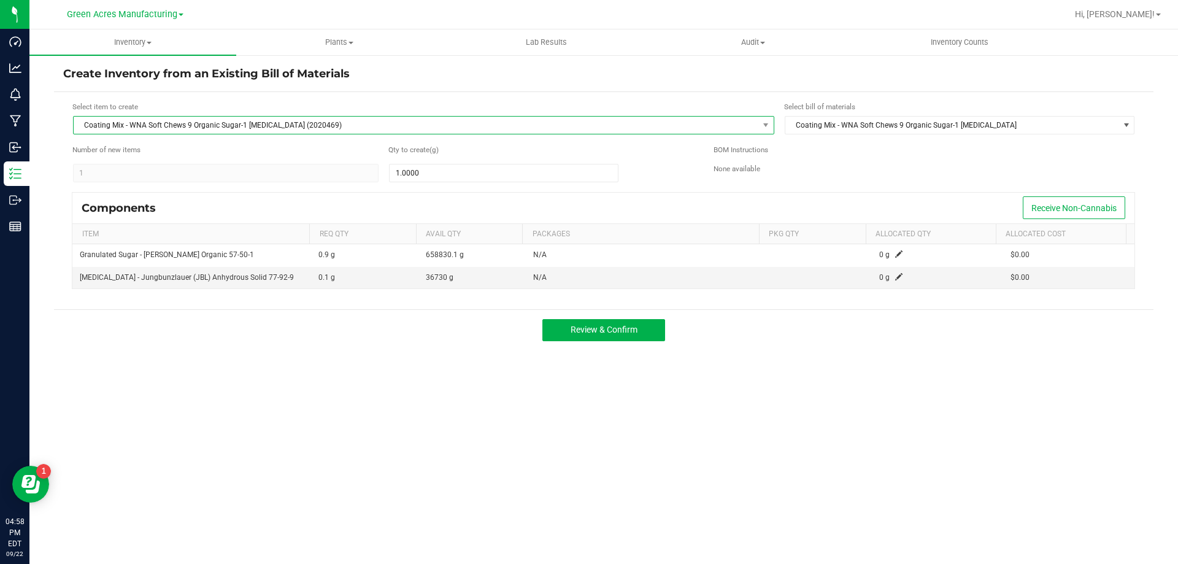
click at [231, 128] on span "Coating Mix - WNA Soft Chews 9 Organic Sugar-1 [MEDICAL_DATA] (2020469)" at bounding box center [416, 125] width 685 height 17
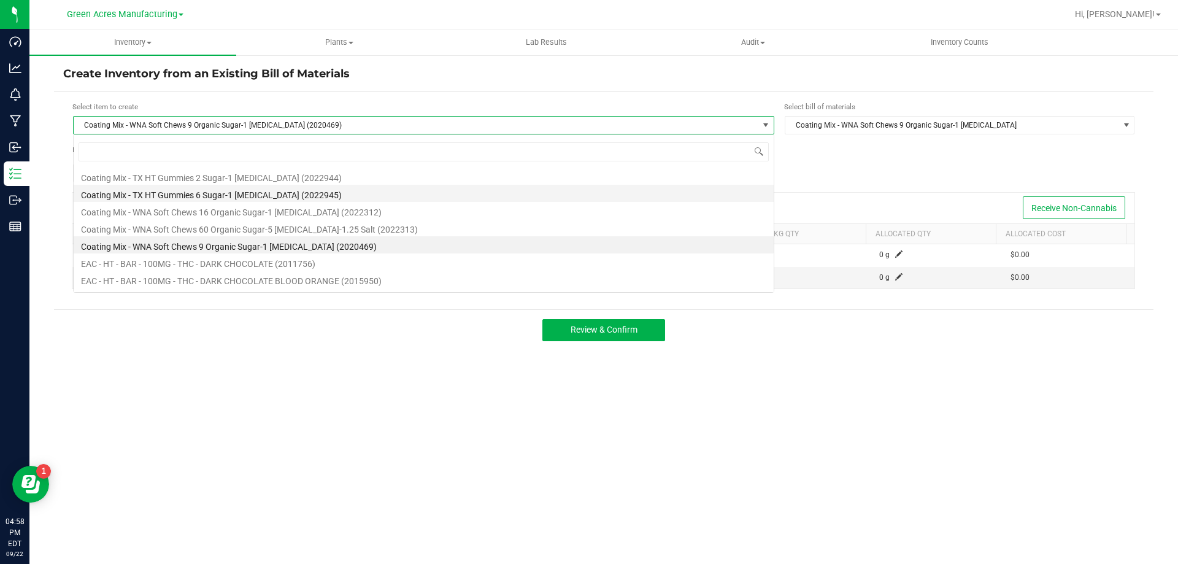
scroll to position [18, 701]
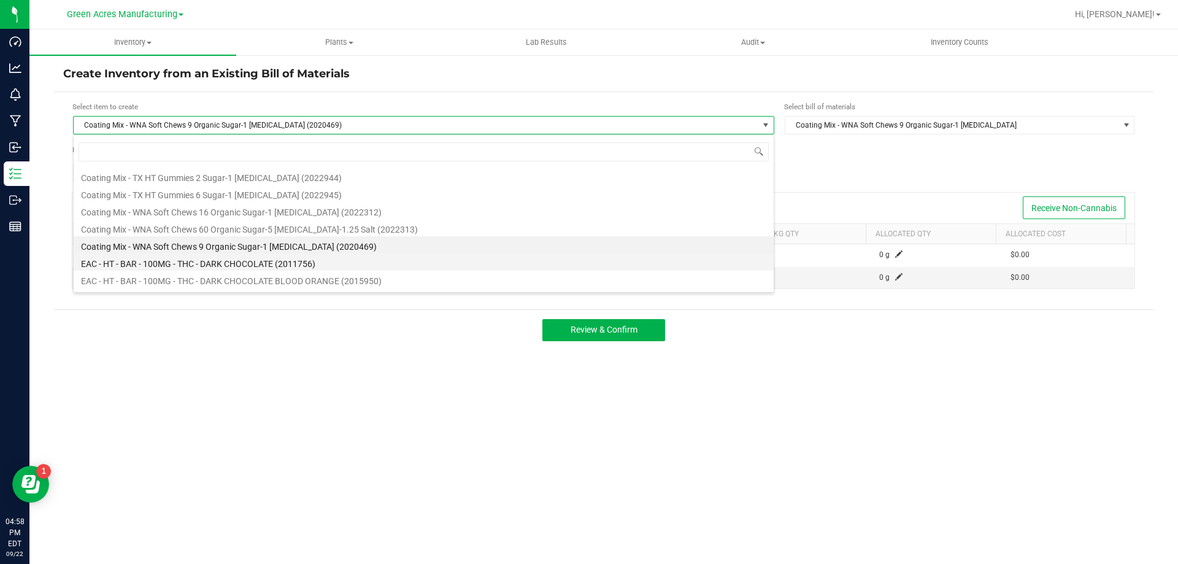
click at [228, 266] on li "EAC - HT - BAR - 100MG - THC - DARK CHOCOLATE (2011756)" at bounding box center [424, 261] width 700 height 17
type input "1"
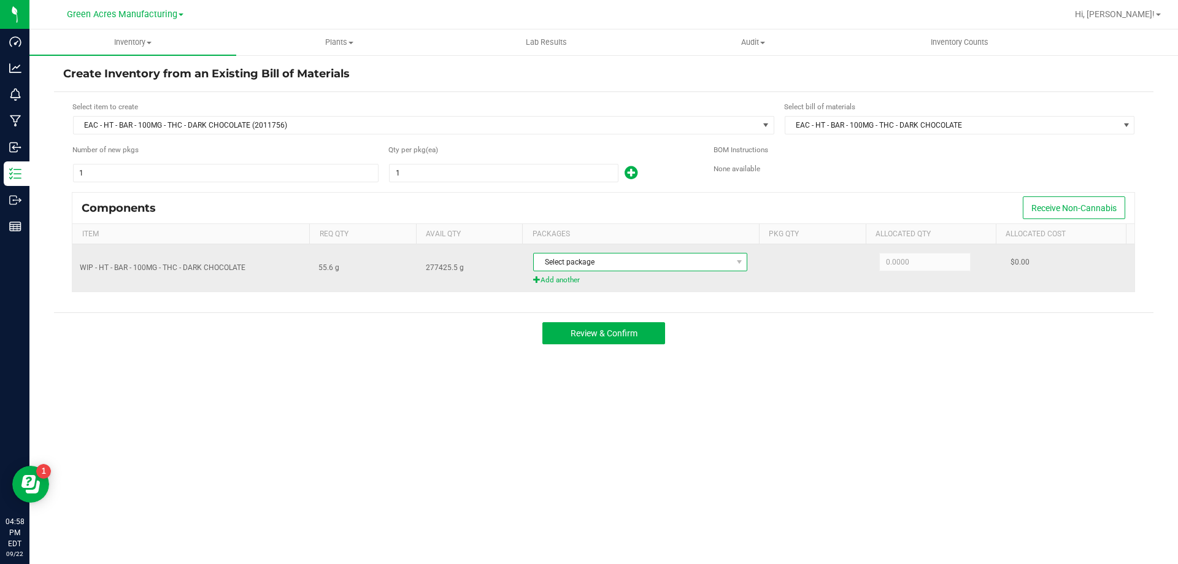
click at [546, 267] on span "Select package" at bounding box center [633, 261] width 198 height 17
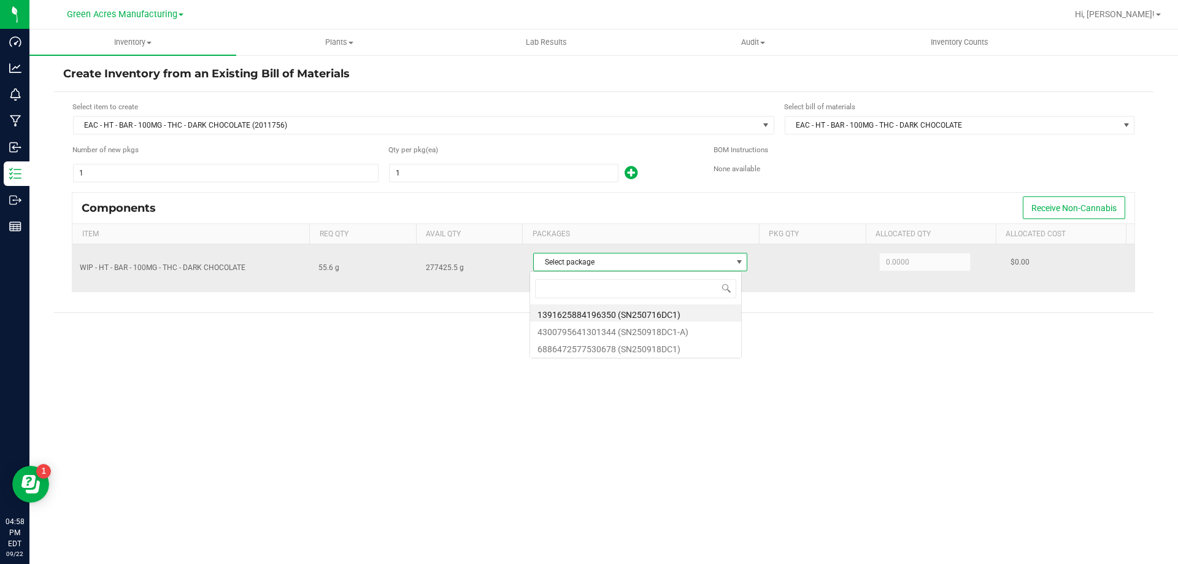
scroll to position [18, 212]
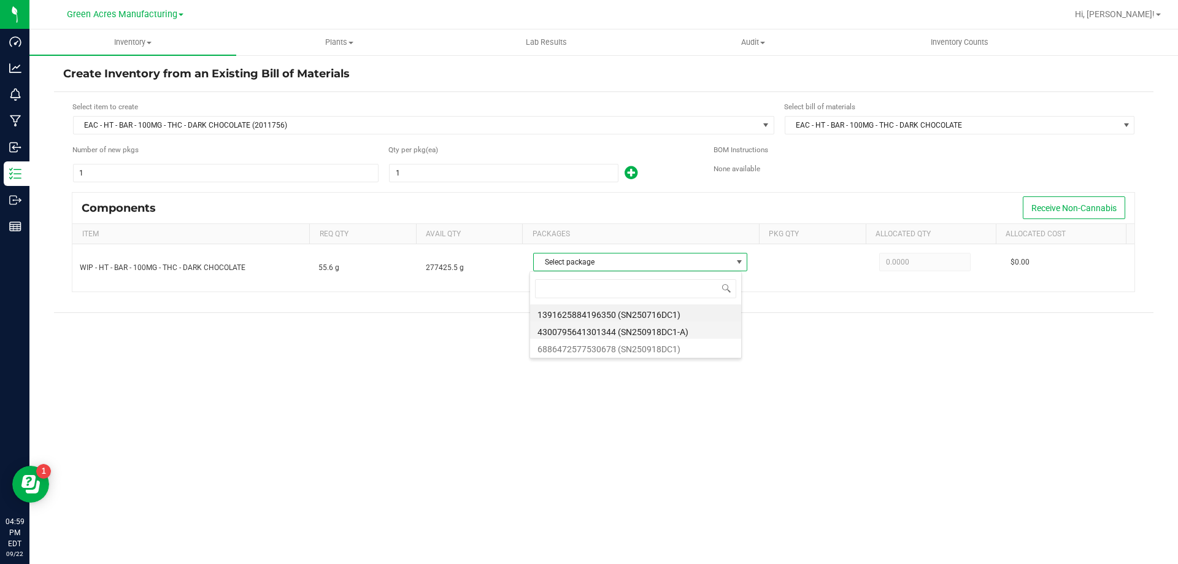
click at [597, 329] on li "4300795641301344 (SN250918DC1-A)" at bounding box center [635, 330] width 211 height 17
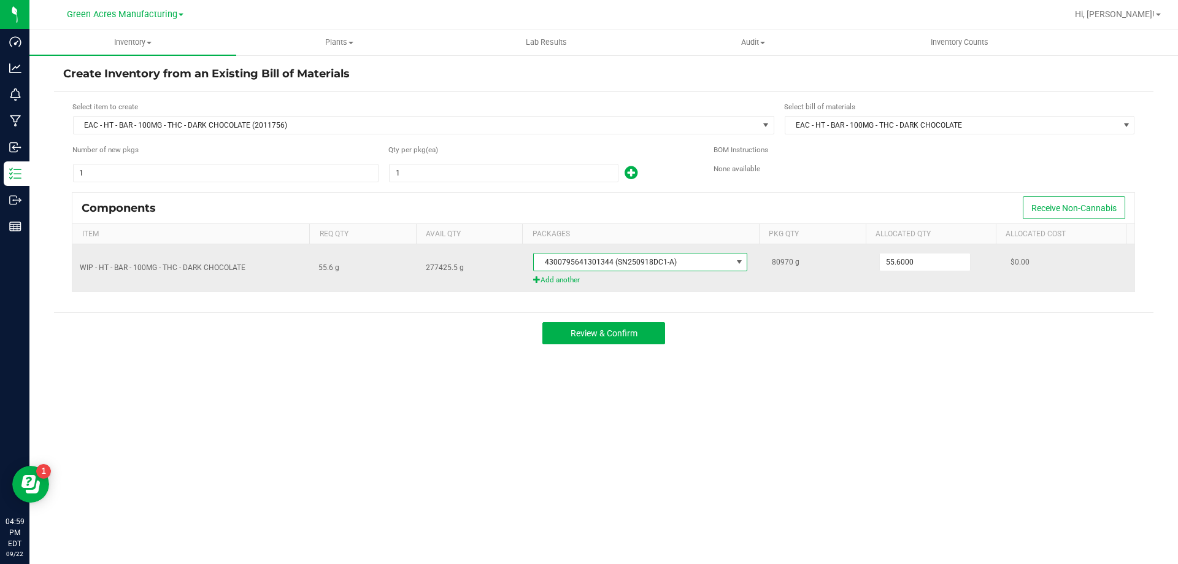
click at [553, 282] on span "Add another" at bounding box center [645, 280] width 224 height 12
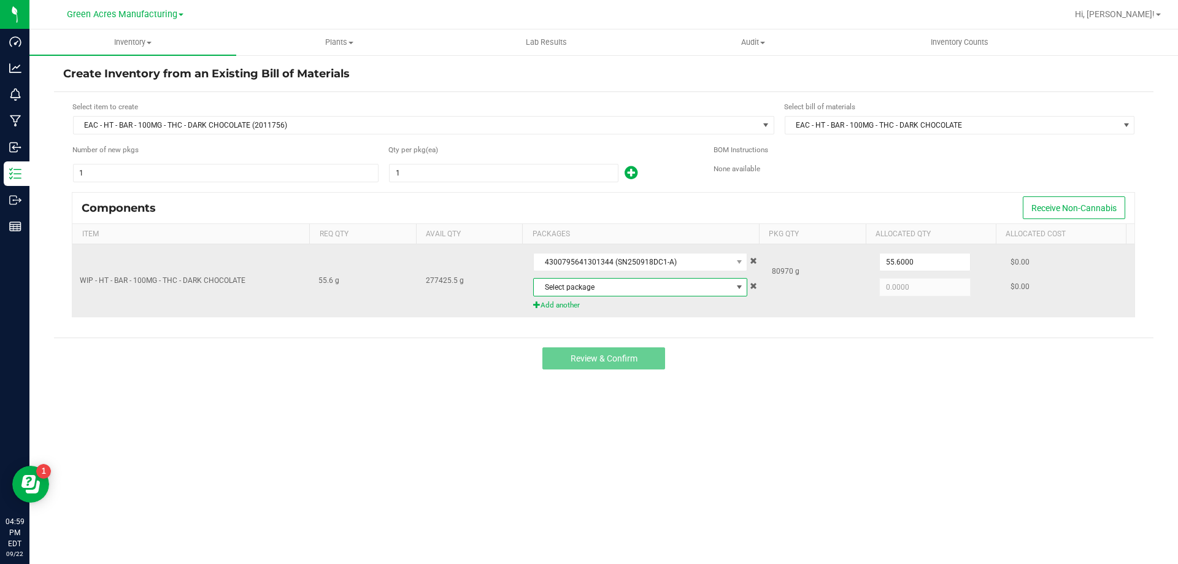
click at [578, 284] on span "Select package" at bounding box center [633, 287] width 198 height 17
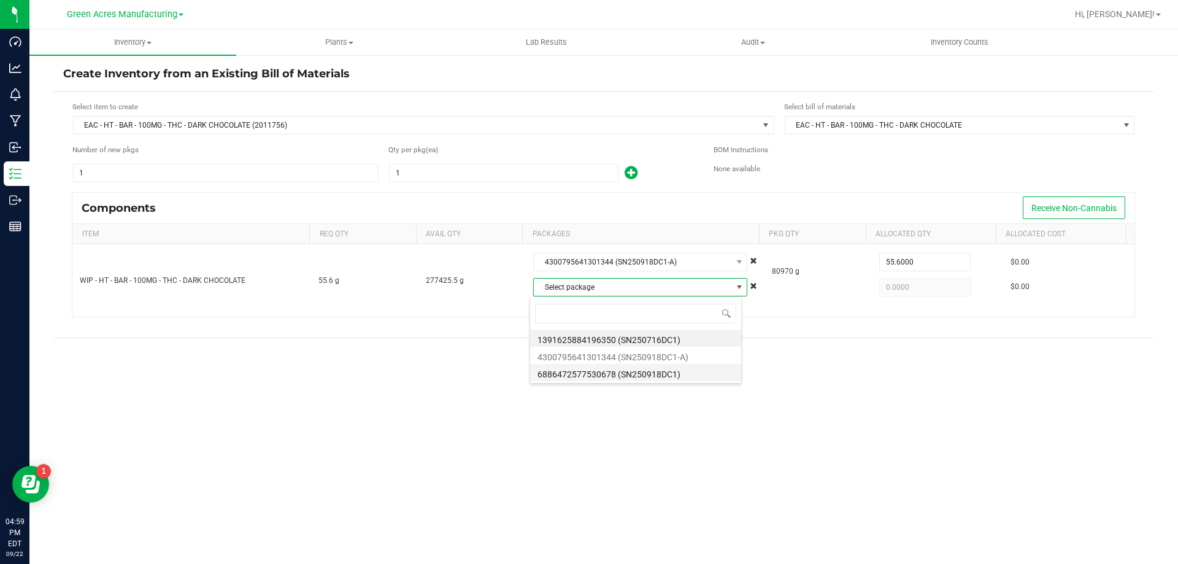
click at [610, 373] on li "6886472577530678 (SN250918DC1)" at bounding box center [635, 372] width 211 height 17
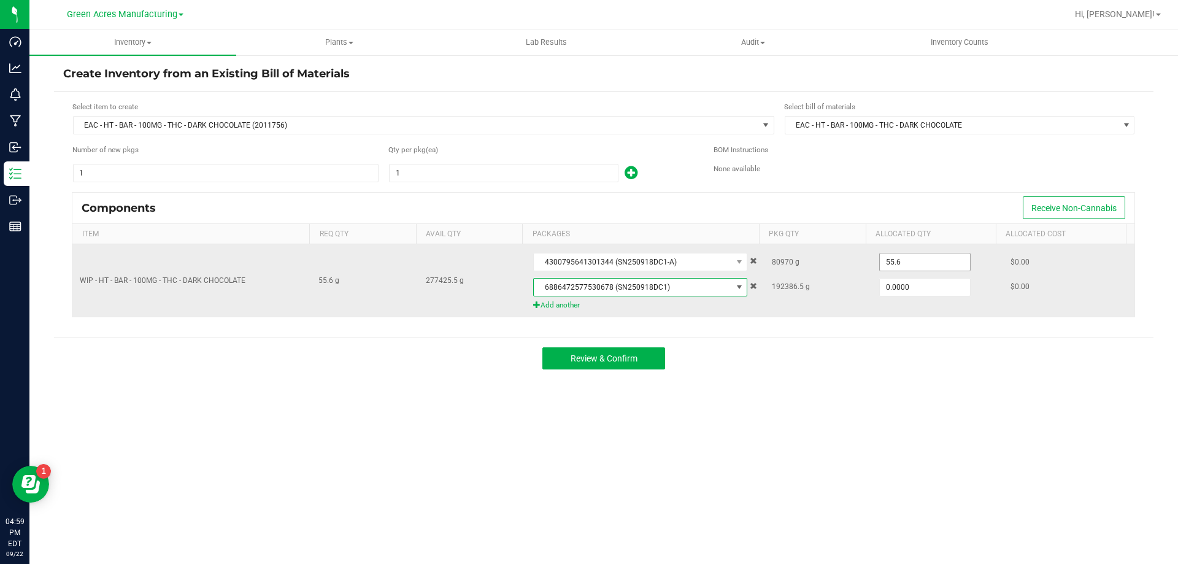
click at [910, 263] on input "55.6" at bounding box center [925, 261] width 90 height 17
type input "80,970.0000"
click at [906, 285] on input "0" at bounding box center [925, 287] width 90 height 17
type input "192,386.5000"
click at [819, 314] on td "80970 g 192386.5 g" at bounding box center [818, 280] width 107 height 72
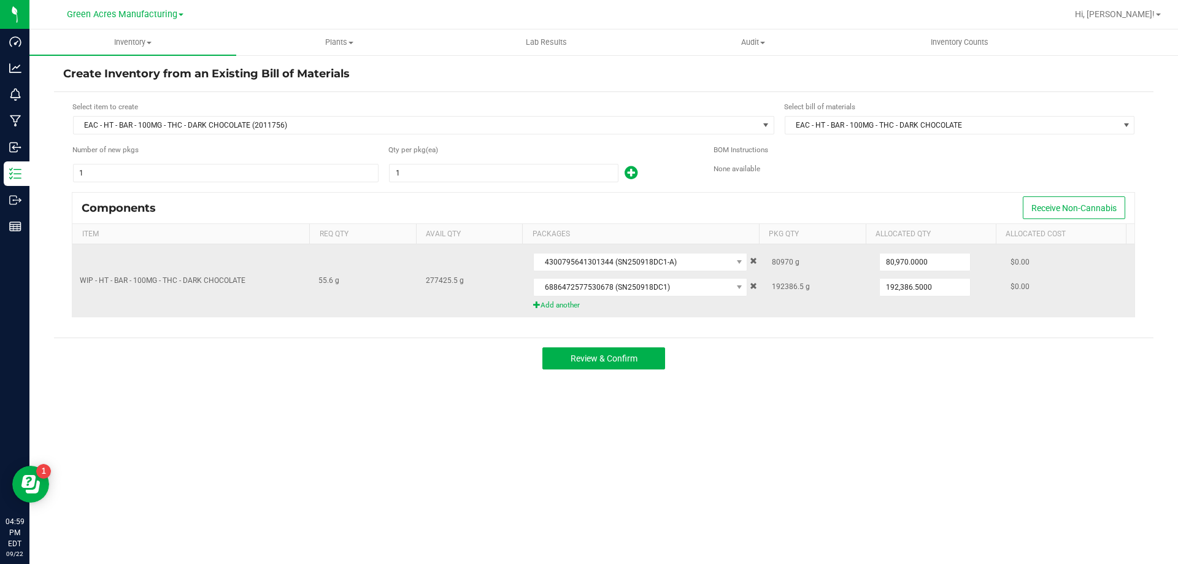
click at [558, 304] on span "Add another" at bounding box center [645, 305] width 224 height 12
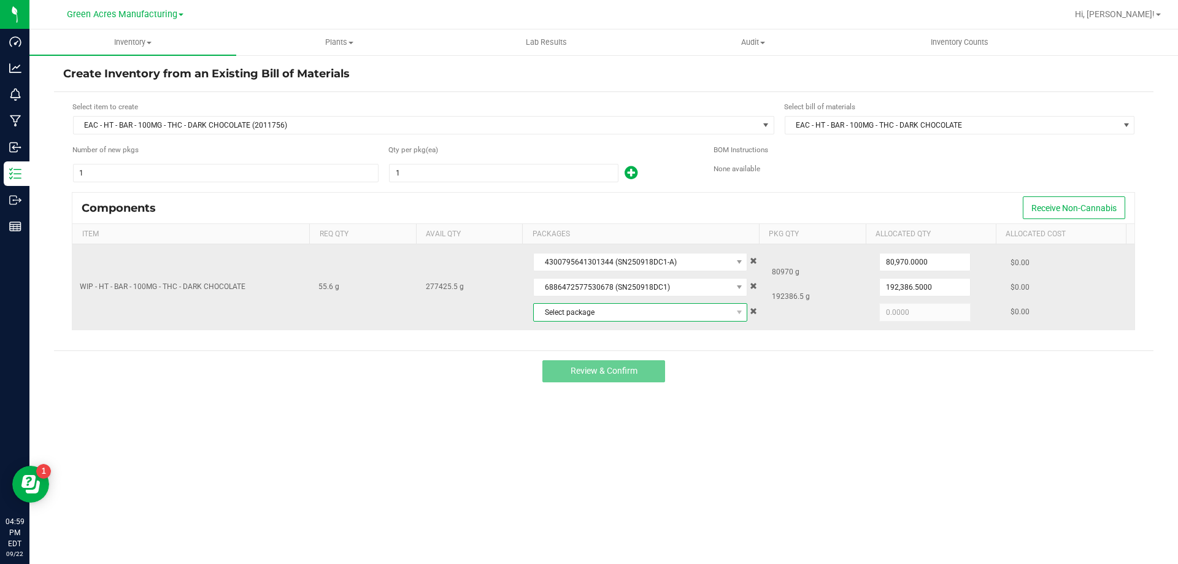
click at [587, 315] on span "Select package" at bounding box center [633, 312] width 198 height 17
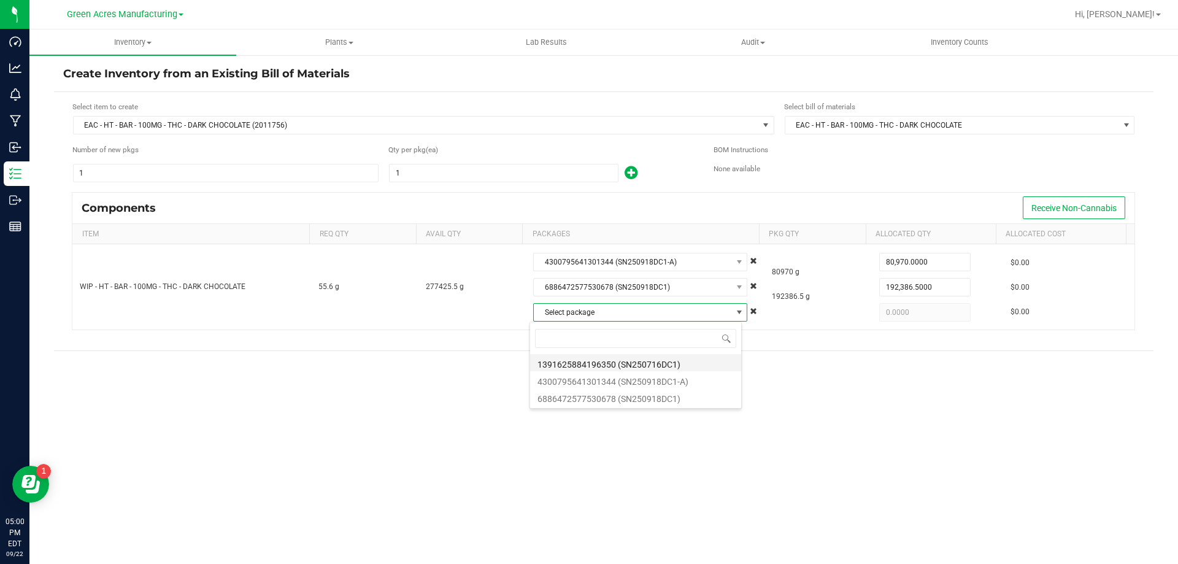
click at [607, 365] on li "1391625884196350 (SN250716DC1)" at bounding box center [635, 362] width 211 height 17
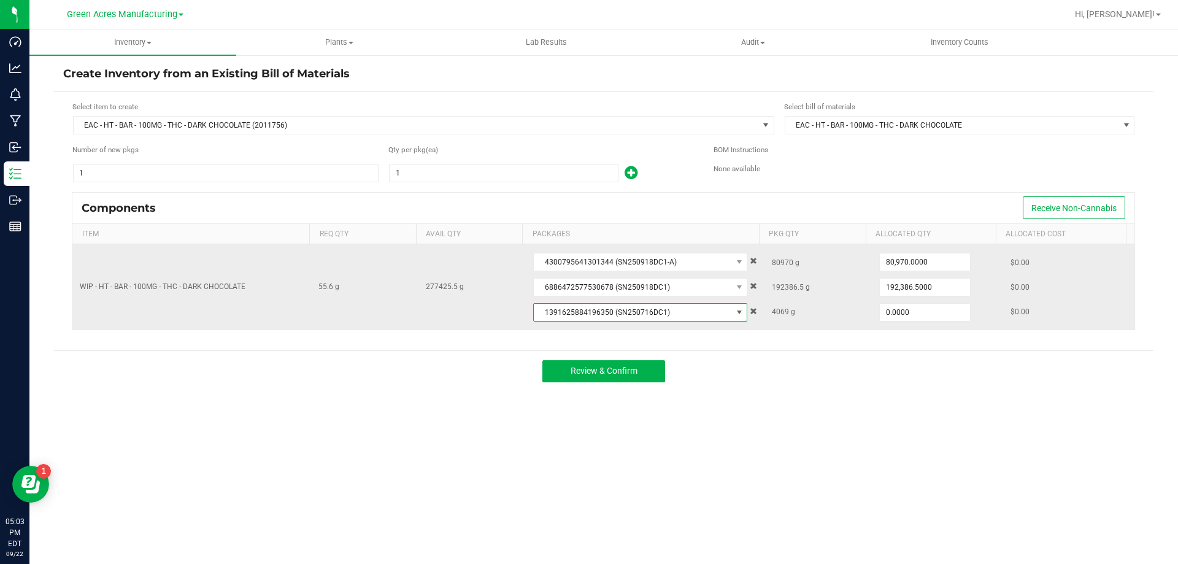
click at [750, 309] on span at bounding box center [753, 310] width 7 height 7
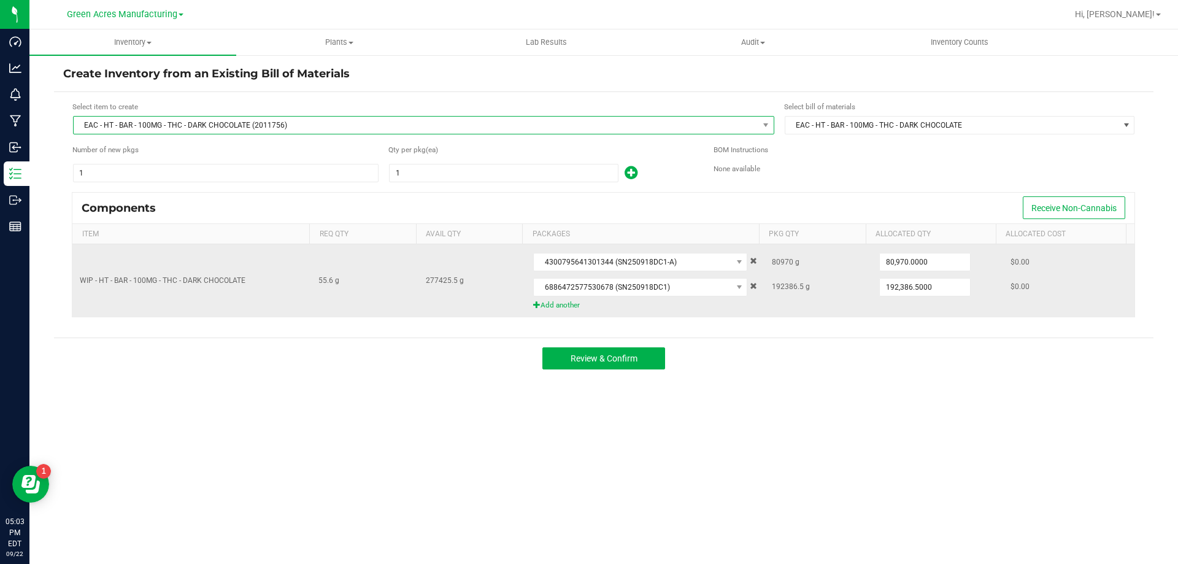
click at [323, 118] on span "EAC - HT - BAR - 100MG - THC - DARK CHOCOLATE (2011756)" at bounding box center [416, 125] width 685 height 17
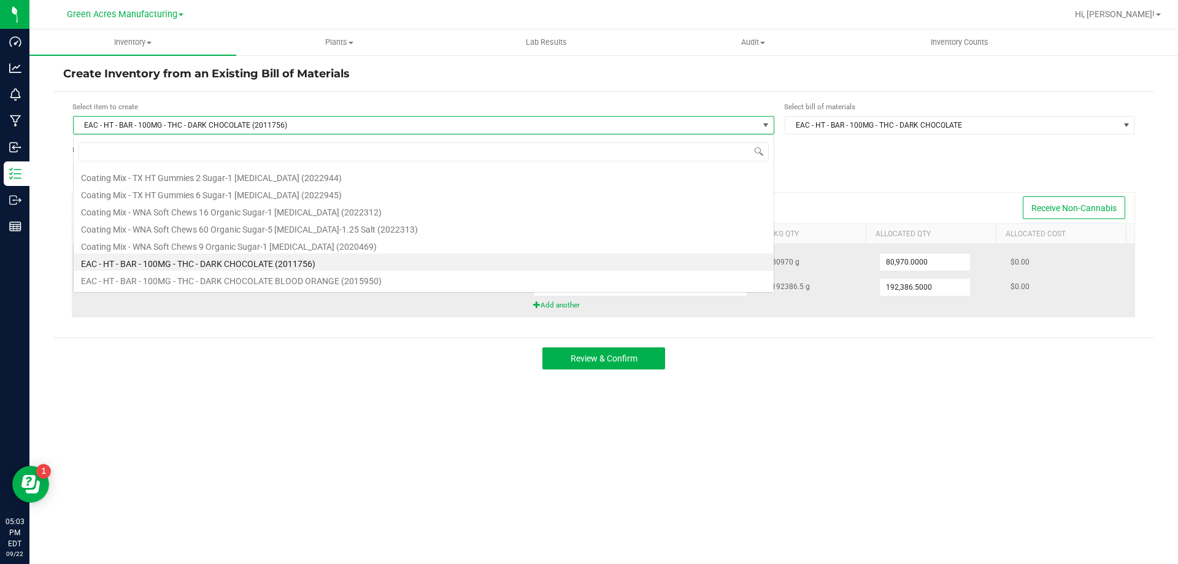
scroll to position [18, 701]
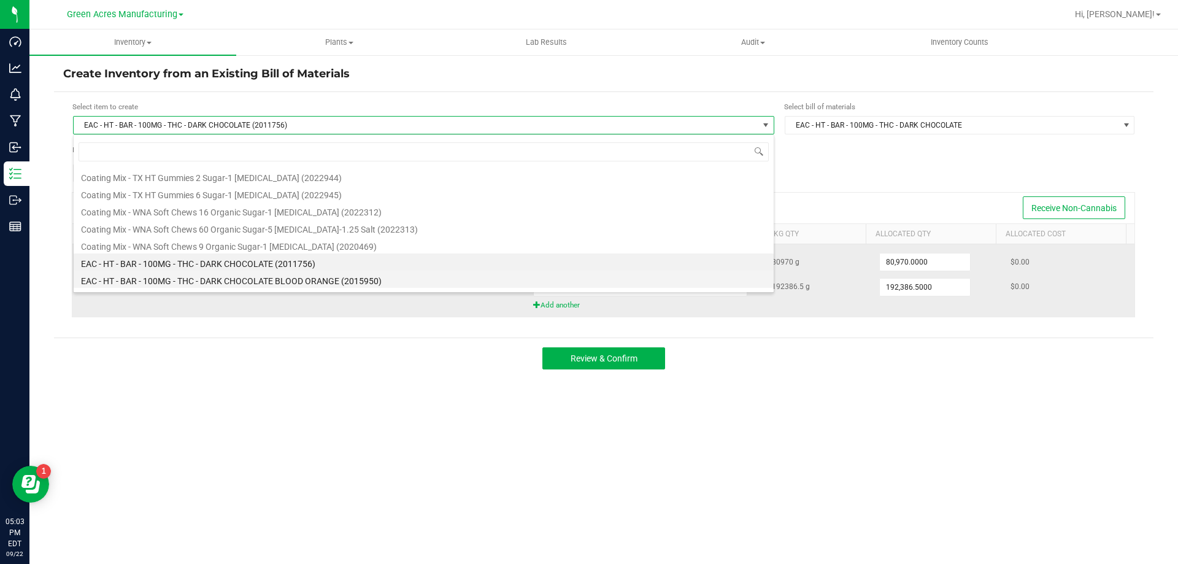
click at [243, 277] on li "EAC - HT - BAR - 100MG - THC - DARK CHOCOLATE BLOOD ORANGE (2015950)" at bounding box center [424, 279] width 700 height 17
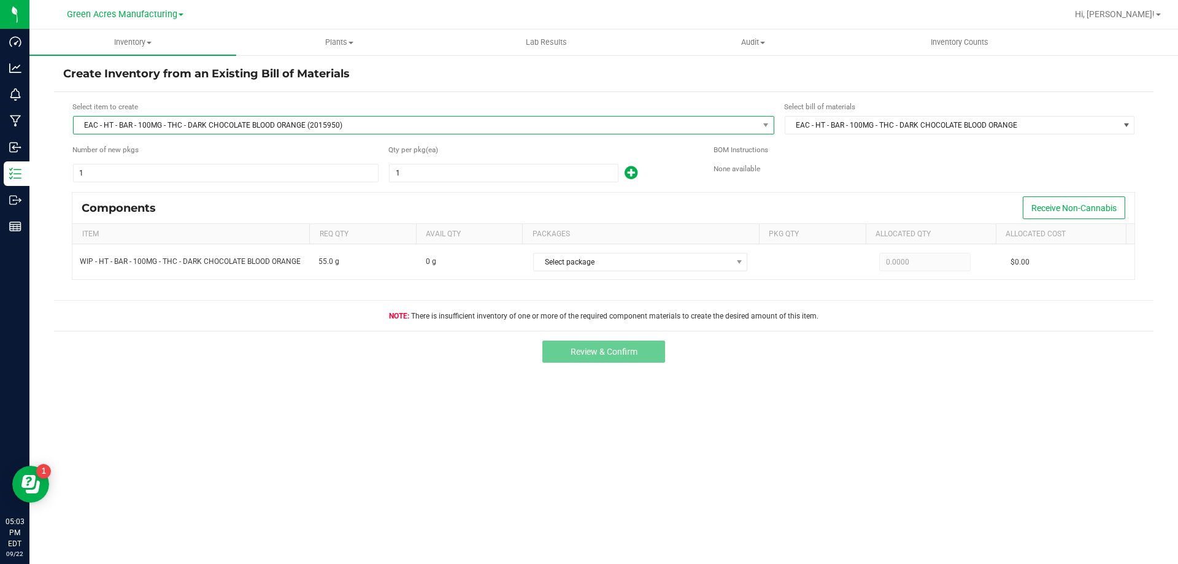
click at [271, 116] on span "EAC - HT - BAR - 100MG - THC - DARK CHOCOLATE BLOOD ORANGE (2015950)" at bounding box center [423, 125] width 701 height 18
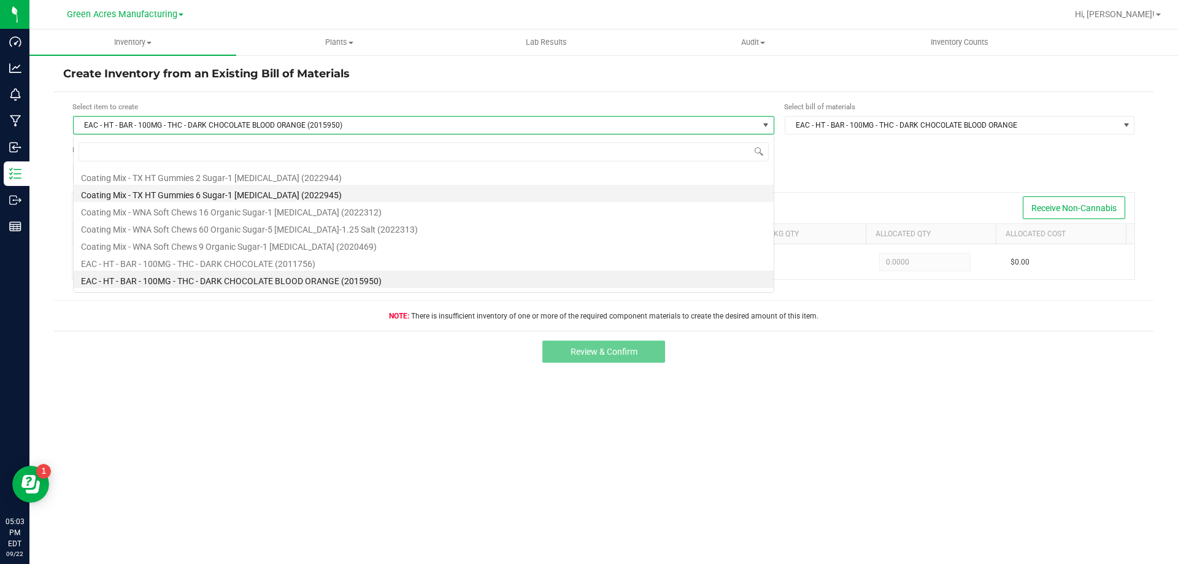
scroll to position [18, 701]
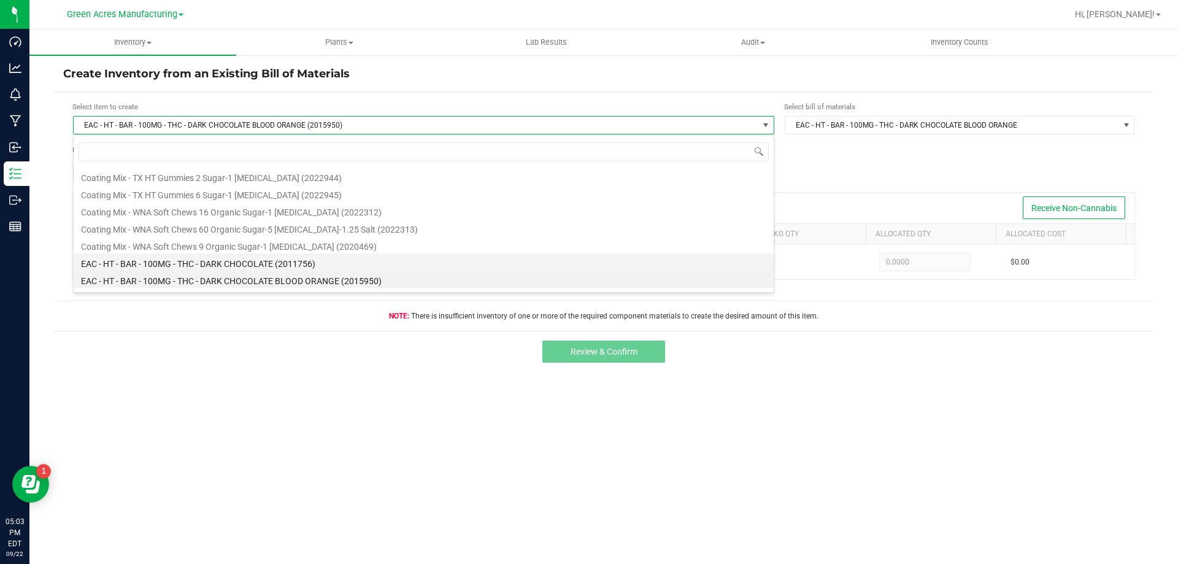
click at [233, 264] on li "EAC - HT - BAR - 100MG - THC - DARK CHOCOLATE (2011756)" at bounding box center [424, 261] width 700 height 17
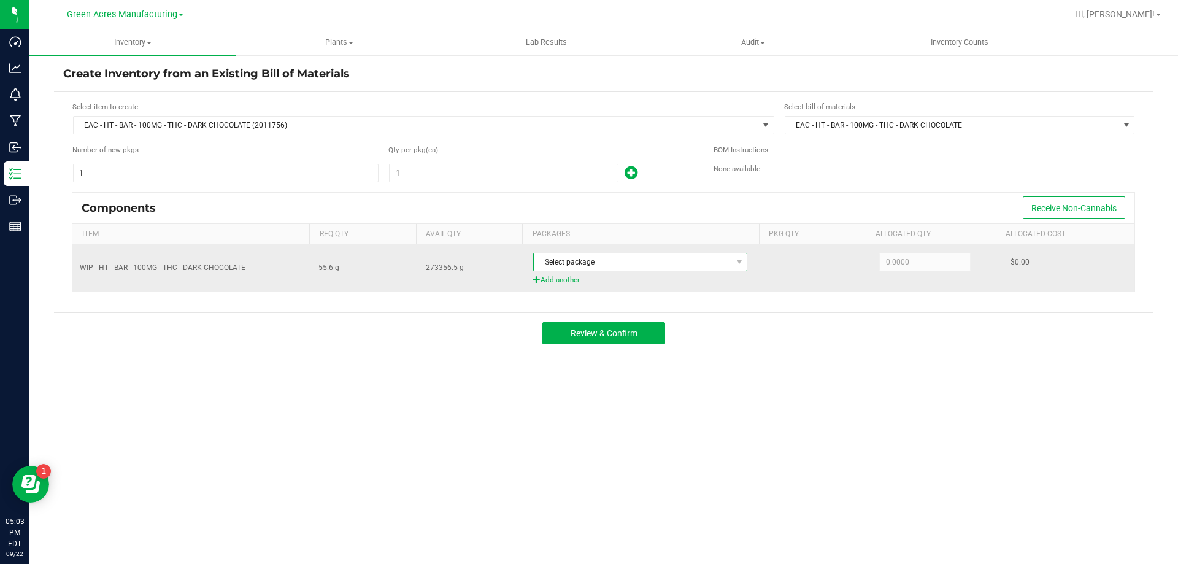
click at [683, 260] on span "Select package" at bounding box center [633, 261] width 198 height 17
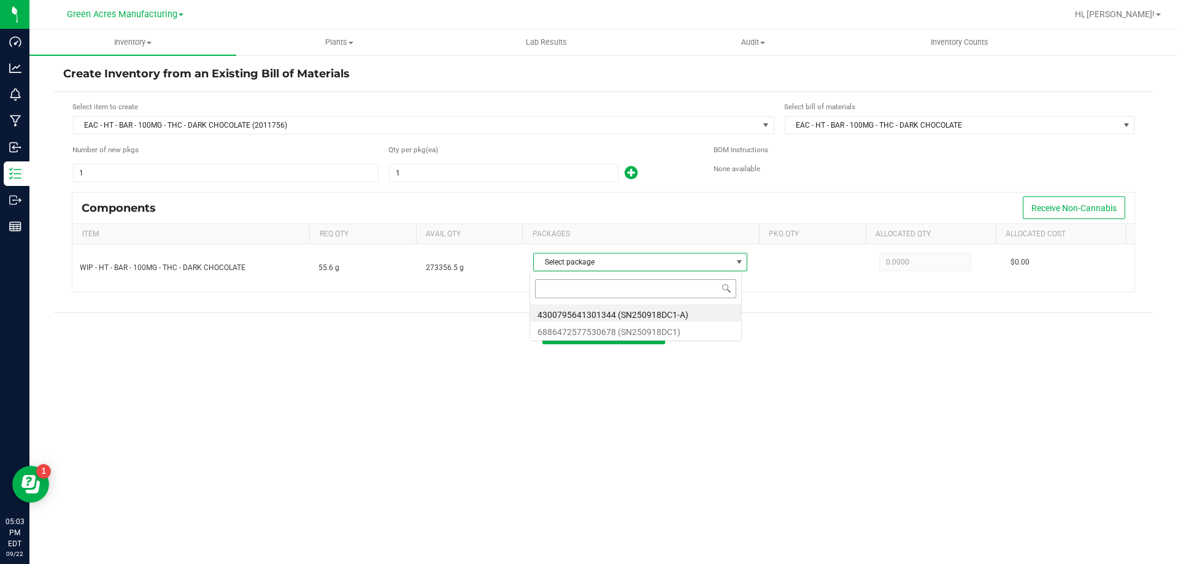
scroll to position [18, 212]
click at [606, 315] on li "4300795641301344 (SN250918DC1-A)" at bounding box center [635, 312] width 211 height 17
type input "55.6000"
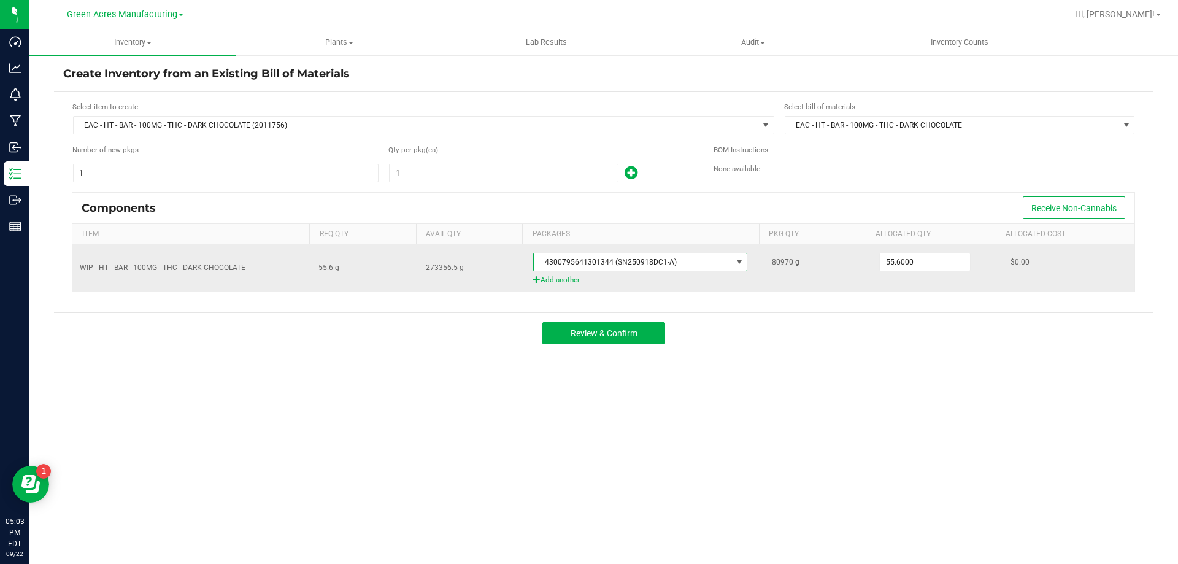
click at [562, 280] on span "Add another" at bounding box center [645, 280] width 224 height 12
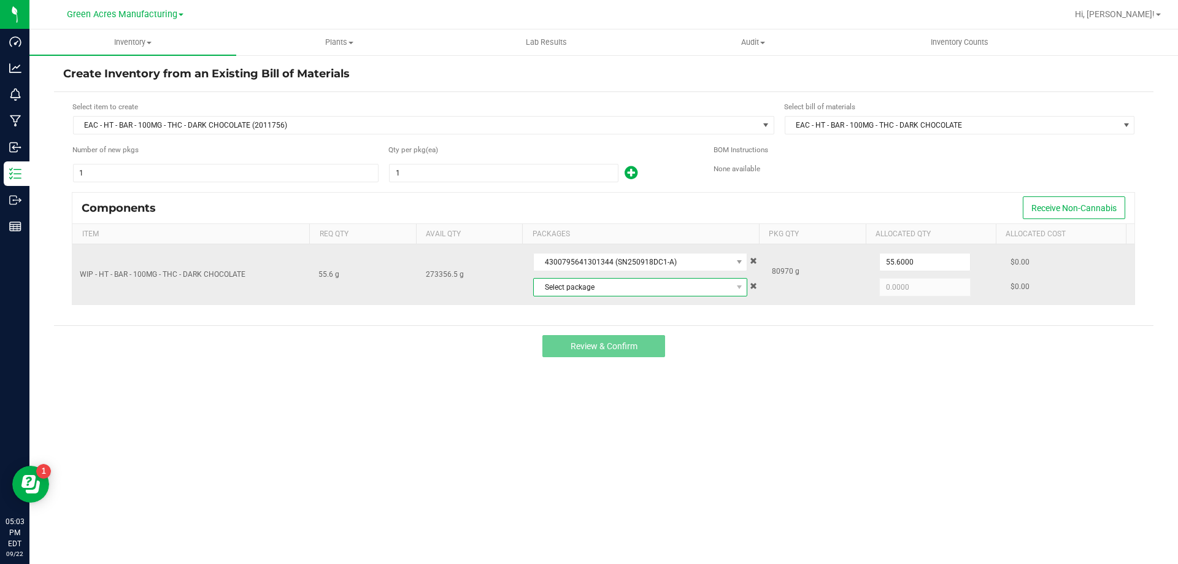
click at [677, 284] on span "Select package" at bounding box center [633, 287] width 198 height 17
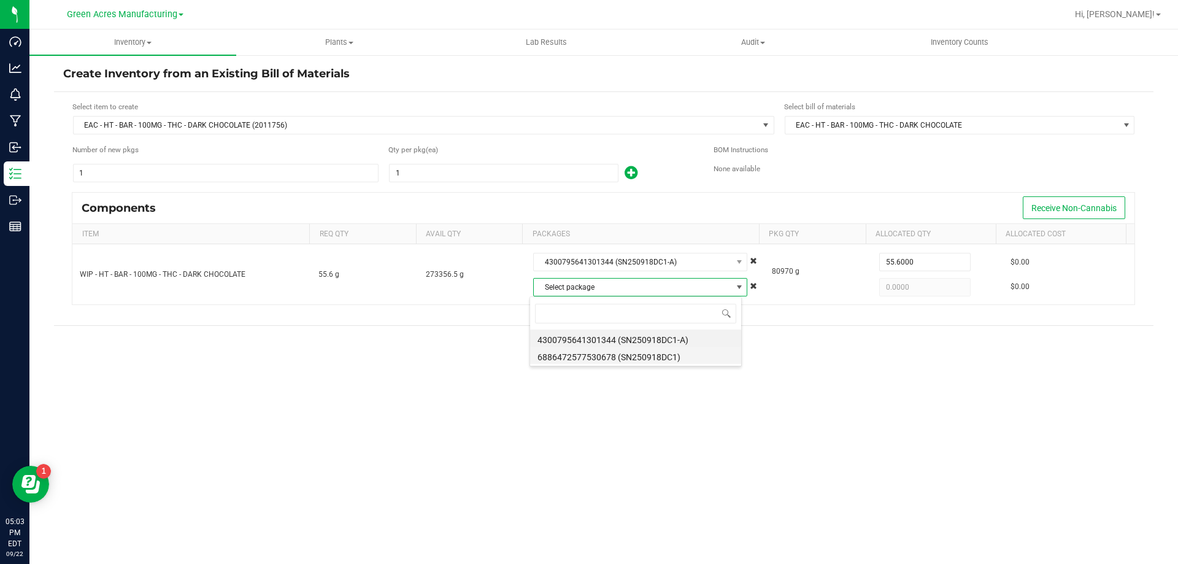
click at [633, 351] on li "6886472577530678 (SN250918DC1)" at bounding box center [635, 355] width 211 height 17
click at [500, 171] on input "1" at bounding box center [504, 172] width 228 height 17
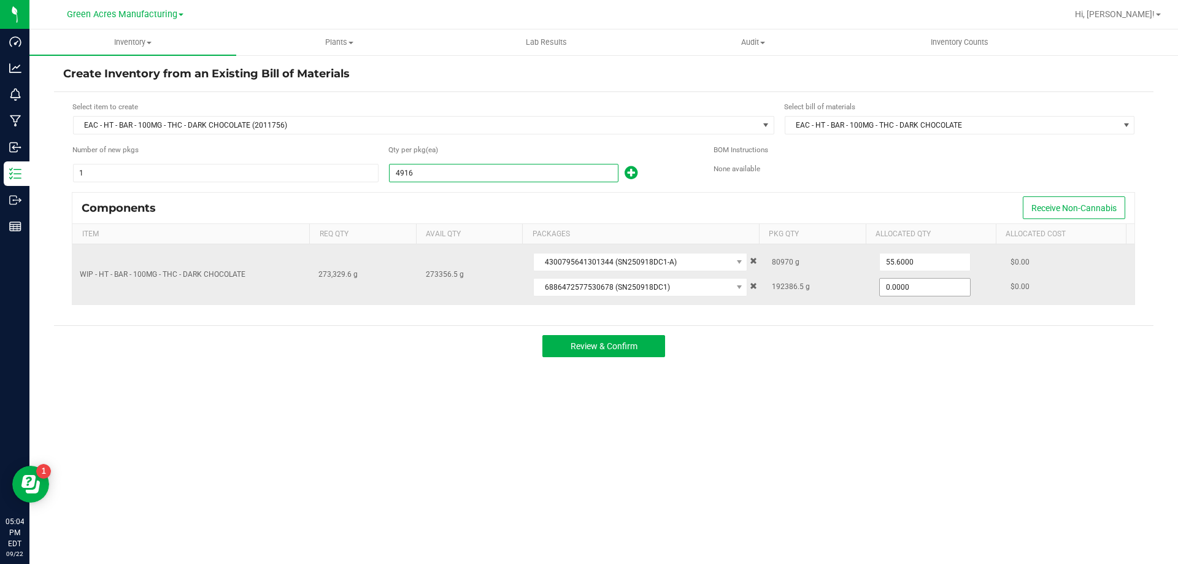
type input "4,916"
click at [921, 291] on input "0" at bounding box center [925, 287] width 90 height 17
type input "192,386.5000"
click at [905, 253] on span "55.6000" at bounding box center [924, 262] width 91 height 18
click at [897, 263] on input "55.6" at bounding box center [925, 261] width 90 height 17
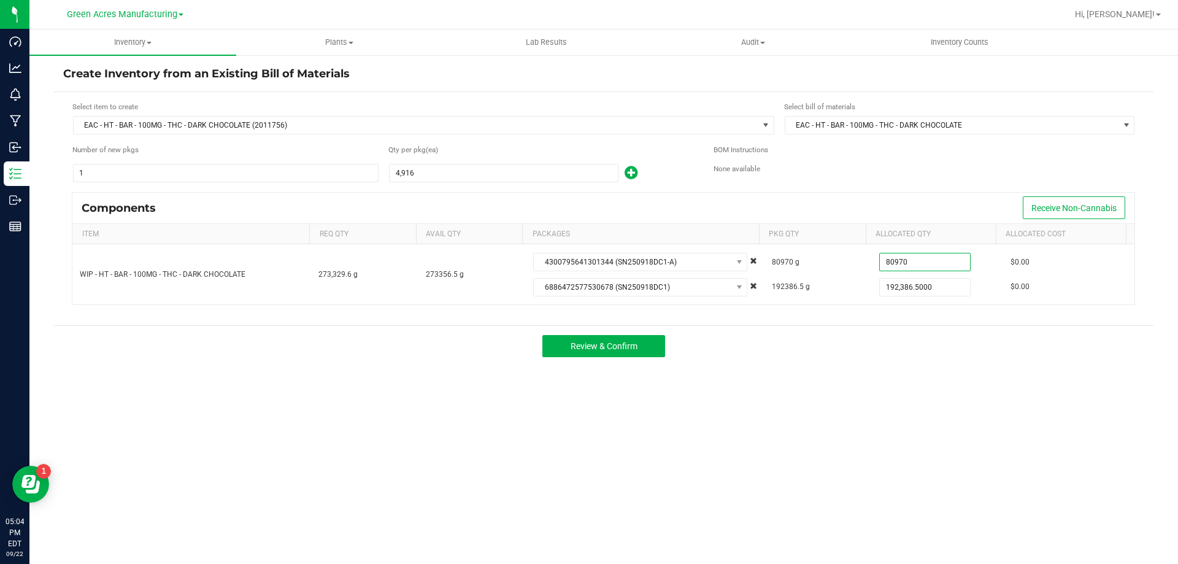
type input "80,970.0000"
click at [803, 349] on div "Review & Confirm" at bounding box center [604, 345] width 1100 height 41
click at [636, 341] on span "Review & Confirm" at bounding box center [604, 346] width 67 height 10
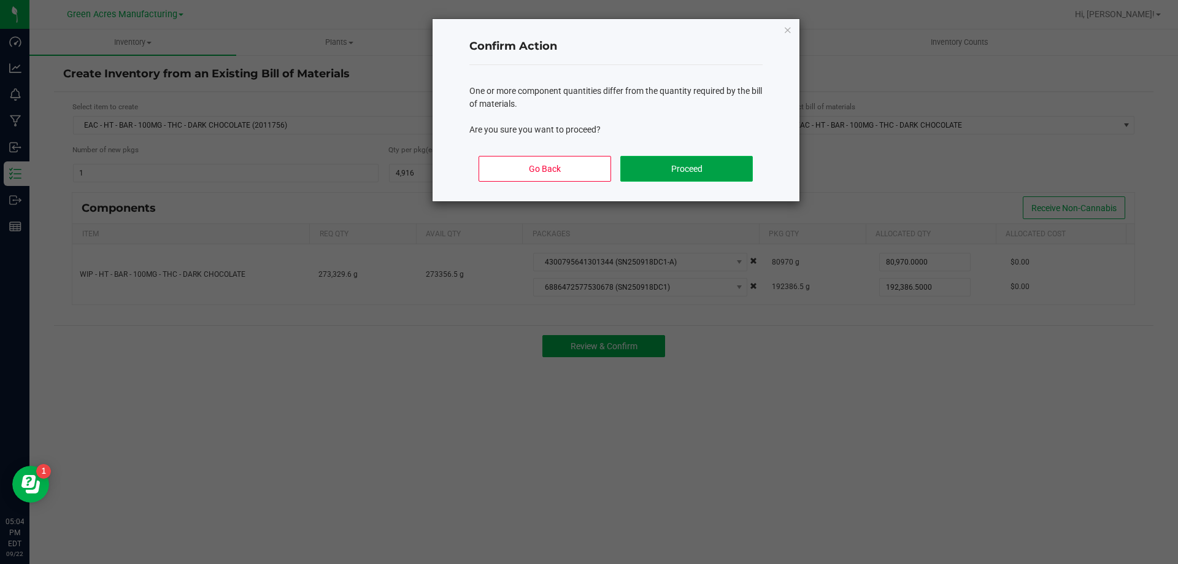
click at [663, 161] on button "Proceed" at bounding box center [686, 169] width 132 height 26
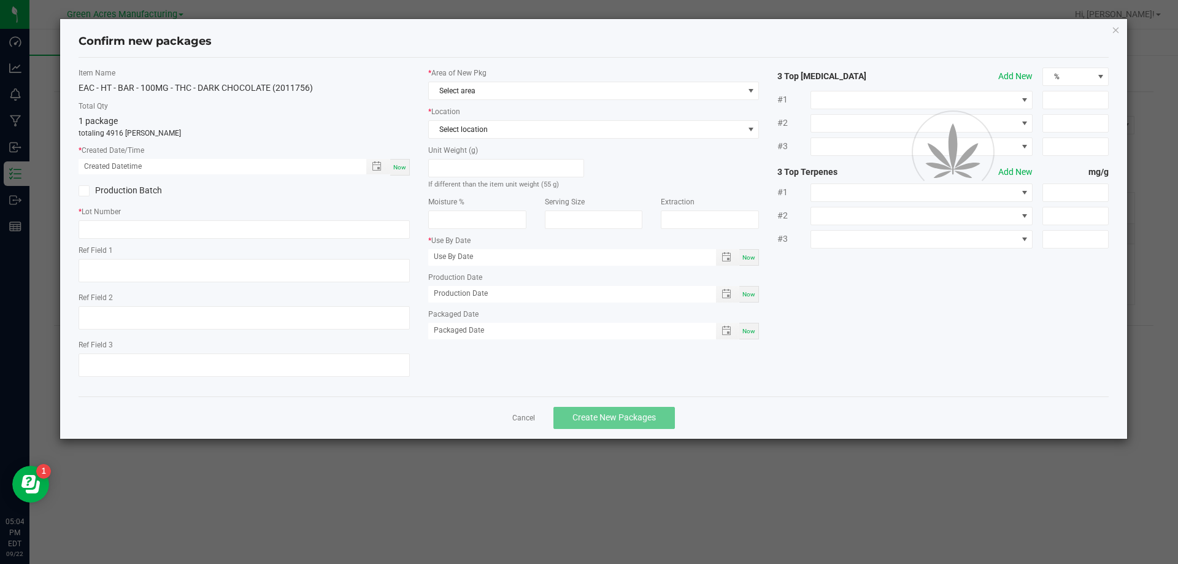
type input "03/31/2026"
click at [404, 164] on span "Now" at bounding box center [399, 167] width 13 height 7
type input "09/22/2025 05:04 PM"
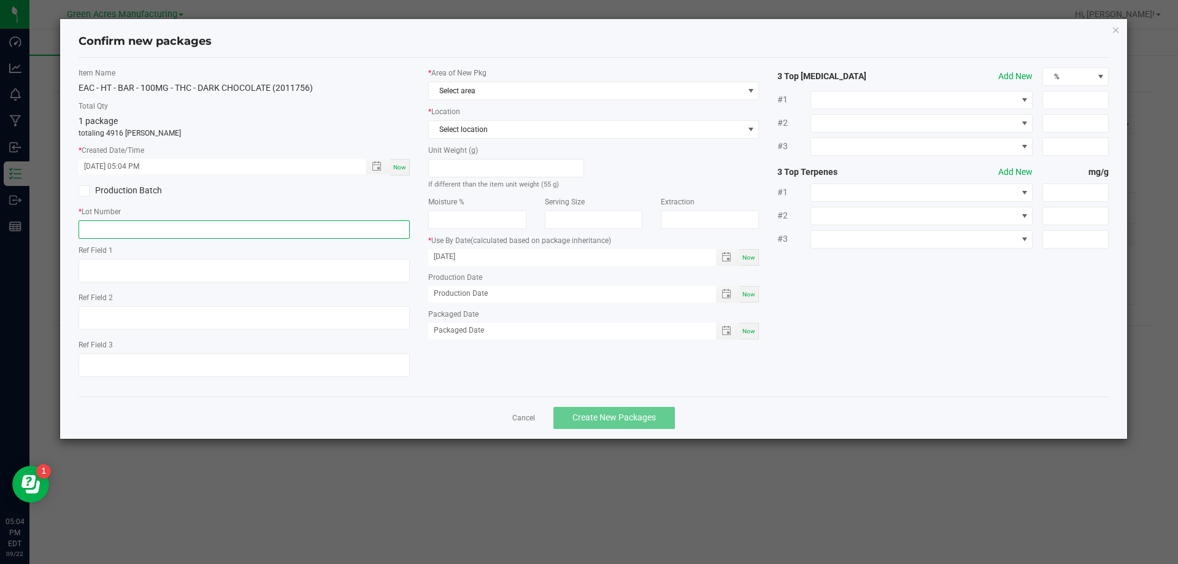
click at [91, 234] on input "text" at bounding box center [244, 229] width 331 height 18
type input "SN250918DC1"
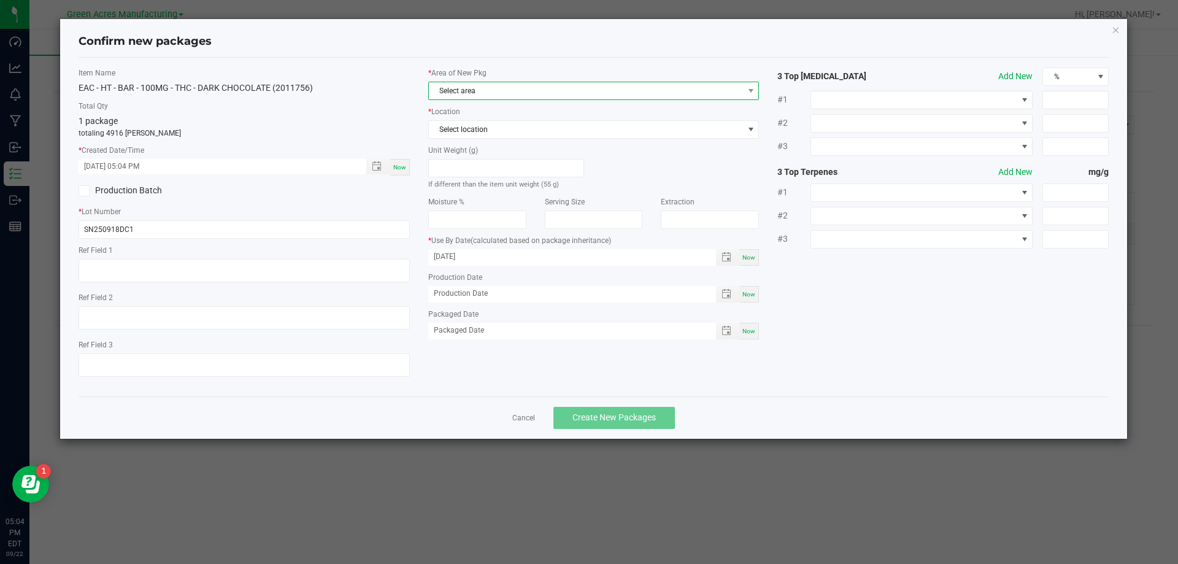
click at [519, 93] on span "Select area" at bounding box center [586, 90] width 315 height 17
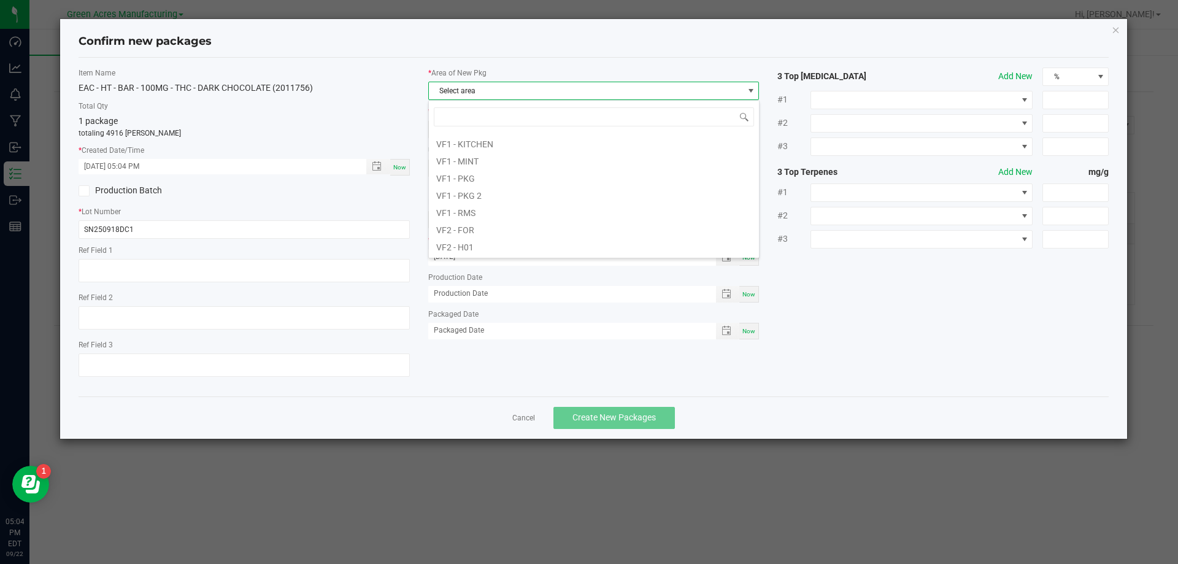
scroll to position [552, 0]
click at [505, 160] on li "VF1 - PKG" at bounding box center [594, 155] width 330 height 17
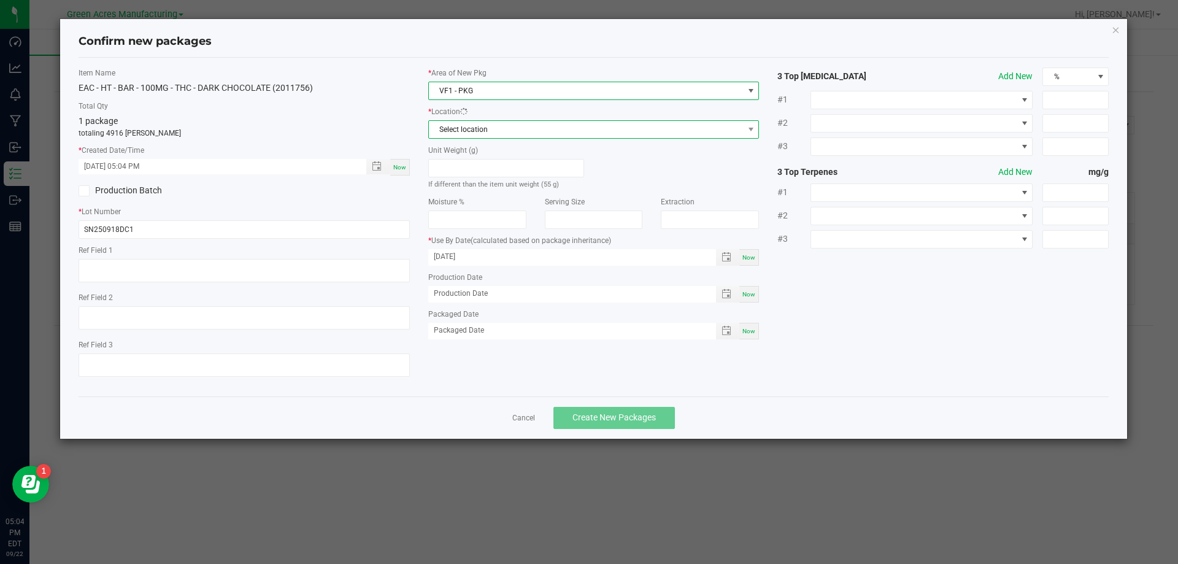
click at [522, 134] on span "Select location" at bounding box center [586, 129] width 315 height 17
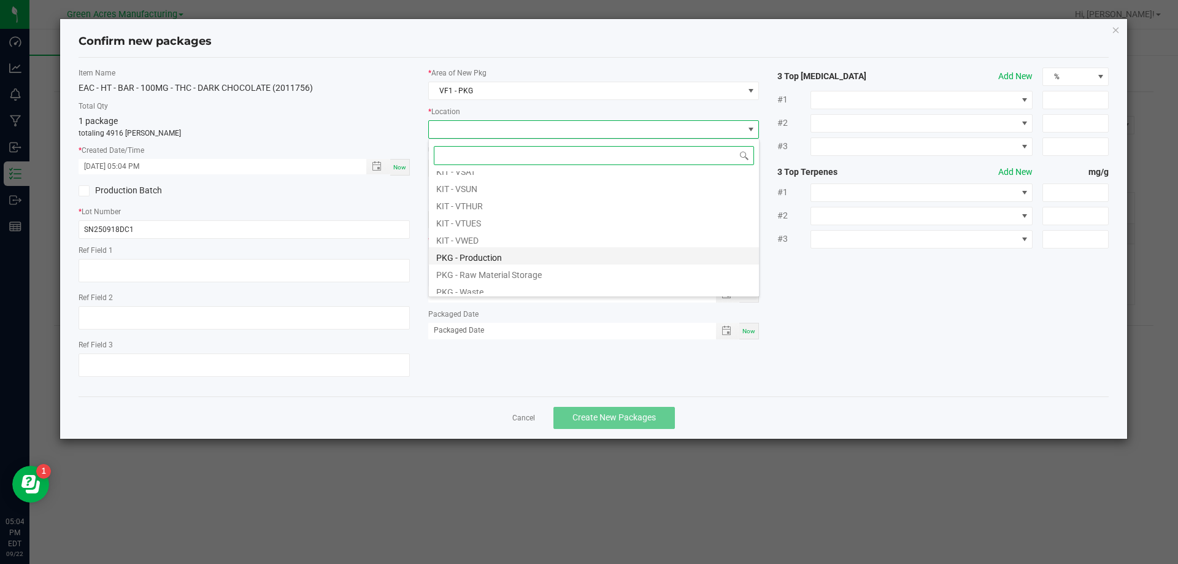
scroll to position [83, 0]
click at [484, 237] on li "PKG - Production" at bounding box center [594, 233] width 330 height 17
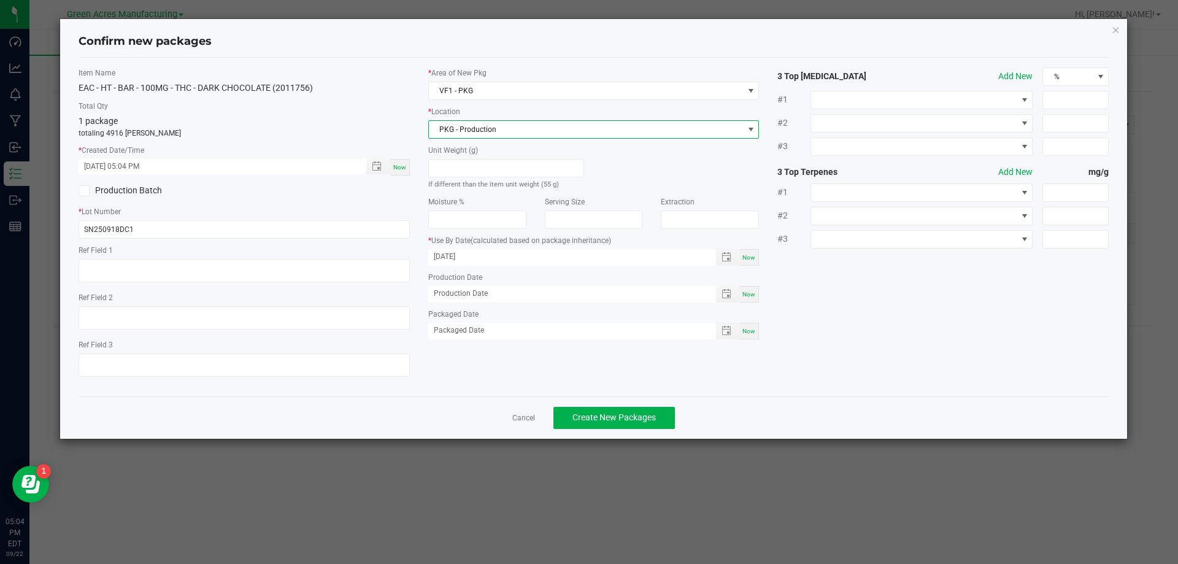
click at [597, 431] on div "Cancel Create New Packages" at bounding box center [594, 417] width 1031 height 42
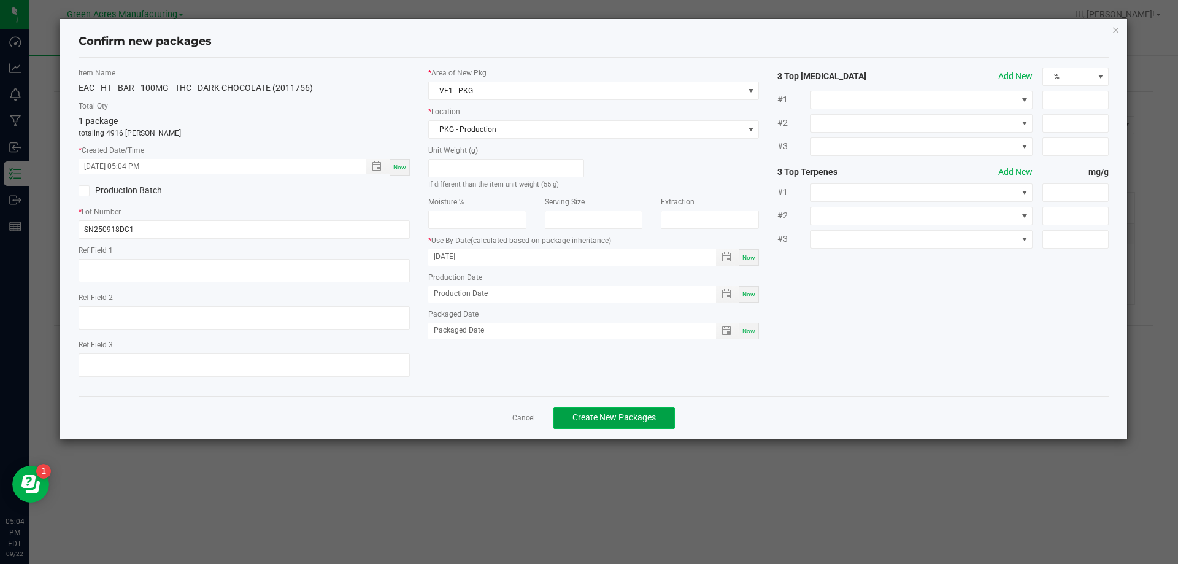
click at [593, 420] on span "Create New Packages" at bounding box center [614, 417] width 83 height 10
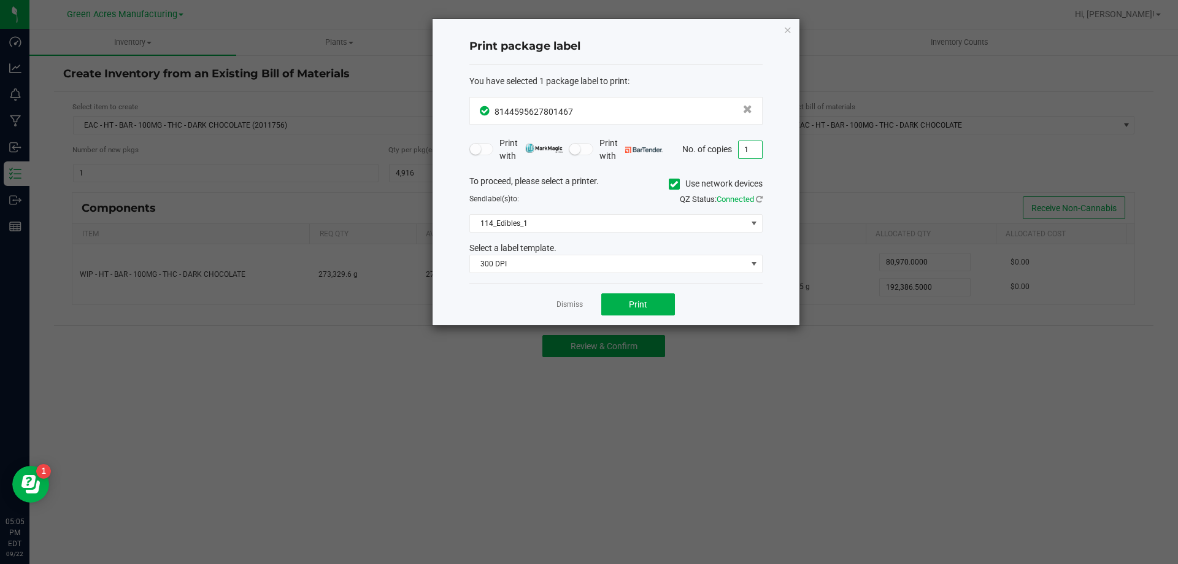
click at [748, 152] on input "1" at bounding box center [750, 149] width 23 height 17
type input "15"
click at [623, 305] on button "Print" at bounding box center [638, 304] width 74 height 22
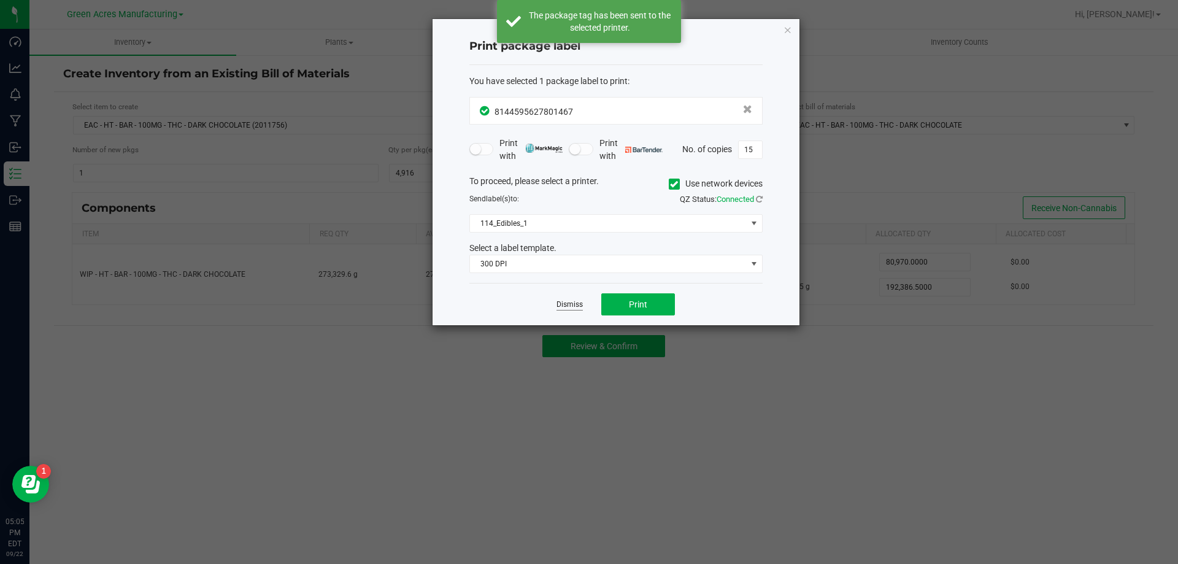
click at [581, 307] on link "Dismiss" at bounding box center [570, 304] width 26 height 10
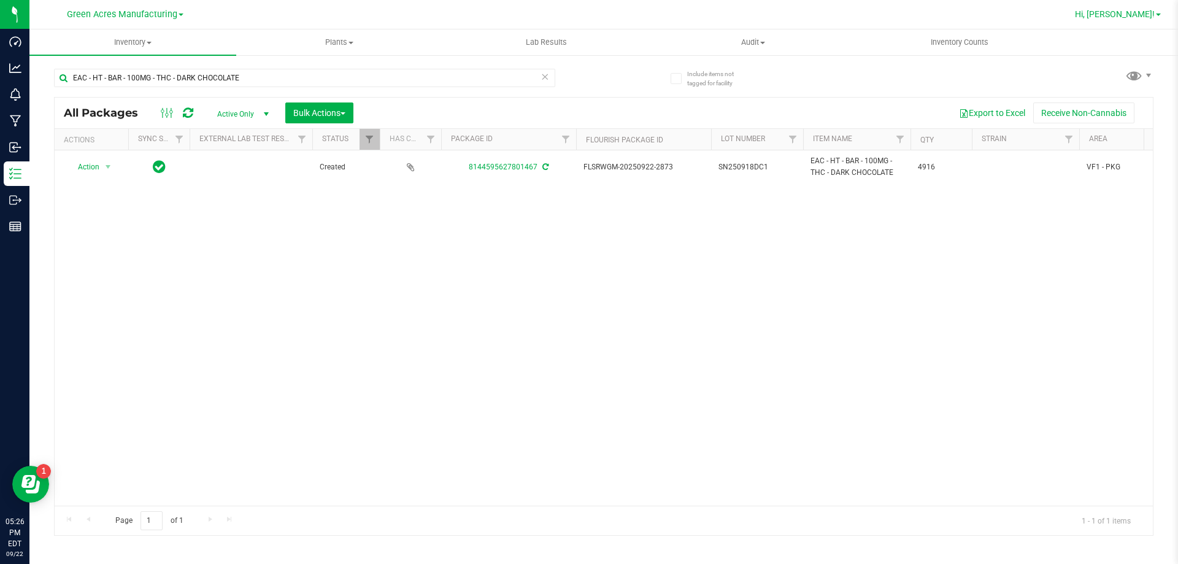
click at [1130, 14] on span "Hi, [PERSON_NAME]!" at bounding box center [1115, 14] width 80 height 10
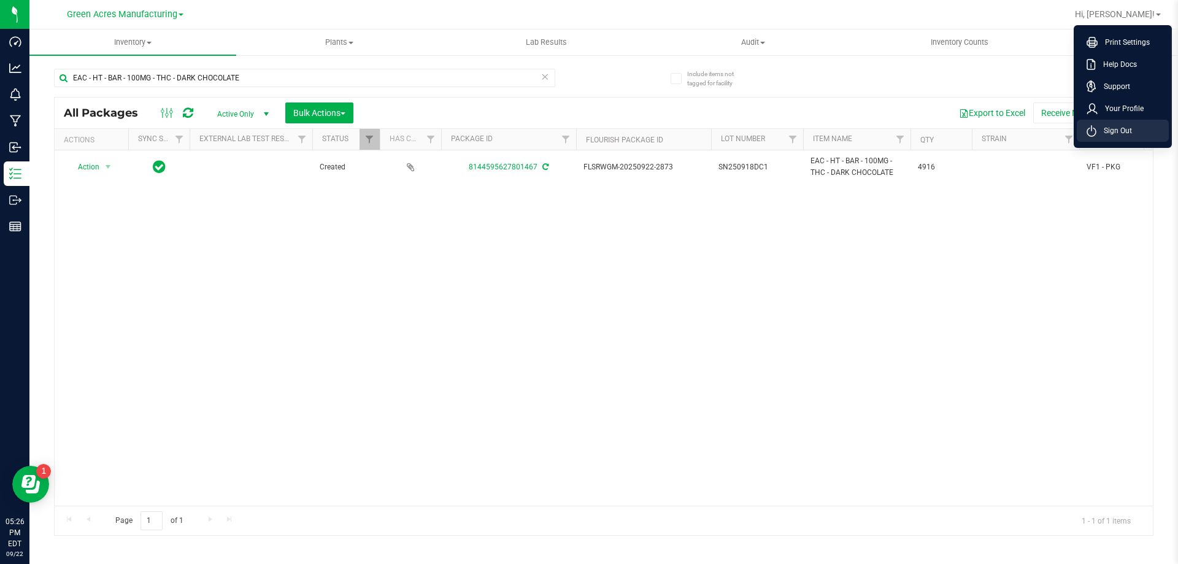
click at [1115, 136] on span "Sign Out" at bounding box center [1115, 131] width 36 height 12
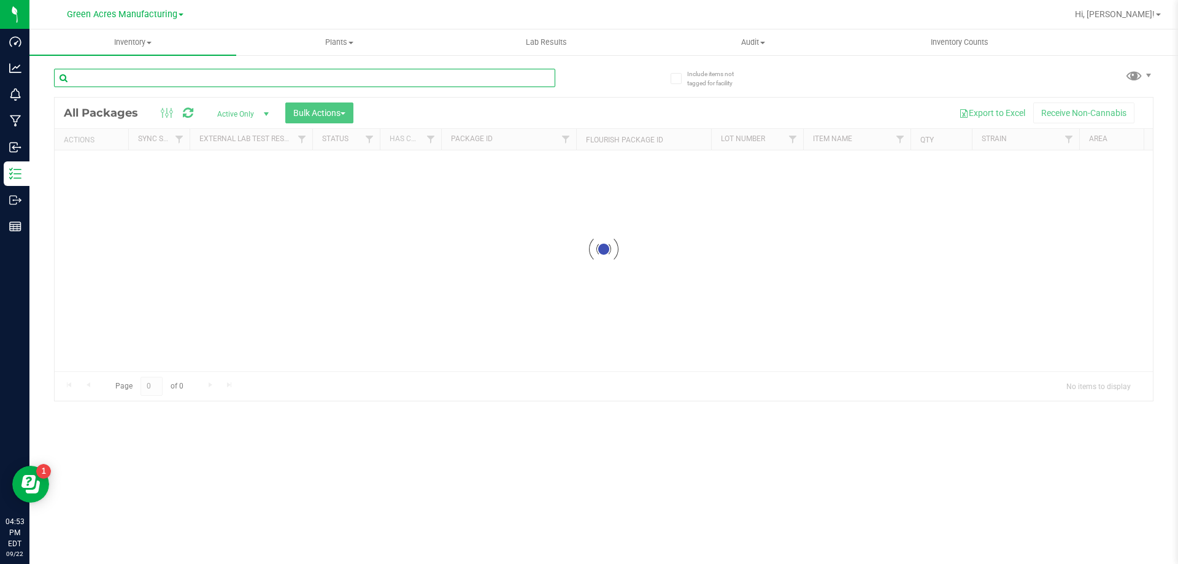
click at [206, 78] on input "text" at bounding box center [304, 78] width 501 height 18
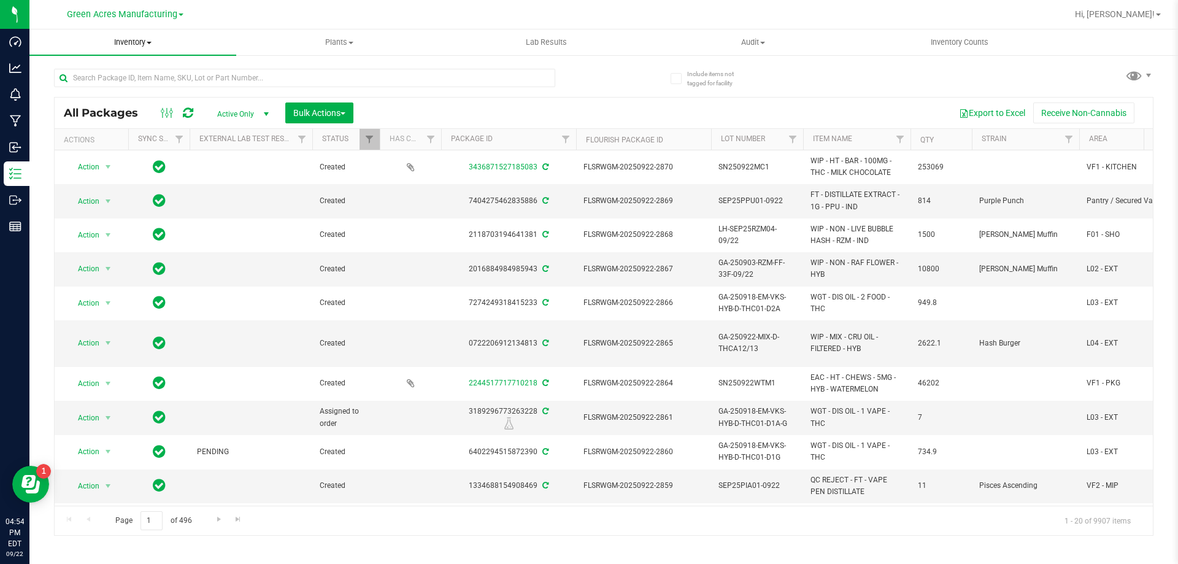
click at [142, 40] on span "Inventory" at bounding box center [132, 42] width 207 height 11
click at [112, 150] on span "From bill of materials" at bounding box center [84, 147] width 111 height 10
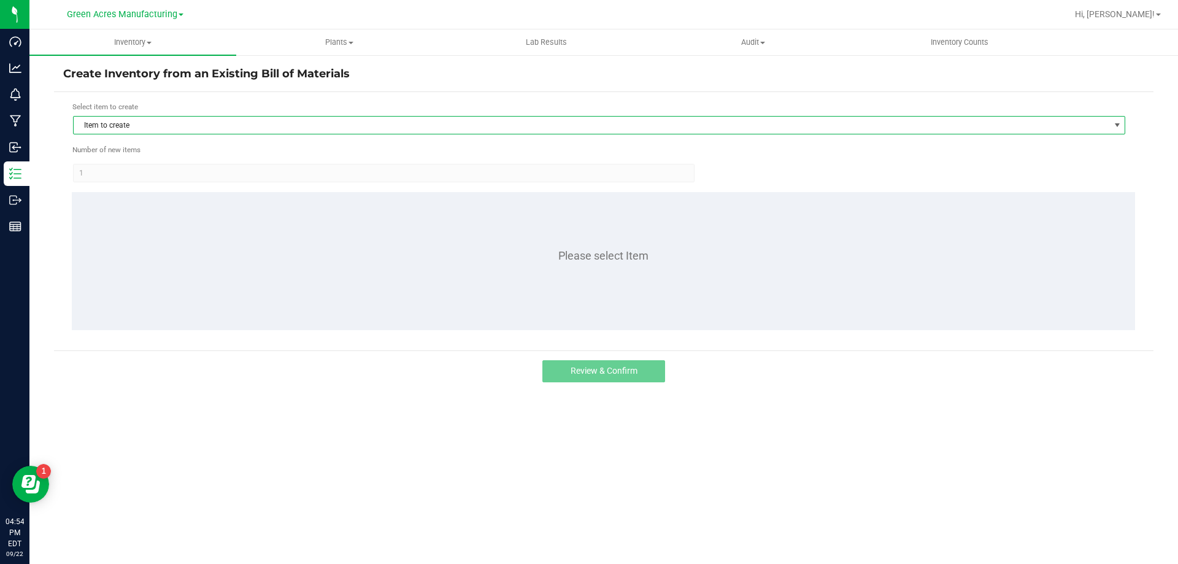
click at [136, 123] on span "Item to create" at bounding box center [592, 125] width 1036 height 17
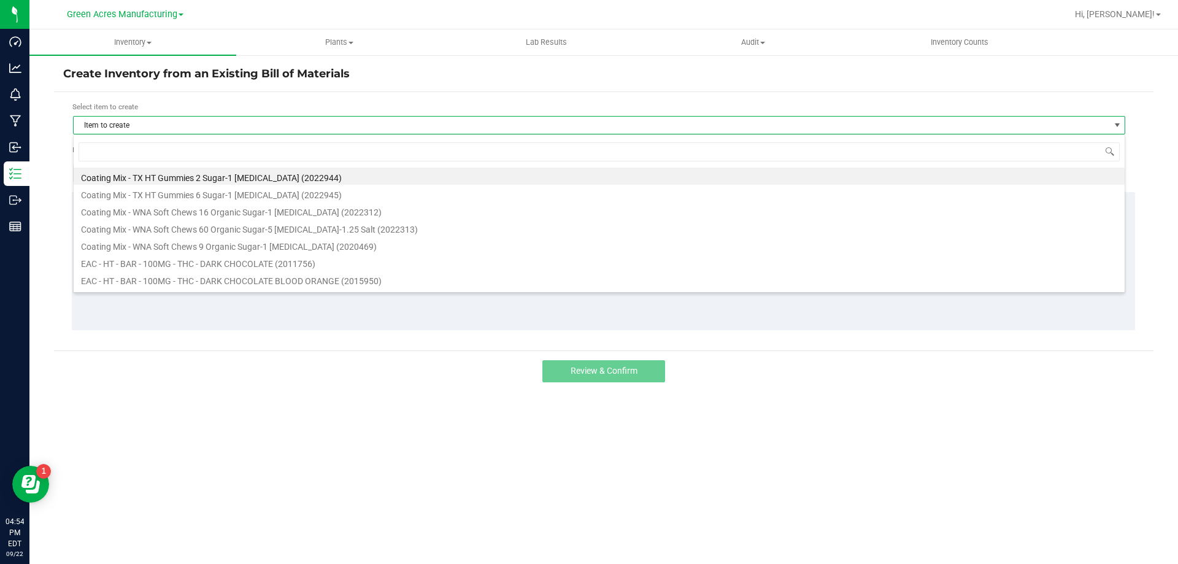
scroll to position [18, 1053]
click at [125, 145] on input at bounding box center [599, 151] width 1041 height 19
type input "dark"
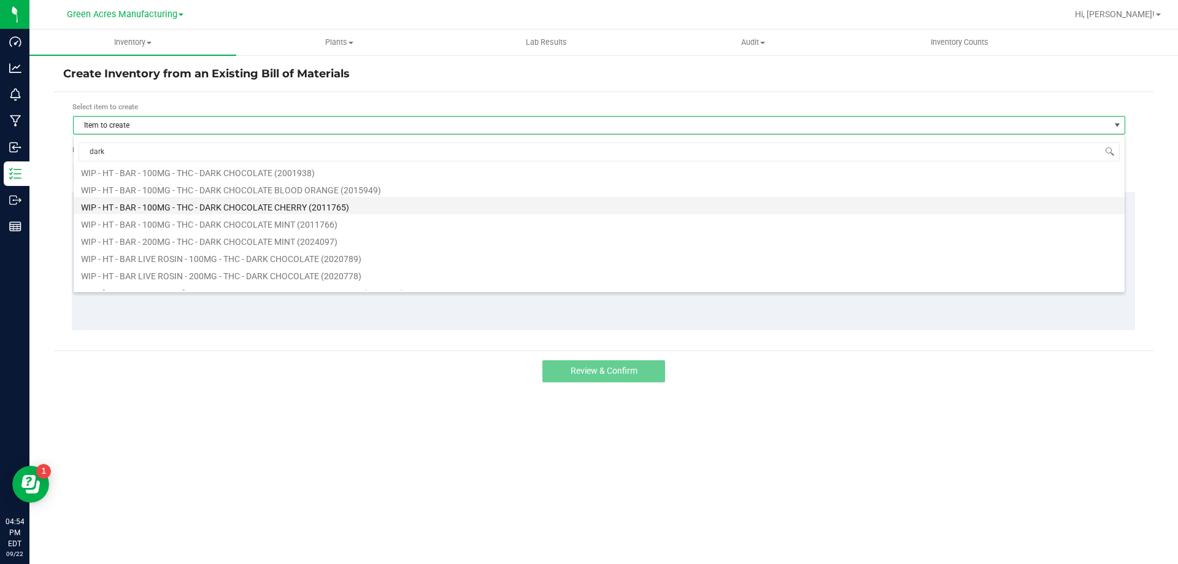
scroll to position [871, 0]
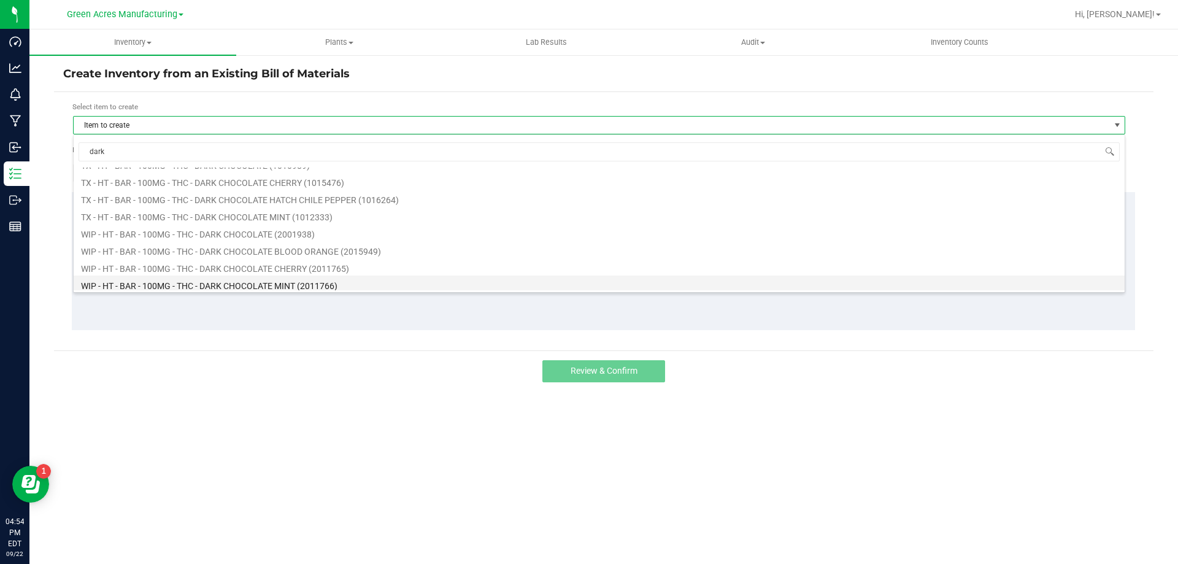
click at [260, 288] on li "WIP - HT - BAR - 100MG - THC - DARK CHOCOLATE MINT (2011766)" at bounding box center [599, 284] width 1051 height 17
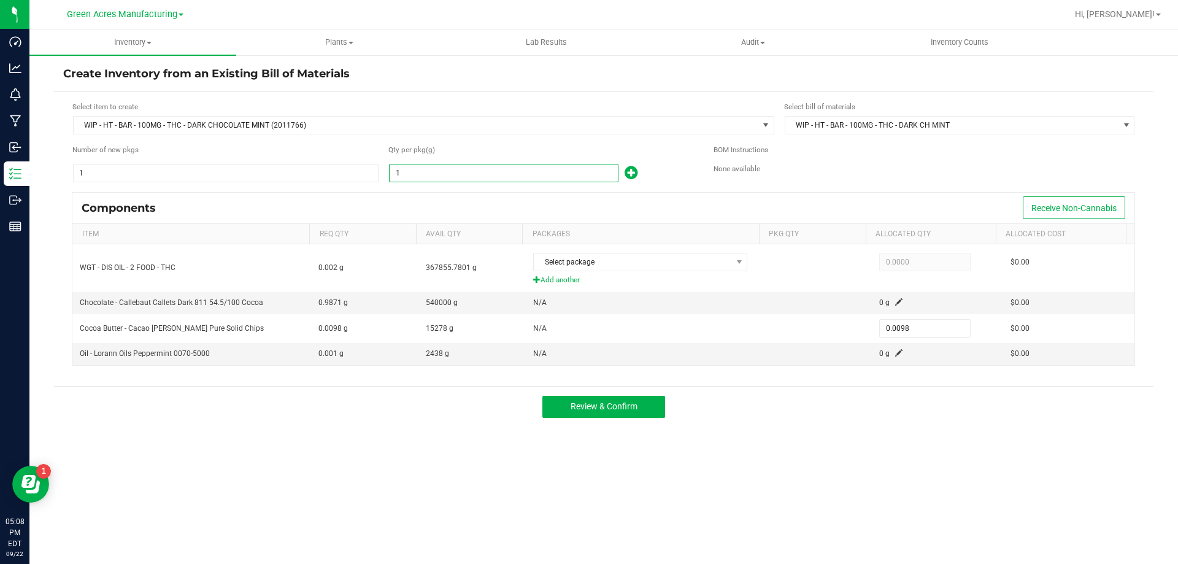
click at [484, 170] on input "1" at bounding box center [504, 172] width 228 height 17
type input "2"
type input "0.0196"
type input "28"
type input "0.2744"
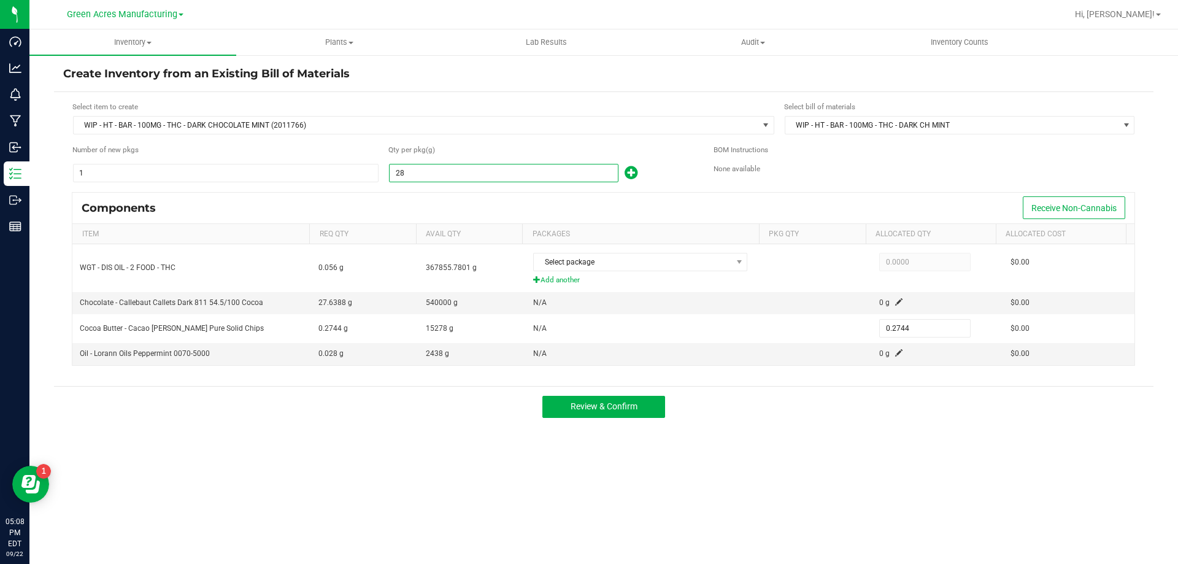
type input "283"
type input "2.7734"
type input "2837"
type input "27.8026"
type input "28372"
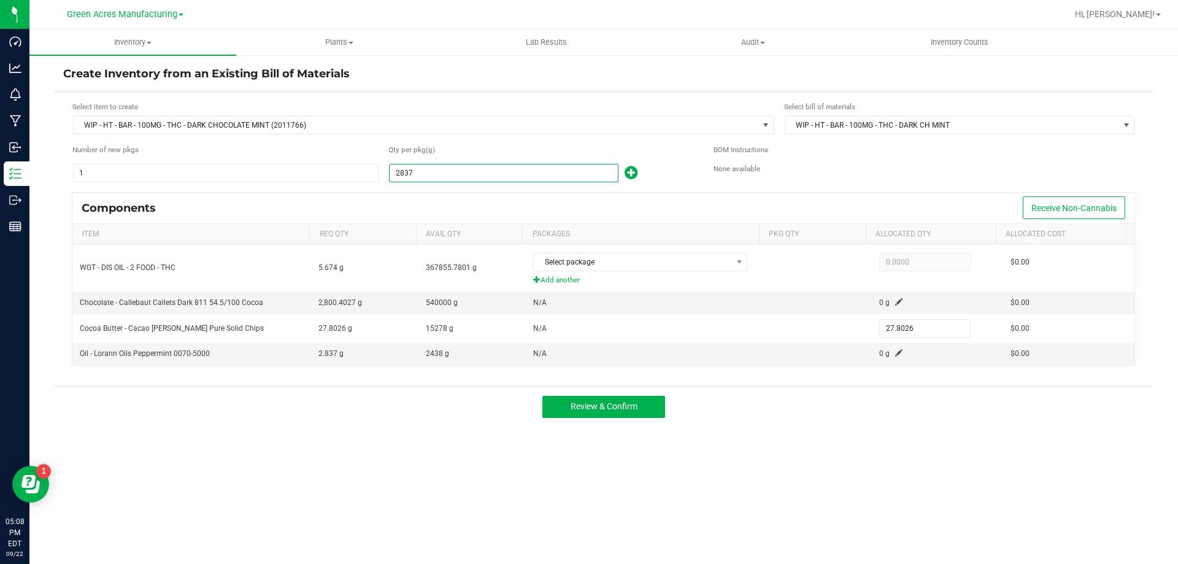
type input "278.0456"
type input "283721"
type input "2,780.4658"
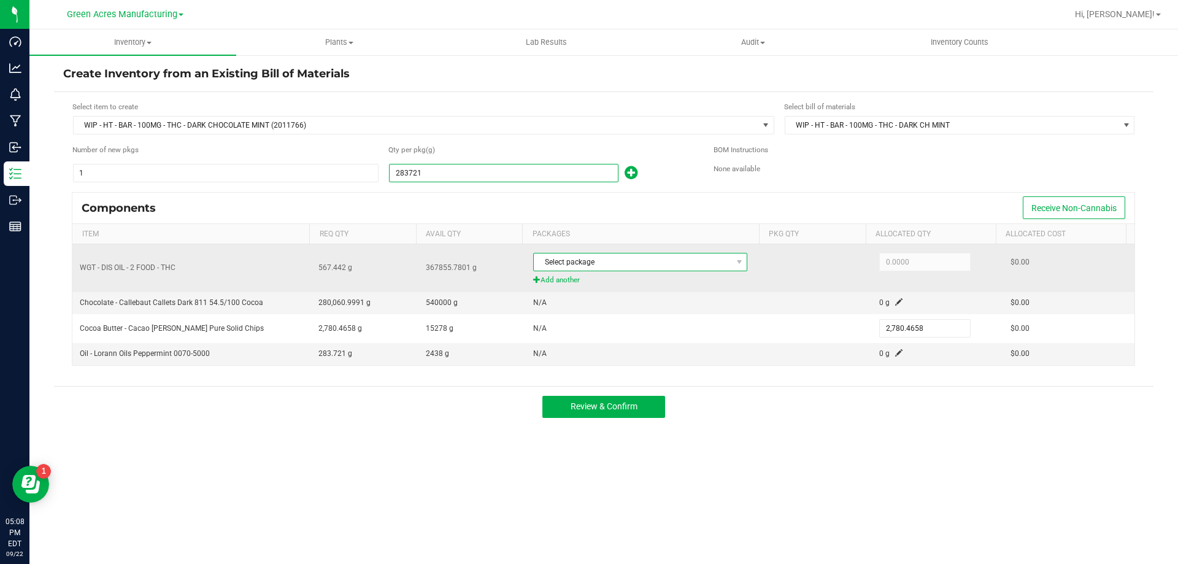
type input "283,721.0000"
click at [633, 255] on span "Select package" at bounding box center [633, 261] width 198 height 17
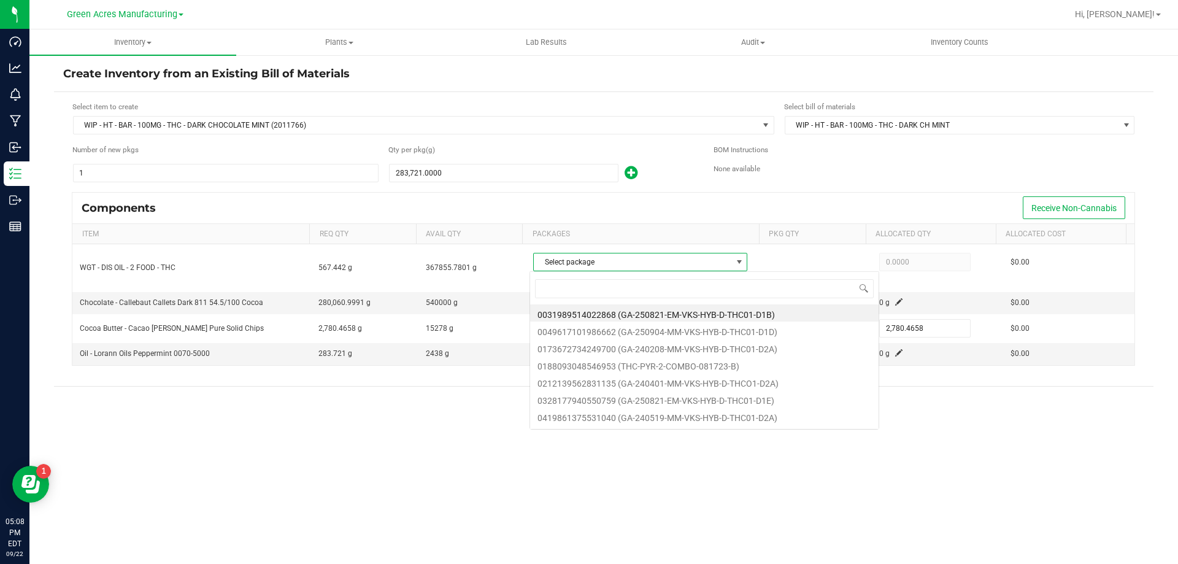
scroll to position [18, 212]
type input "5733939922908218"
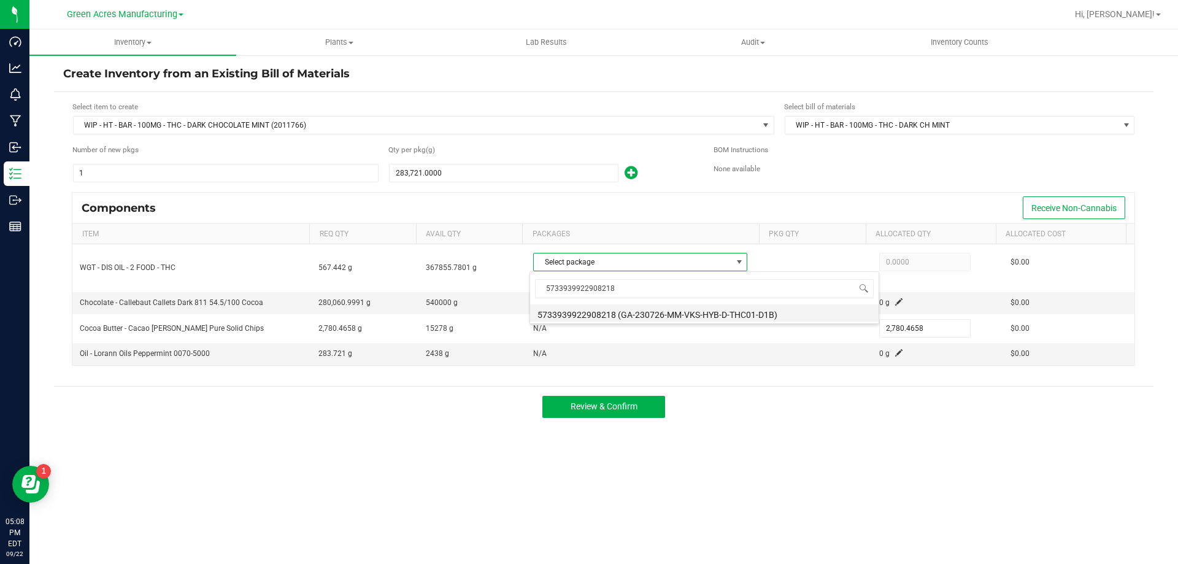
click at [678, 311] on li "5733939922908218 (GA-230726-MM-VKS-HYB-D-THC01-D1B)" at bounding box center [704, 312] width 349 height 17
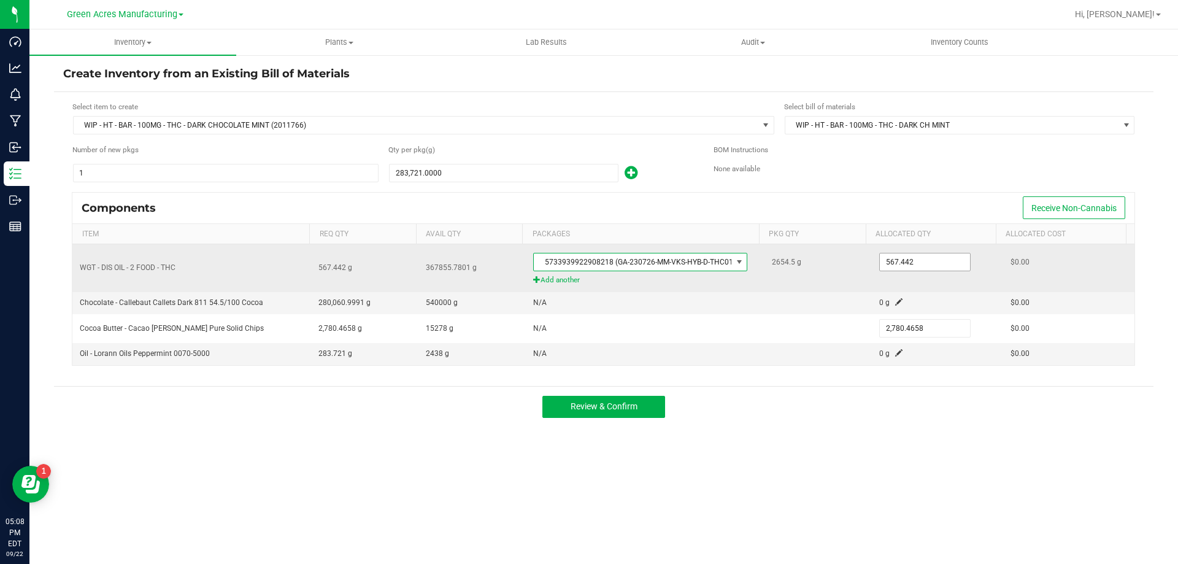
click at [892, 267] on input "567.442" at bounding box center [925, 261] width 90 height 17
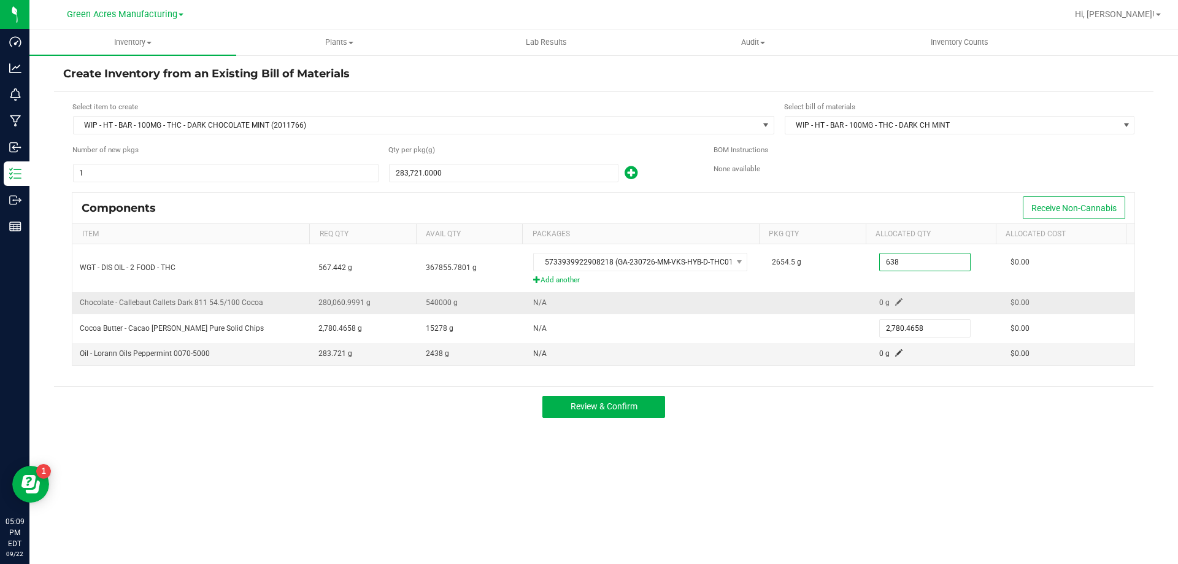
type input "638.0000"
click at [895, 304] on span at bounding box center [898, 301] width 7 height 7
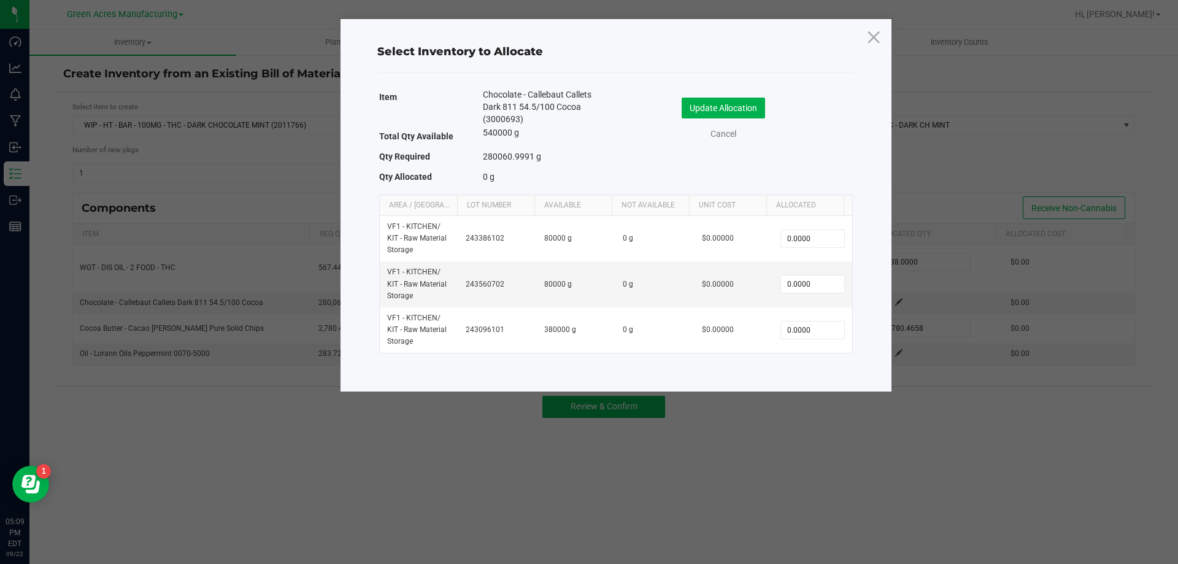
drag, startPoint x: 892, startPoint y: 304, endPoint x: 750, endPoint y: 401, distance: 172.3
click at [750, 401] on ngb-modal-window "Select Inventory to Allocate Item Chocolate - Callebaut Callets Dark 811 54.5/1…" at bounding box center [594, 282] width 1188 height 564
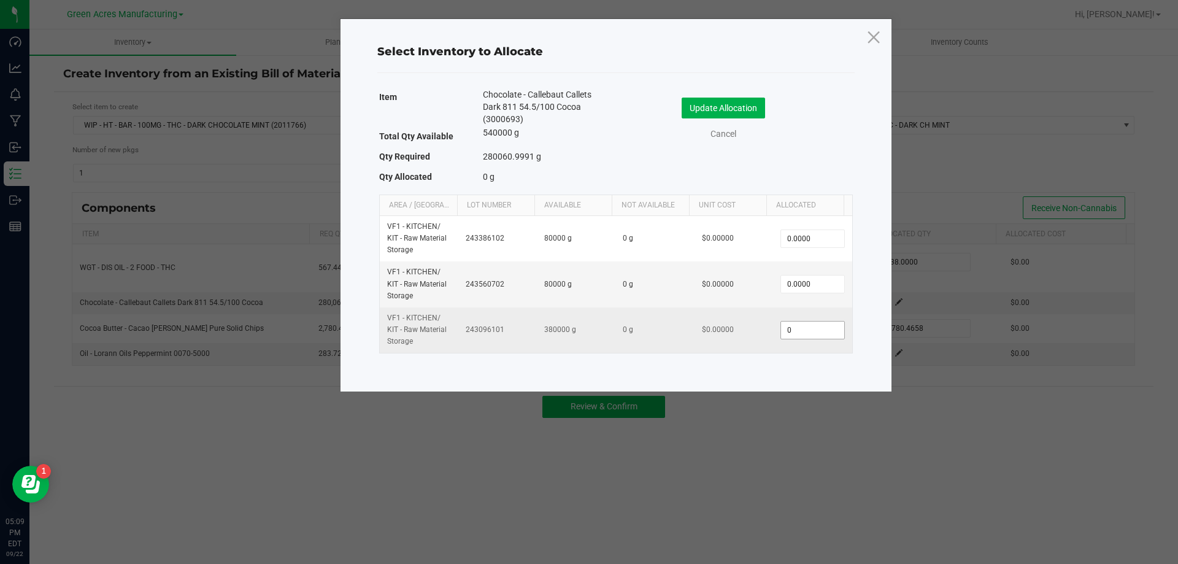
click at [797, 329] on input "0" at bounding box center [812, 330] width 63 height 17
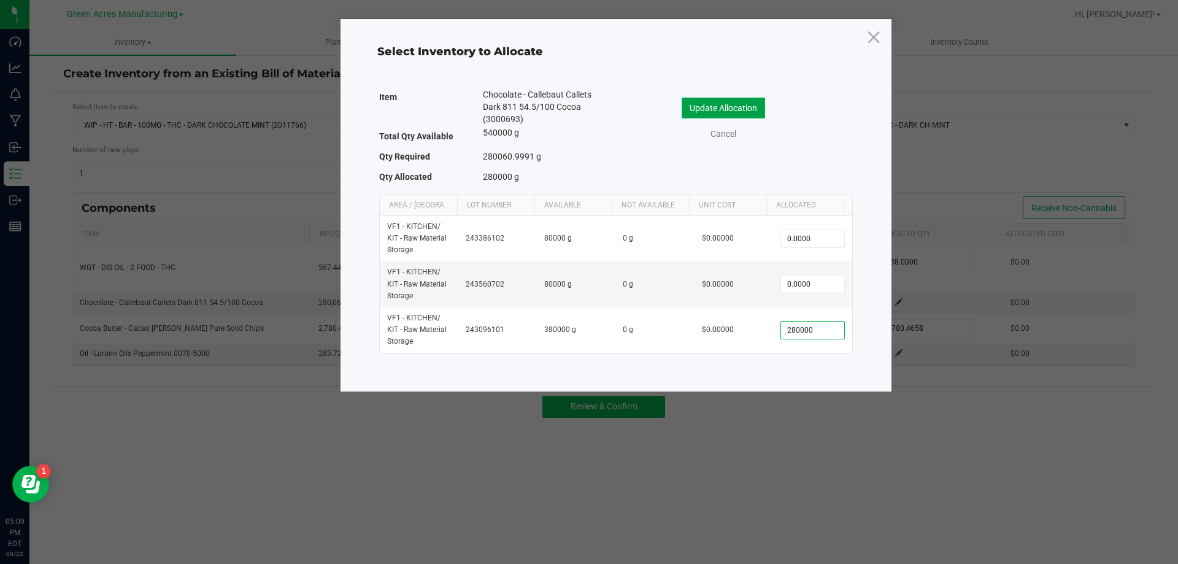
type input "280,000.0000"
click at [738, 117] on button "Update Allocation" at bounding box center [723, 108] width 83 height 21
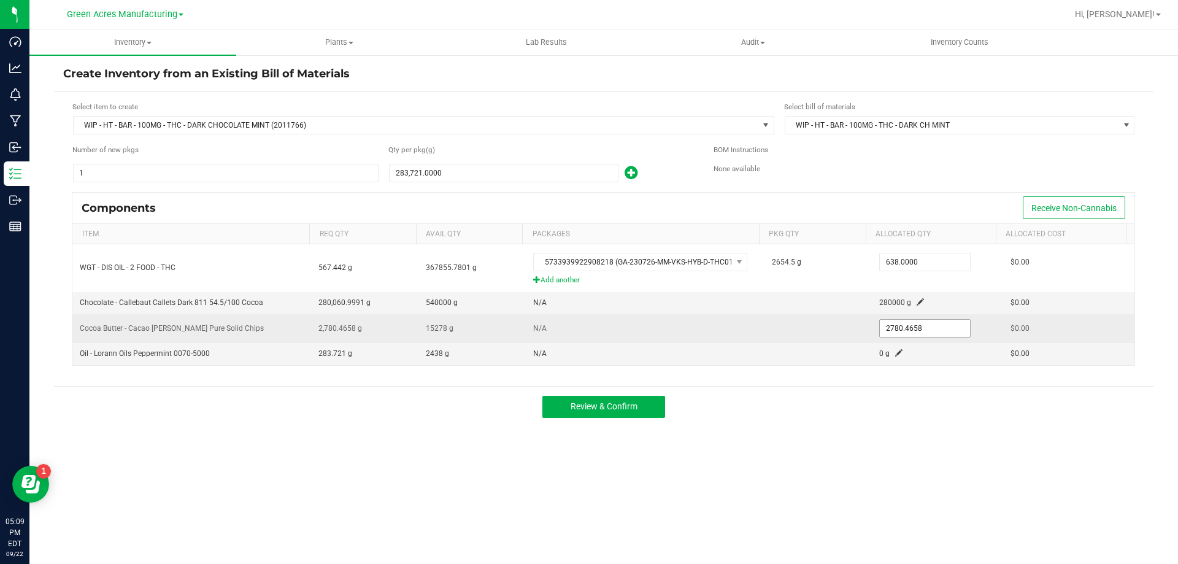
click at [897, 331] on input "2780.4658" at bounding box center [925, 328] width 90 height 17
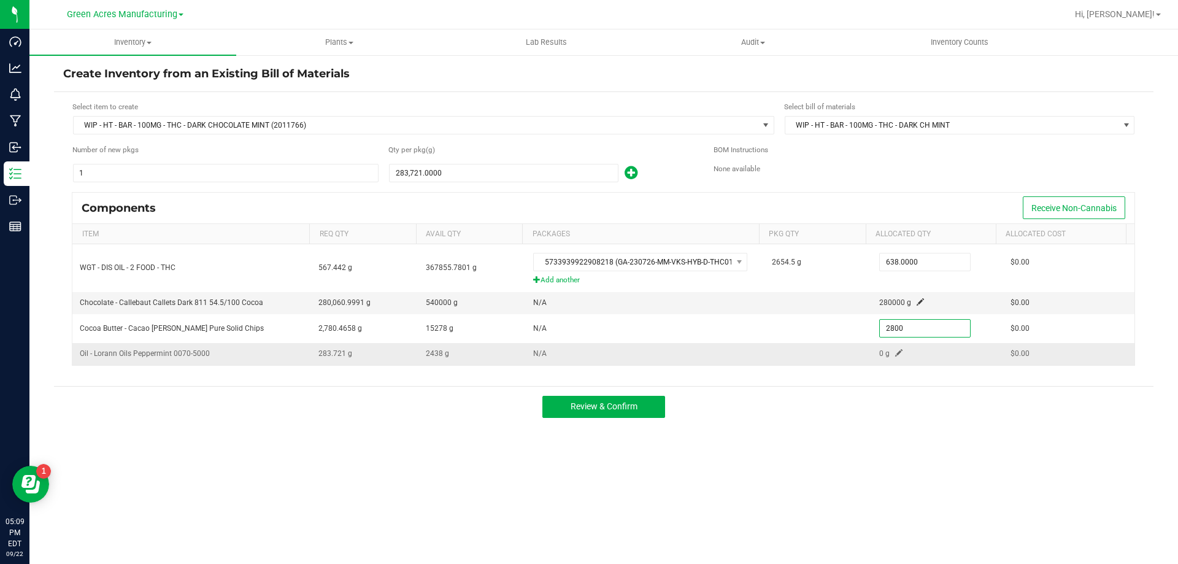
type input "2,800.0000"
click at [895, 352] on span at bounding box center [898, 352] width 7 height 7
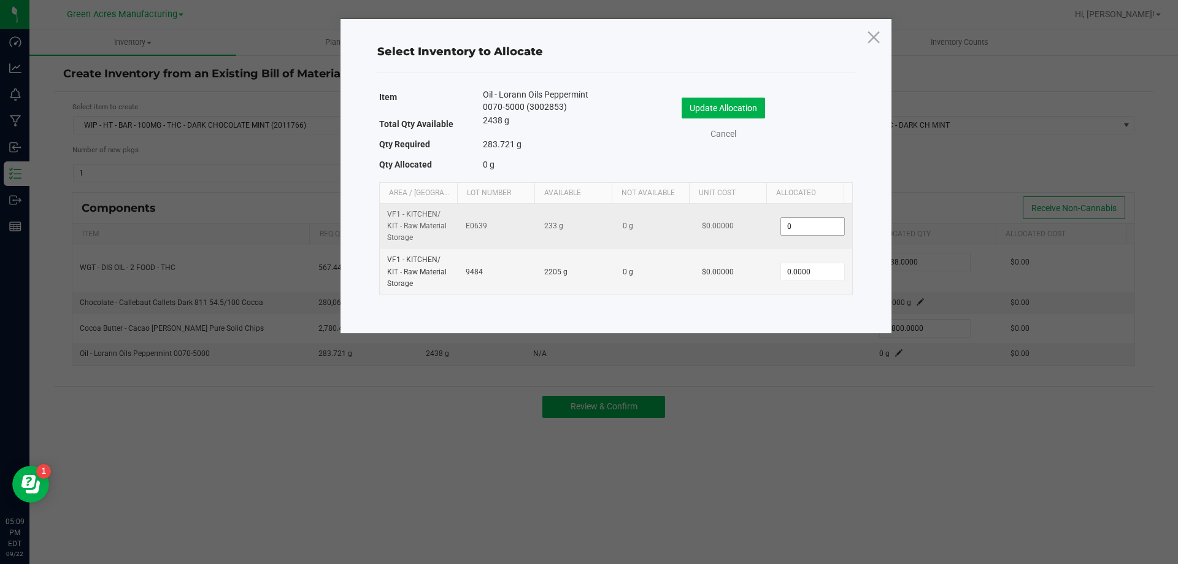
click at [814, 222] on input "0" at bounding box center [812, 226] width 63 height 17
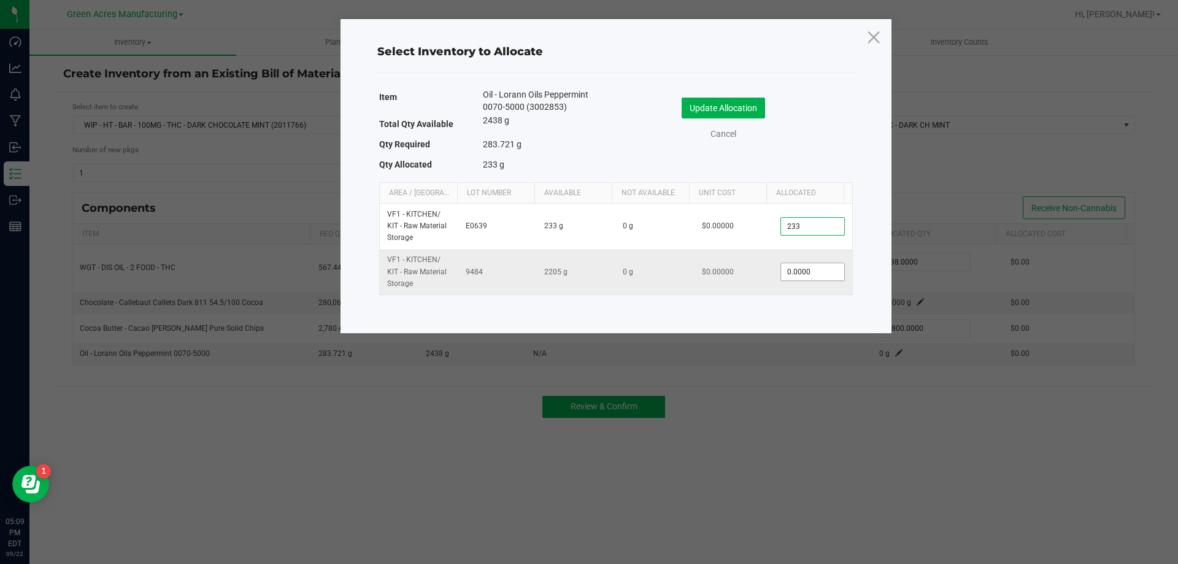
type input "233.0000"
click at [812, 277] on input "0" at bounding box center [812, 271] width 63 height 17
type input "50.0000"
click at [698, 104] on button "Update Allocation" at bounding box center [723, 108] width 83 height 21
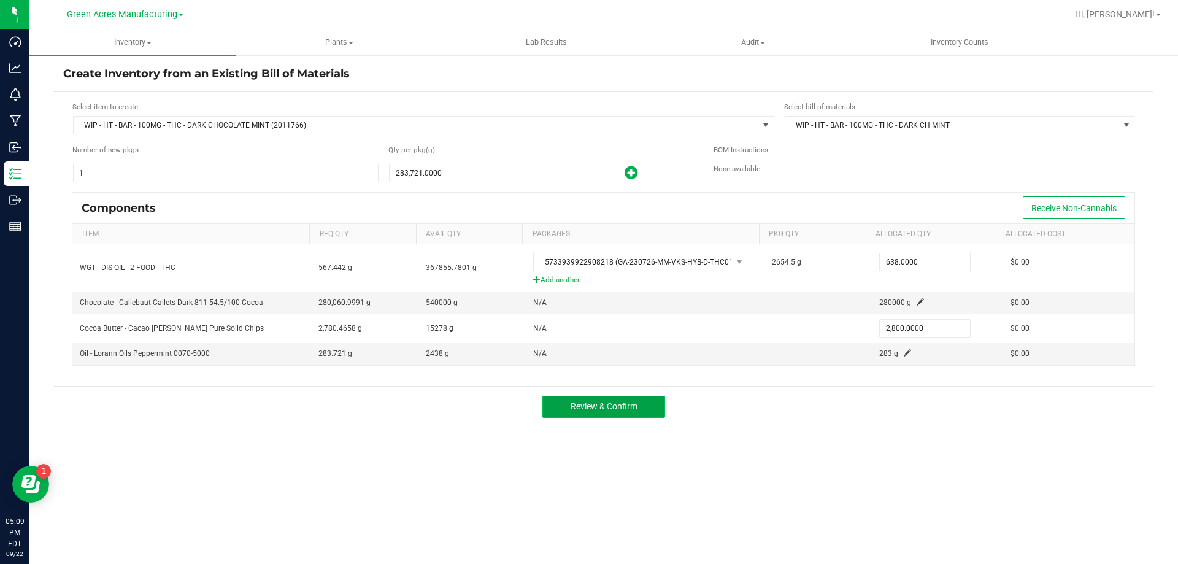
click at [630, 405] on span "Review & Confirm" at bounding box center [604, 406] width 67 height 10
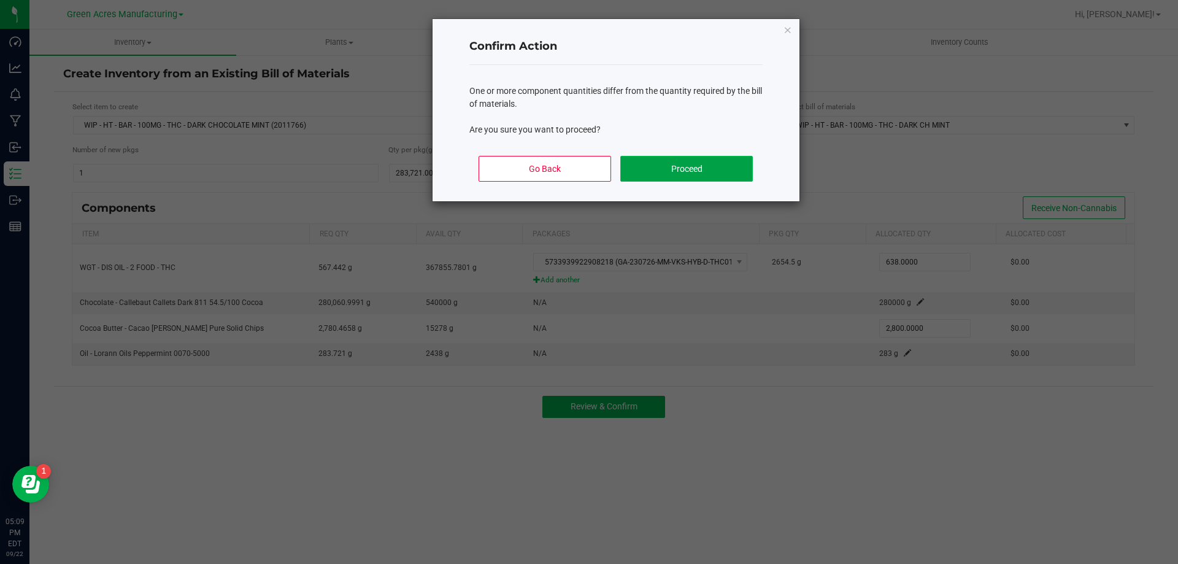
click at [669, 168] on button "Proceed" at bounding box center [686, 169] width 132 height 26
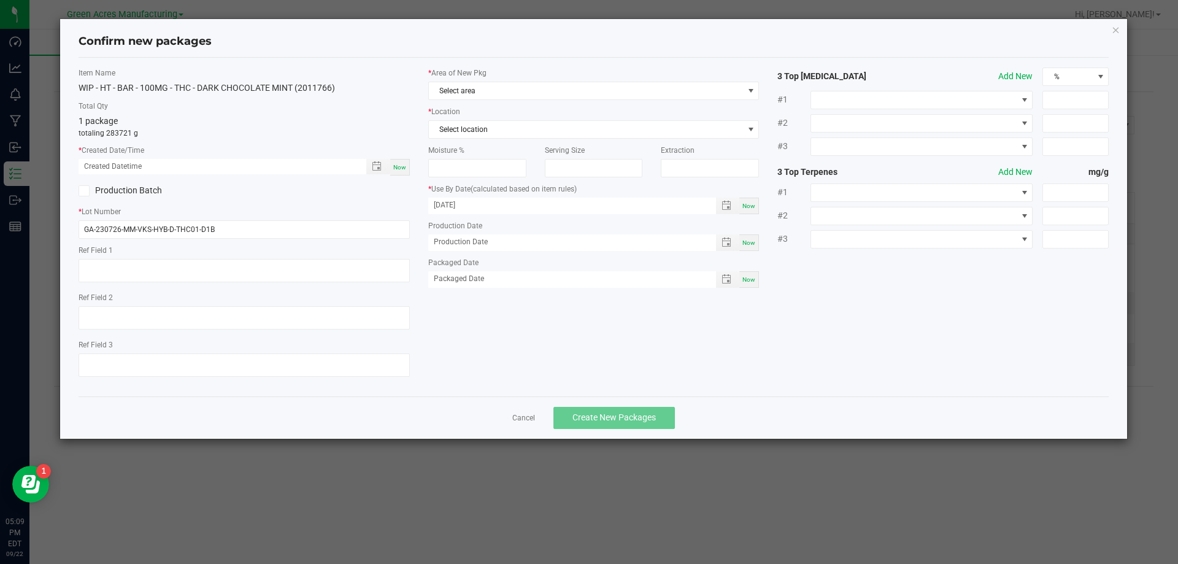
click at [401, 164] on span "Now" at bounding box center [399, 167] width 13 height 7
type input "09/22/2025 05:09 PM"
drag, startPoint x: 218, startPoint y: 229, endPoint x: 15, endPoint y: 211, distance: 204.0
click at [27, 231] on ngb-modal-window "Confirm new packages Item Name WIP - HT - BAR - 100MG - THC - DARK CHOCOLATE MI…" at bounding box center [594, 282] width 1188 height 564
type input "SN250922PC1"
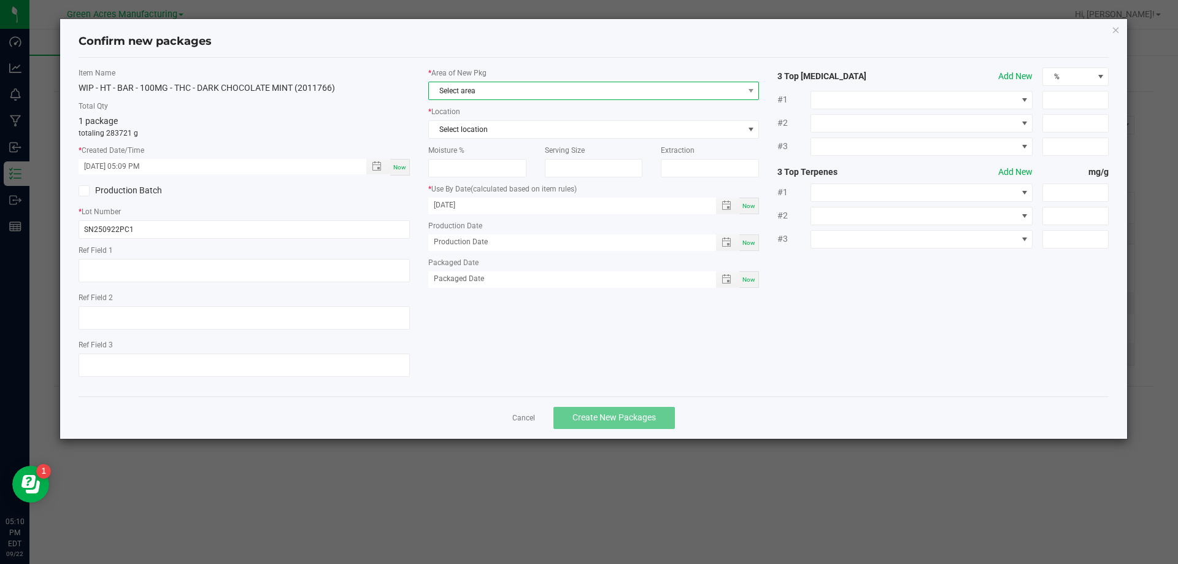
click at [479, 91] on span "Select area" at bounding box center [586, 90] width 315 height 17
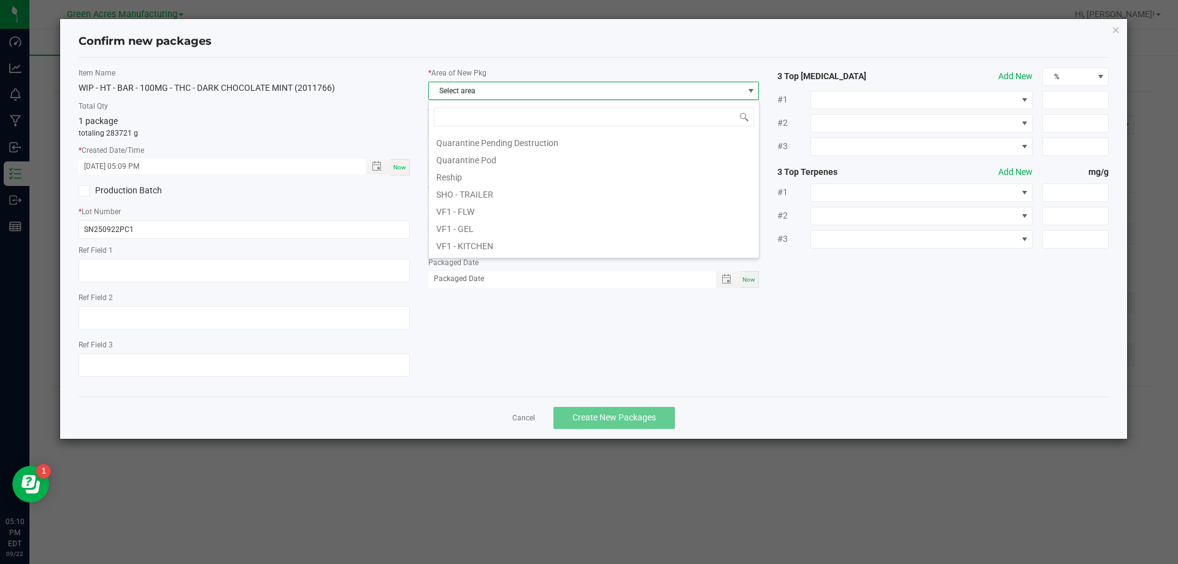
scroll to position [491, 0]
click at [493, 186] on li "VF1 - KITCHEN" at bounding box center [594, 182] width 330 height 17
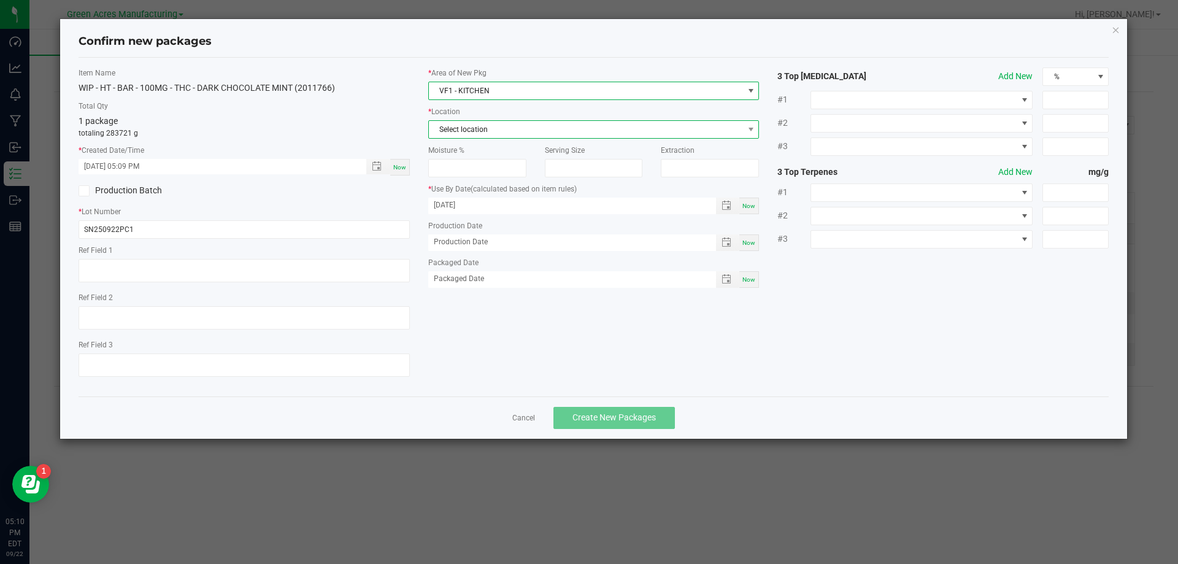
click at [503, 137] on span "Select location" at bounding box center [586, 129] width 315 height 17
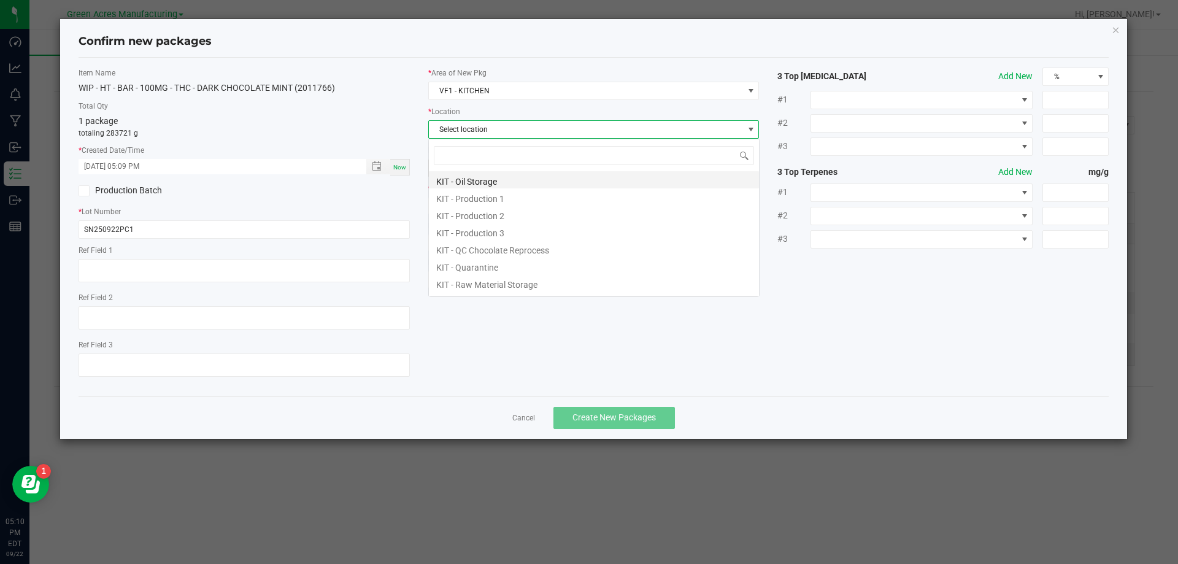
scroll to position [18, 331]
click at [490, 195] on li "KIT - Production 1" at bounding box center [594, 196] width 330 height 17
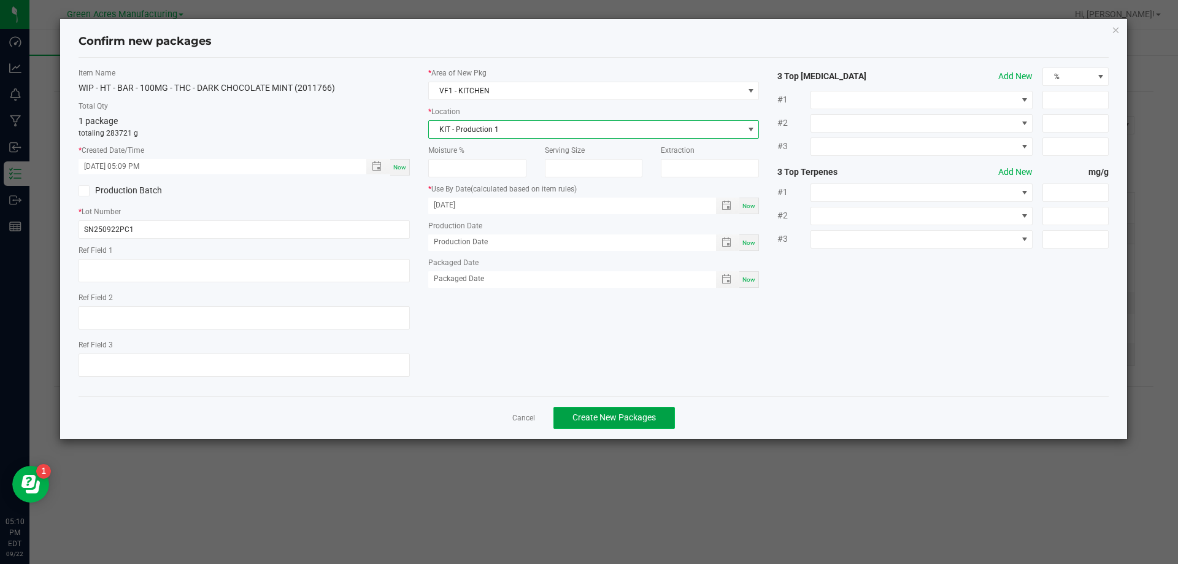
click at [620, 422] on span "Create New Packages" at bounding box center [614, 417] width 83 height 10
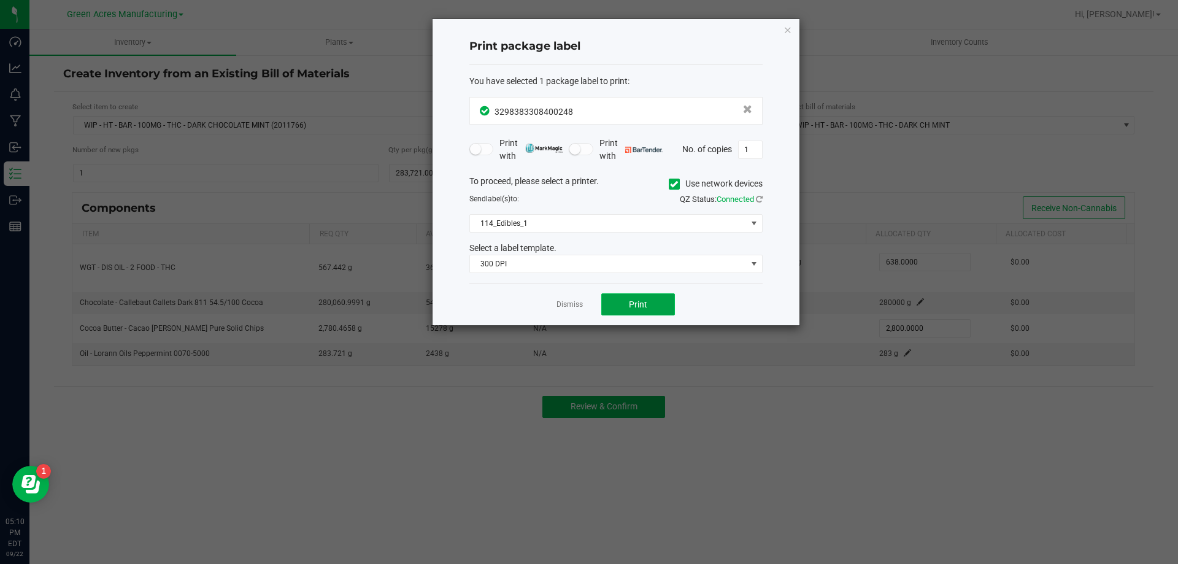
click at [653, 306] on button "Print" at bounding box center [638, 304] width 74 height 22
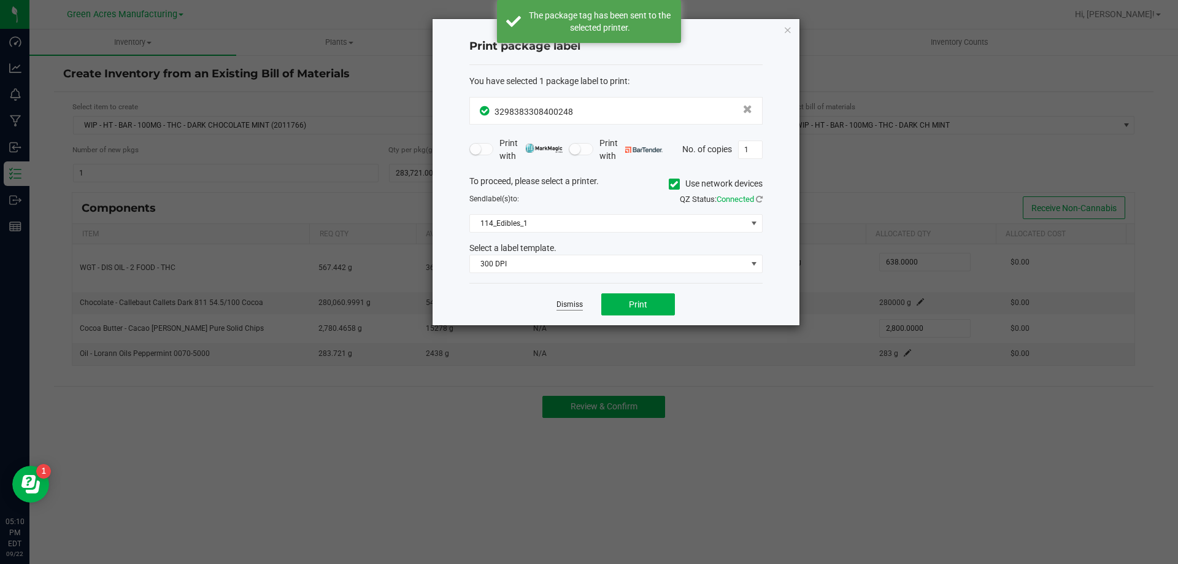
click at [571, 303] on link "Dismiss" at bounding box center [570, 304] width 26 height 10
